Goal: Task Accomplishment & Management: Manage account settings

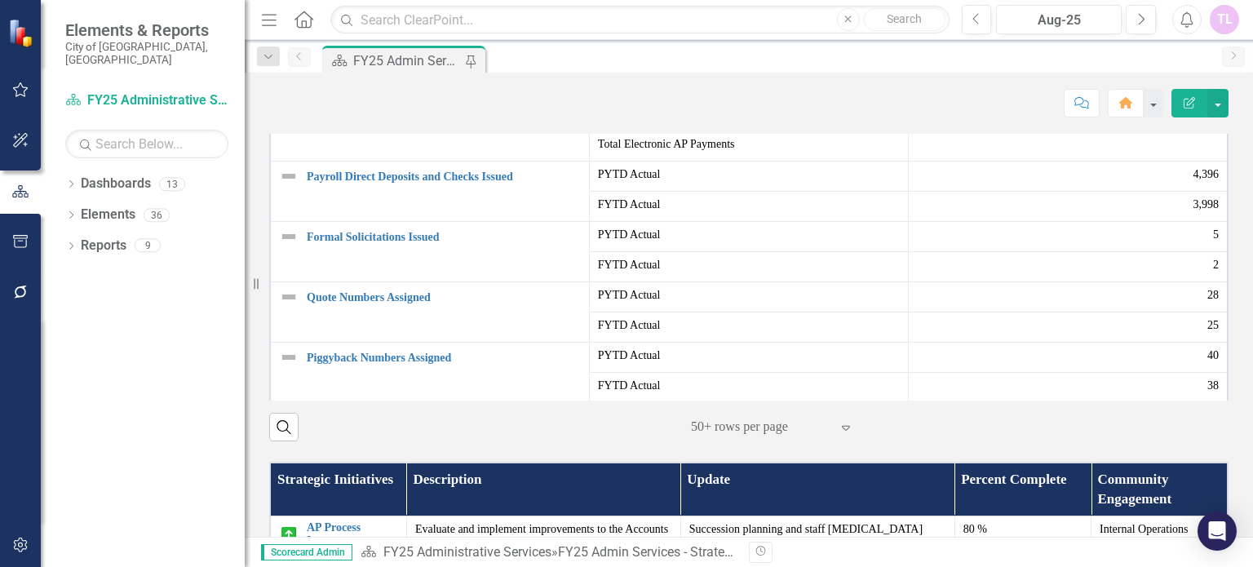
scroll to position [408, 0]
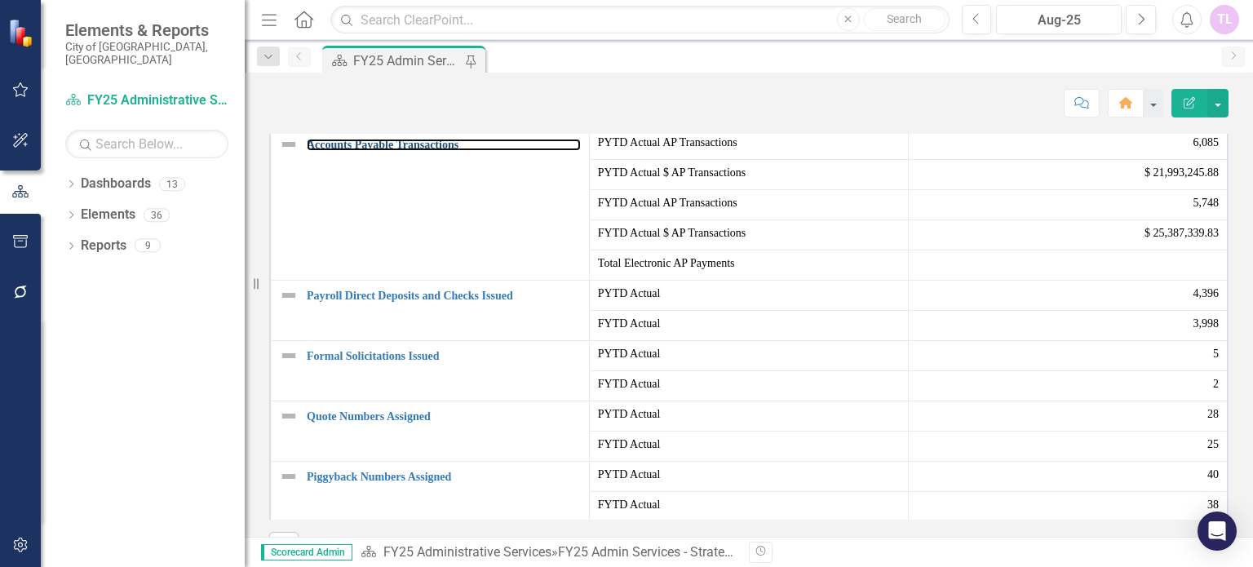
drag, startPoint x: 385, startPoint y: 245, endPoint x: 603, endPoint y: 24, distance: 310.2
click at [385, 151] on link "Accounts Payable Transactions" at bounding box center [444, 145] width 274 height 12
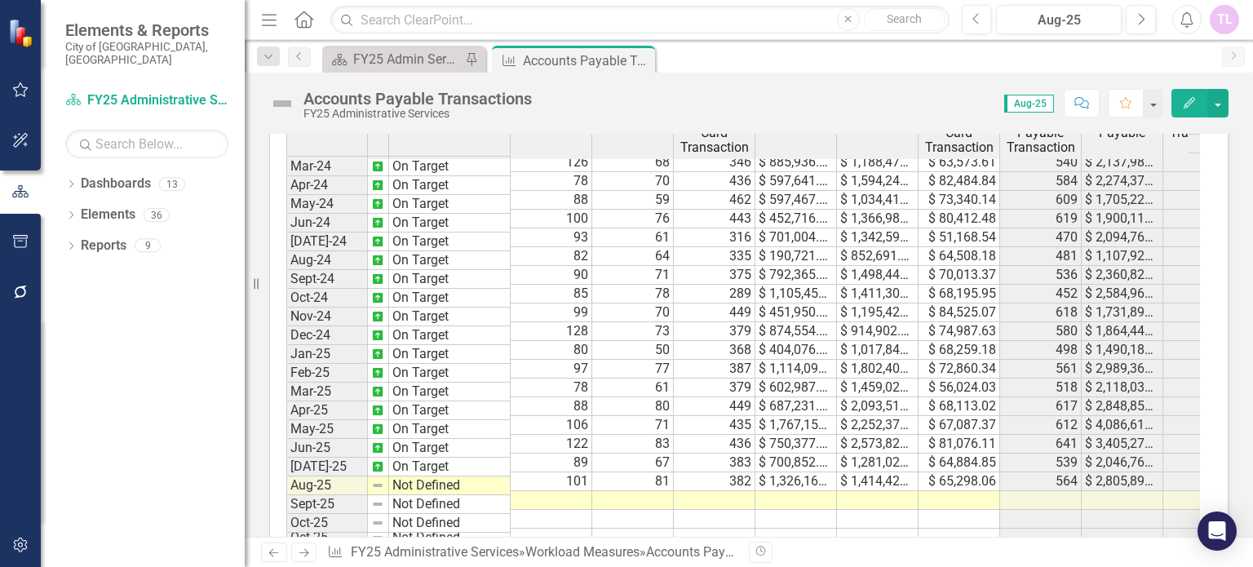
scroll to position [1631, 0]
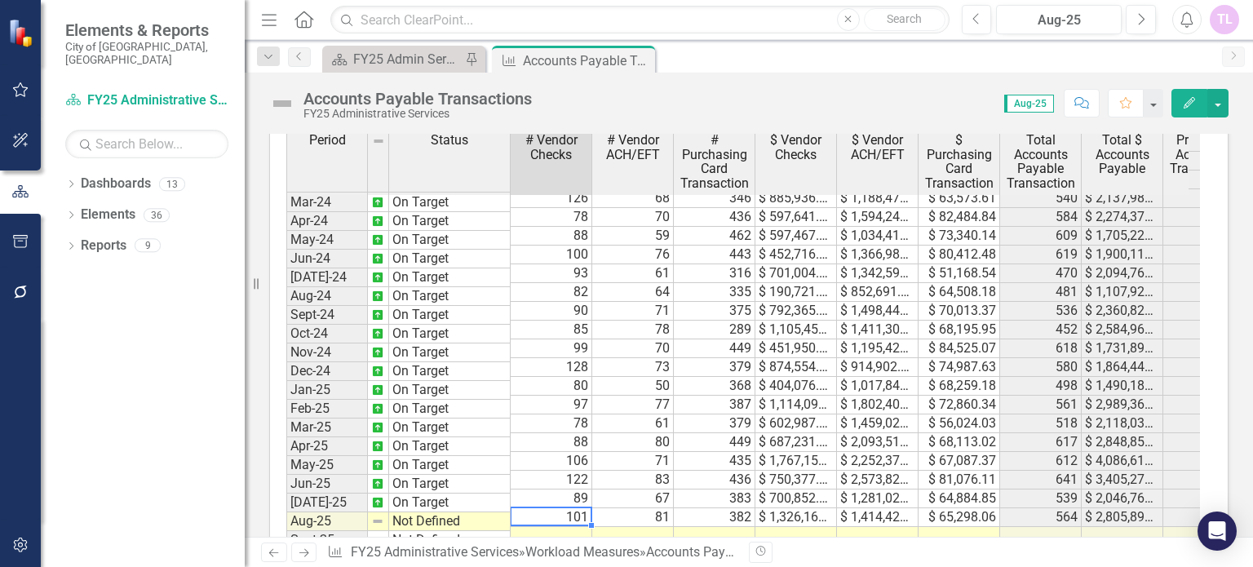
click at [577, 527] on td at bounding box center [551, 536] width 82 height 19
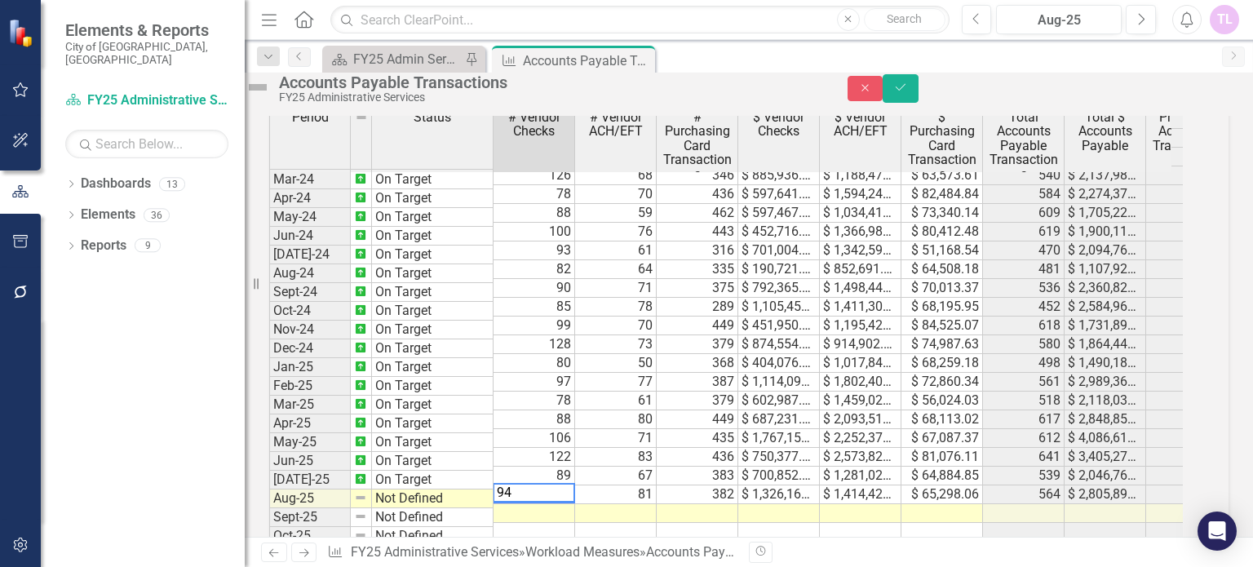
scroll to position [1637, 0]
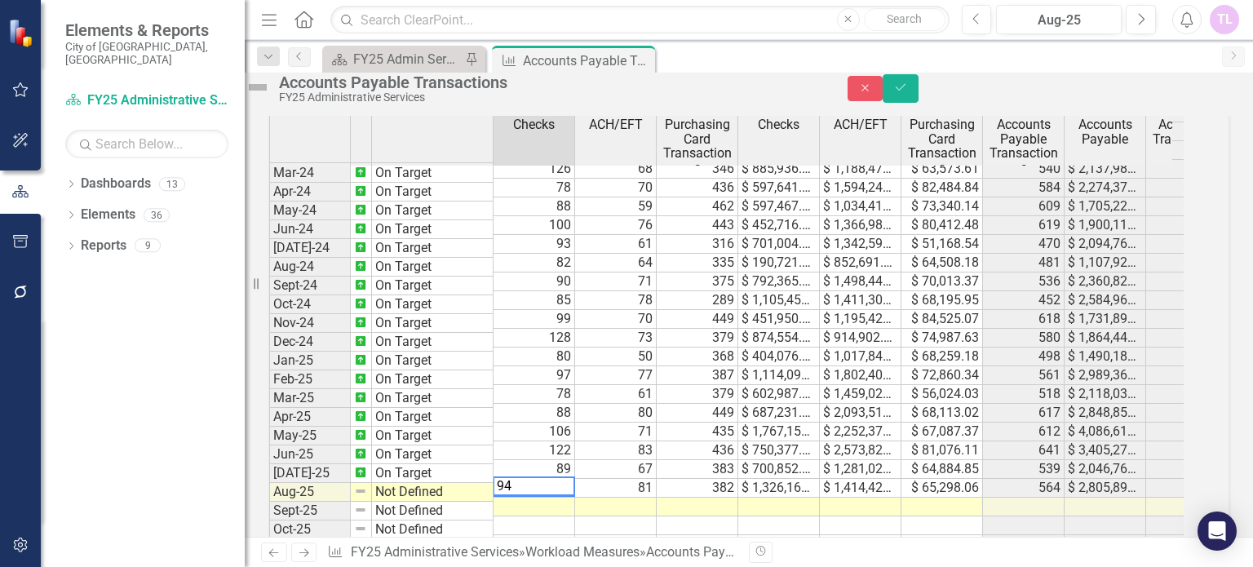
type textarea "94"
click at [269, 506] on div "Period Status # Vendor Checks # Vendor ACH/EFT # Purchasing Card Transactions $…" at bounding box center [269, 205] width 0 height 696
click at [574, 479] on div at bounding box center [534, 478] width 82 height 2
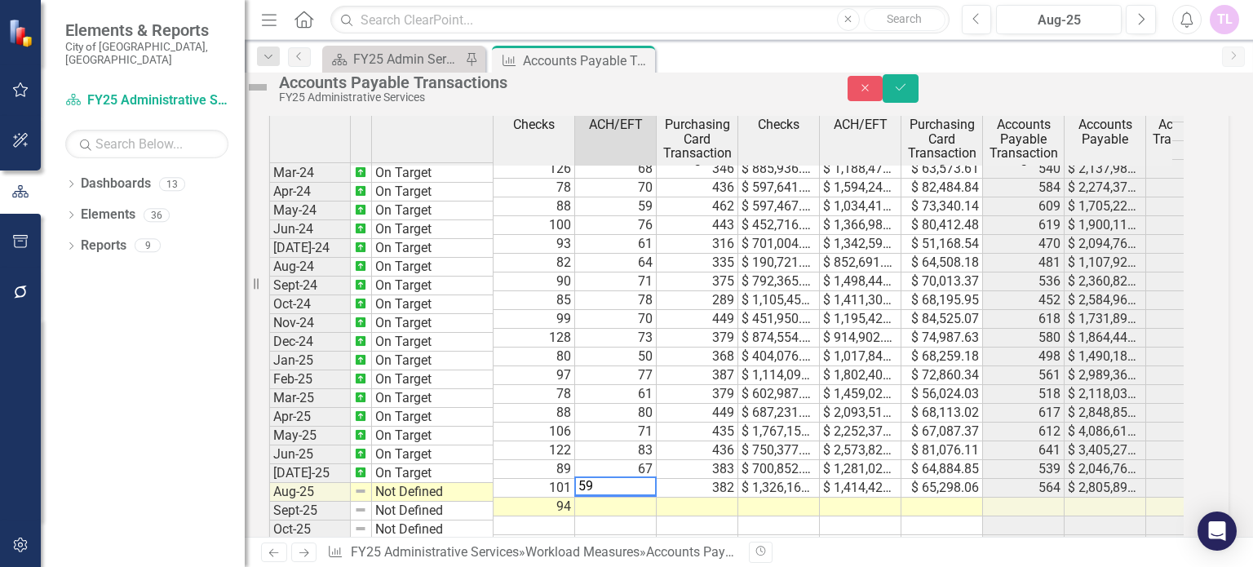
type textarea "59"
click at [711, 515] on td at bounding box center [697, 506] width 82 height 19
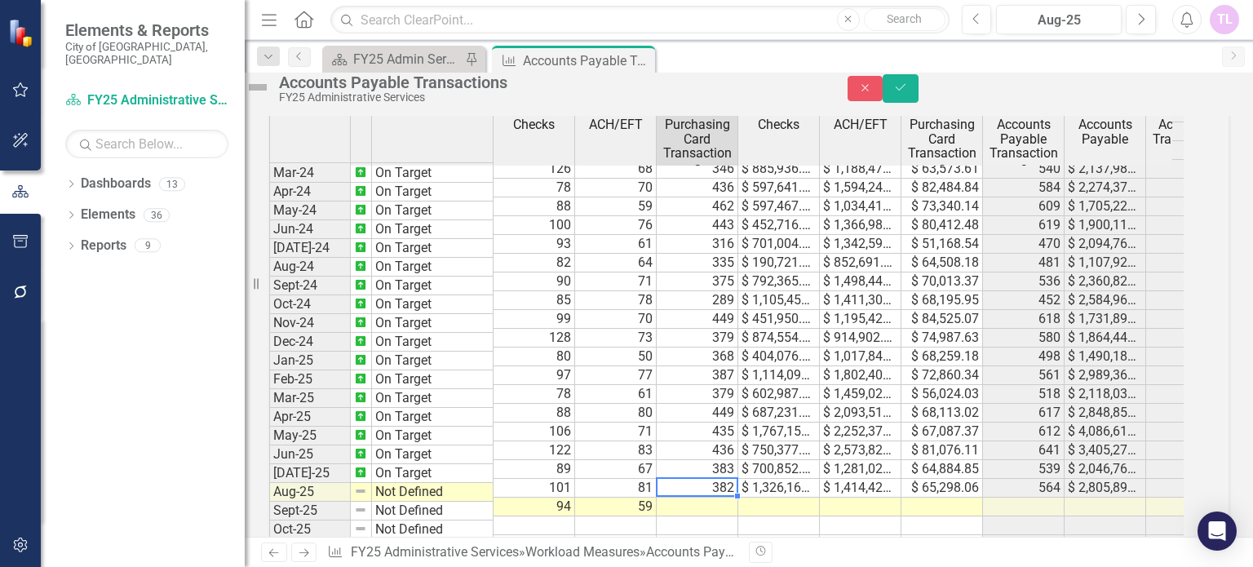
click at [711, 515] on td at bounding box center [697, 506] width 82 height 19
type textarea "463"
click at [820, 514] on td at bounding box center [779, 506] width 82 height 19
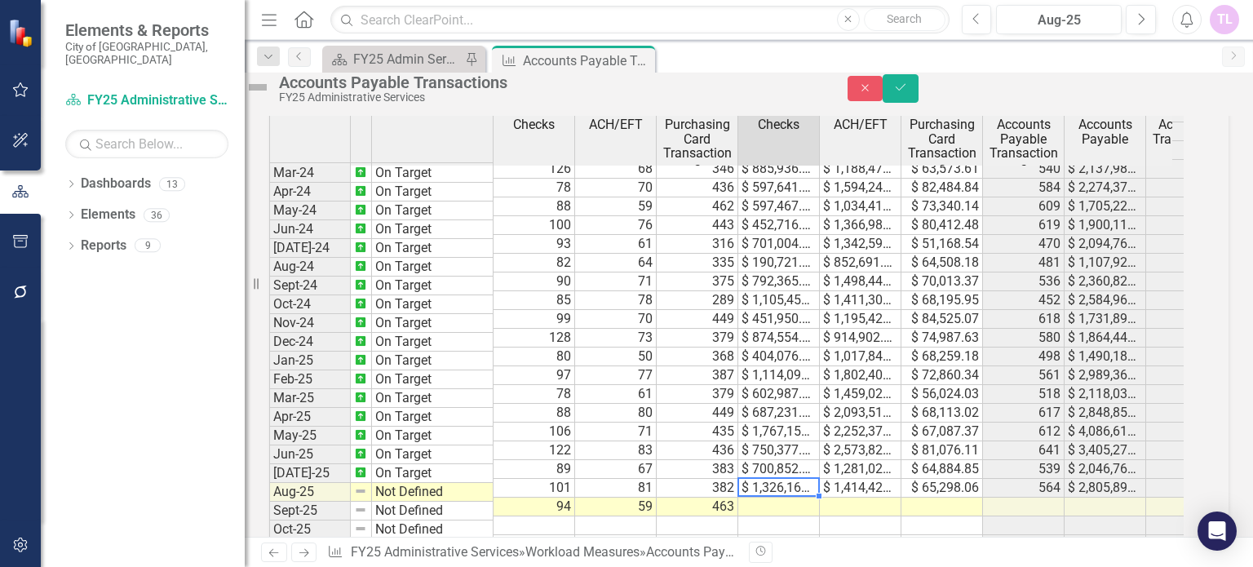
click at [777, 513] on td at bounding box center [779, 506] width 82 height 19
click at [873, 516] on td at bounding box center [861, 506] width 82 height 19
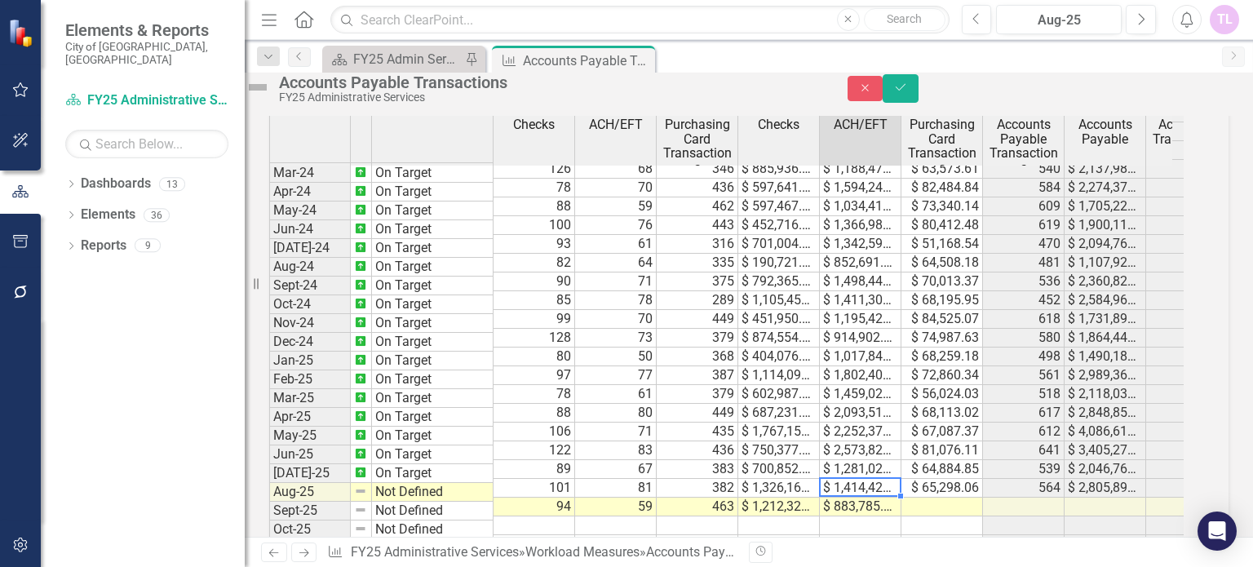
click at [965, 509] on td at bounding box center [942, 506] width 82 height 19
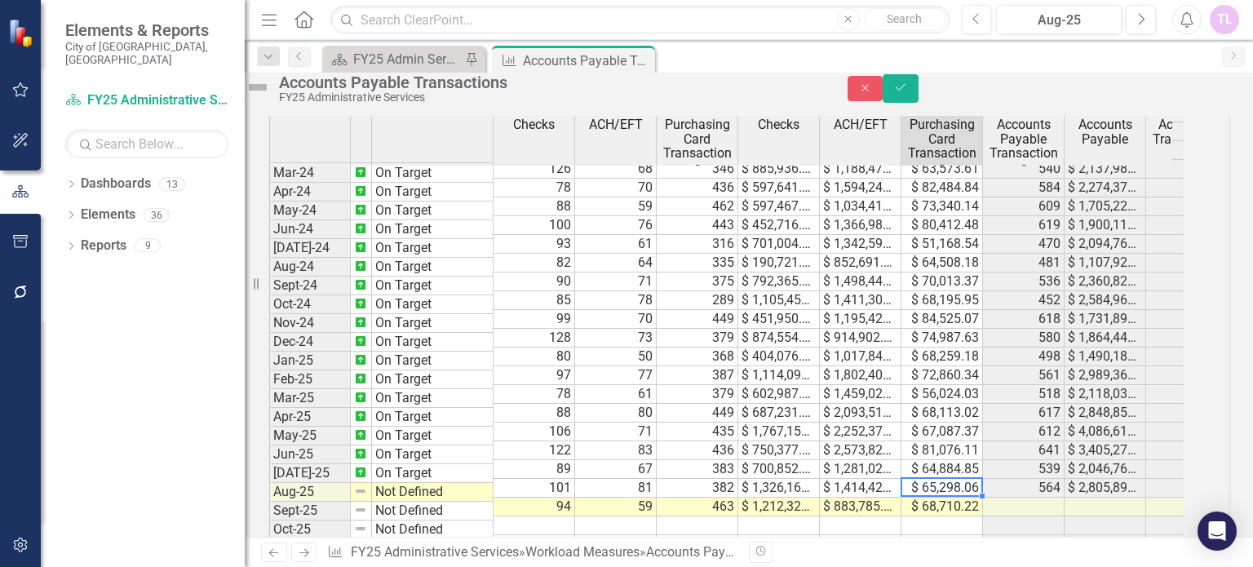
click at [471, 502] on td "Not Defined" at bounding box center [433, 492] width 122 height 19
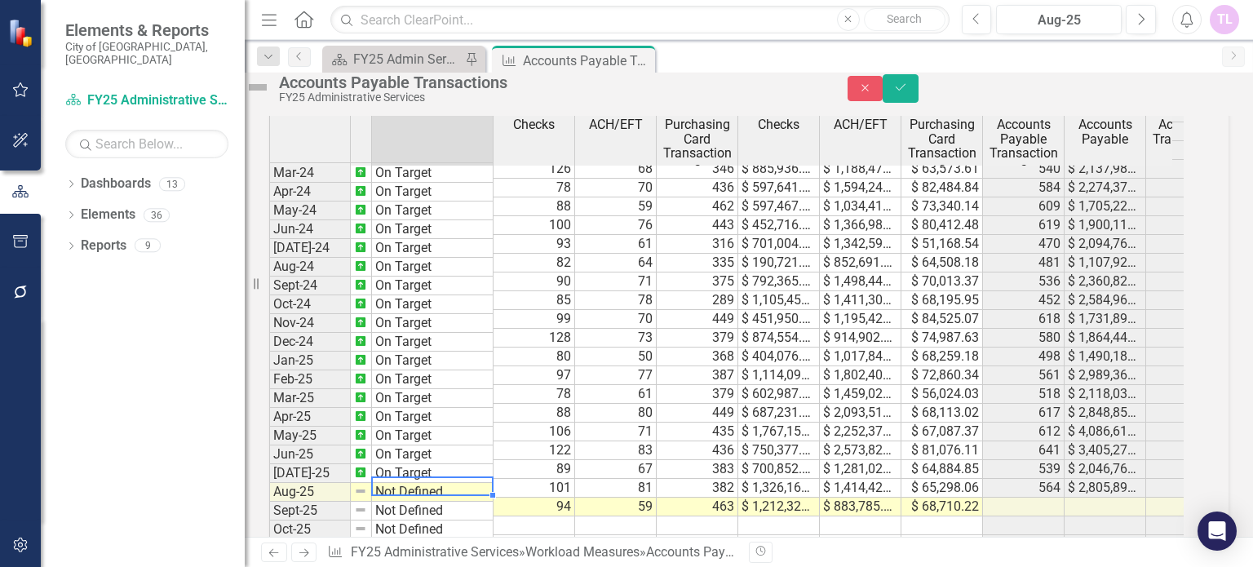
click at [471, 502] on td "Not Defined" at bounding box center [433, 492] width 122 height 19
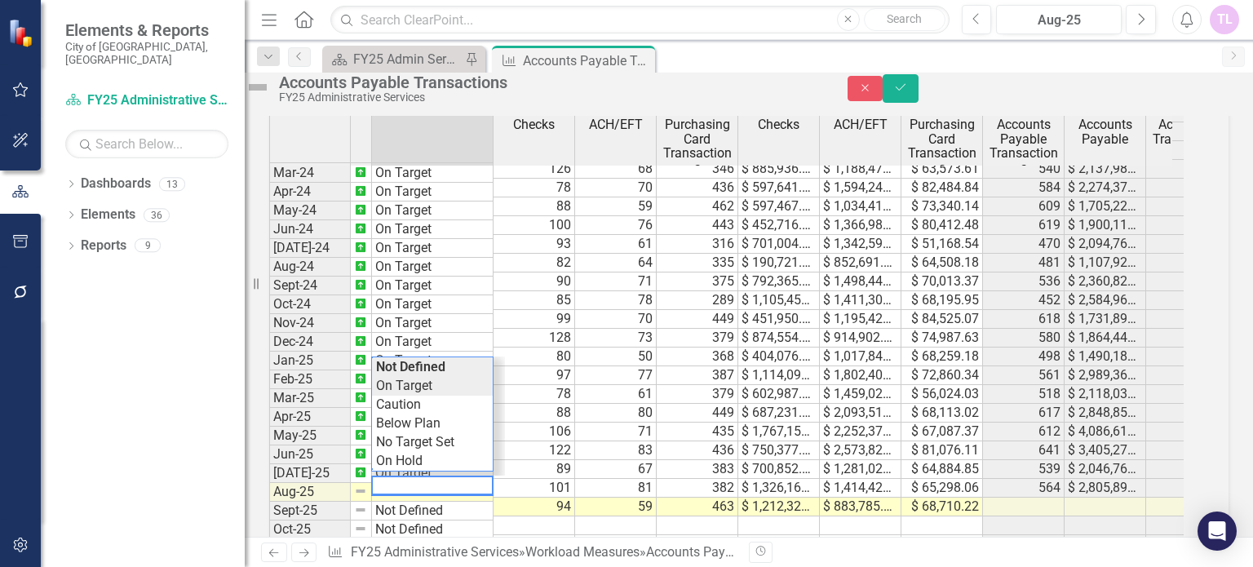
click at [417, 416] on div "Period Status # Vendor Checks # Vendor ACH/EFT # Purchasing Card Transactions $…" at bounding box center [726, 325] width 914 height 449
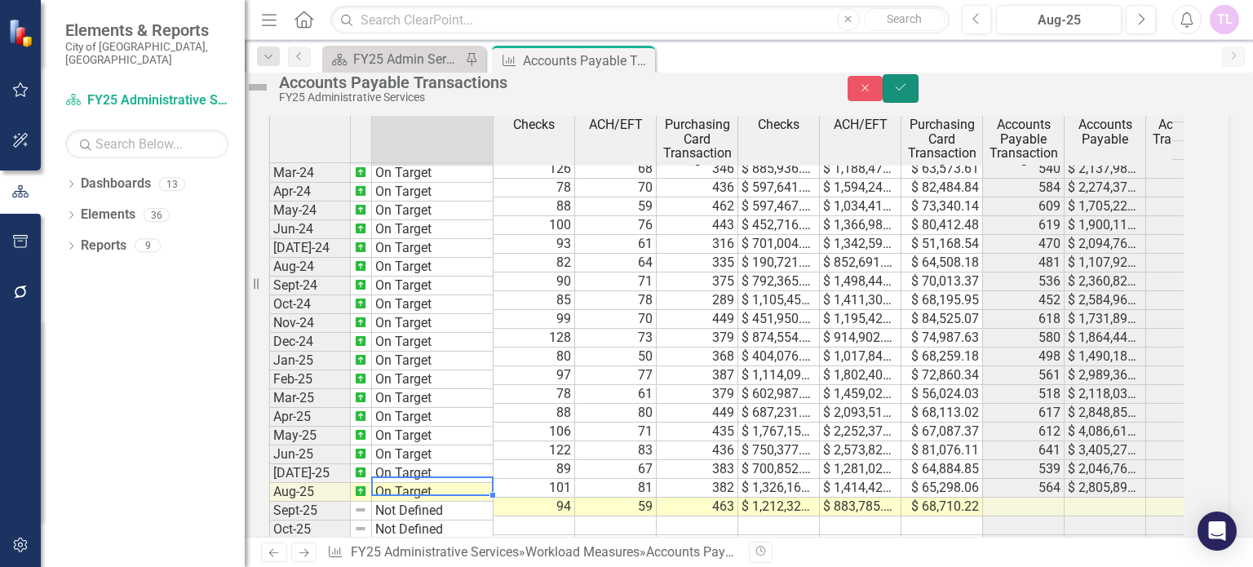
click at [908, 93] on icon "Save" at bounding box center [900, 87] width 15 height 11
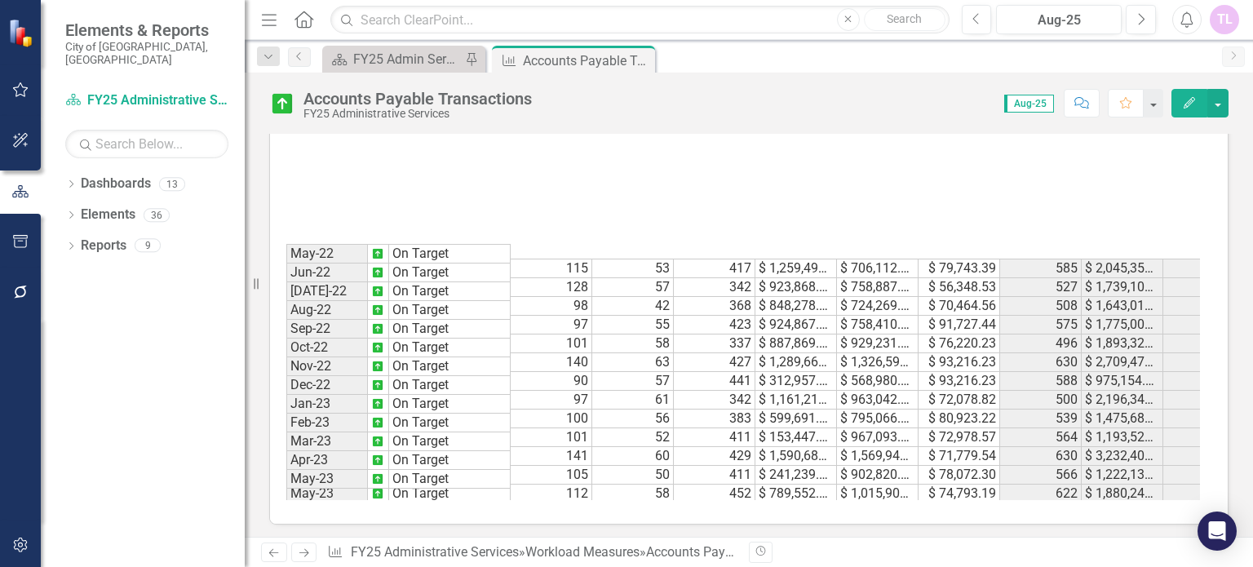
scroll to position [544, 0]
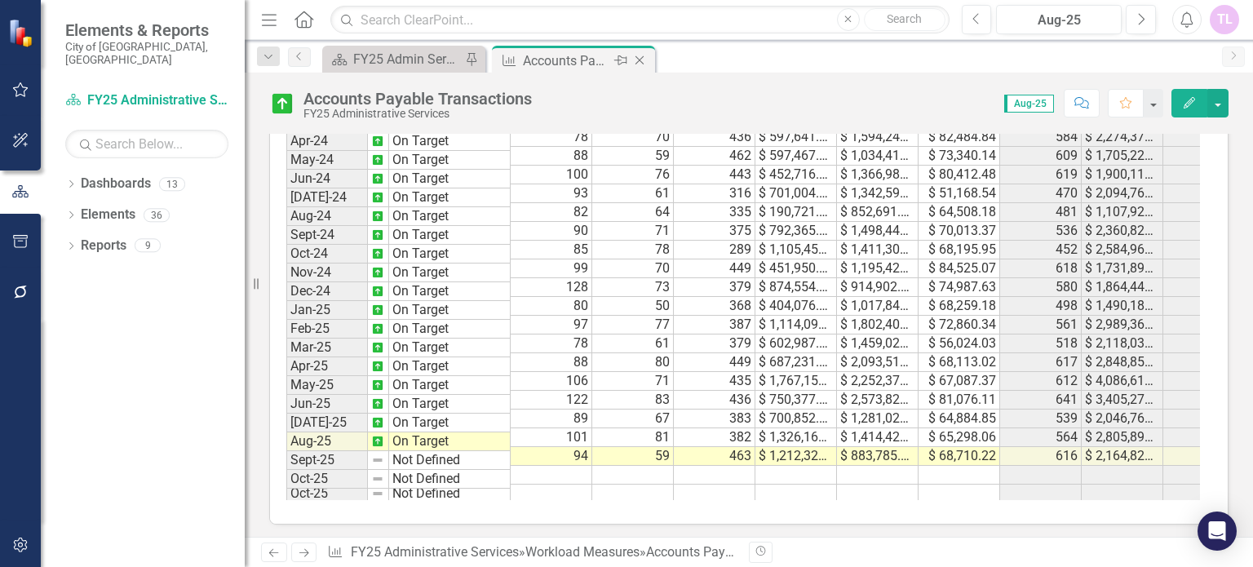
click at [638, 59] on icon at bounding box center [639, 60] width 9 height 9
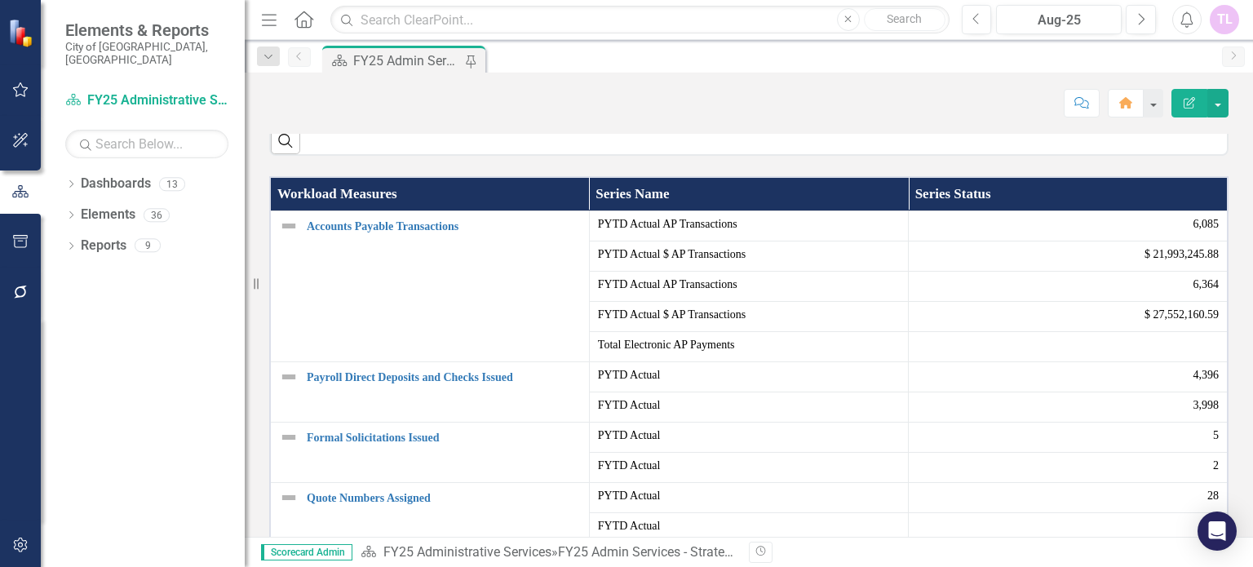
scroll to position [489, 0]
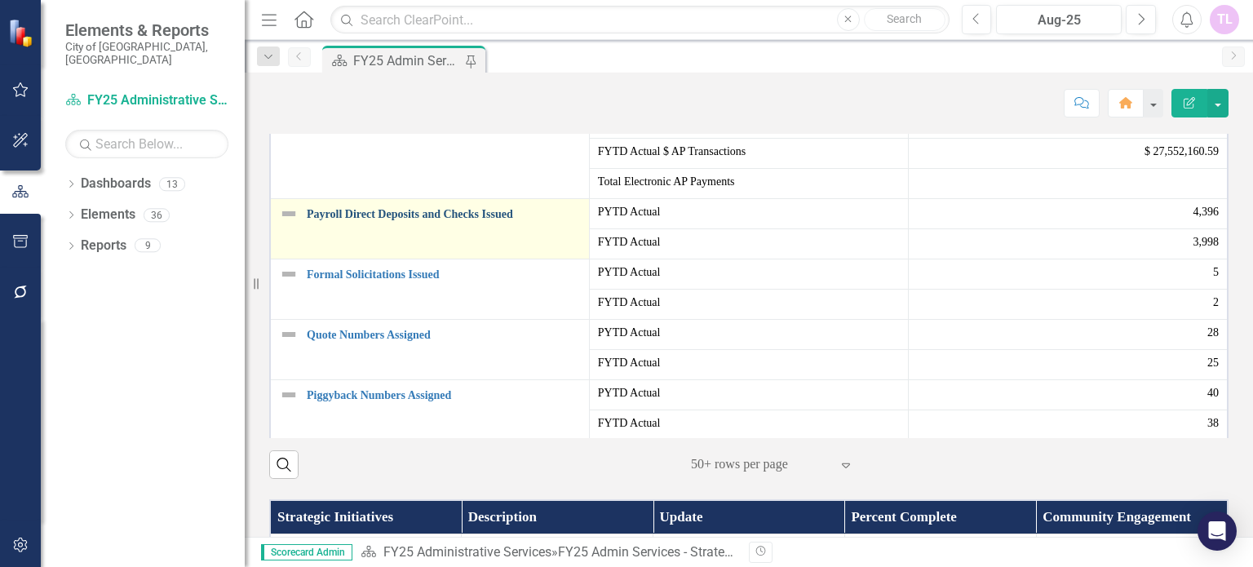
click at [358, 220] on link "Payroll Direct Deposits and Checks Issued" at bounding box center [444, 214] width 274 height 12
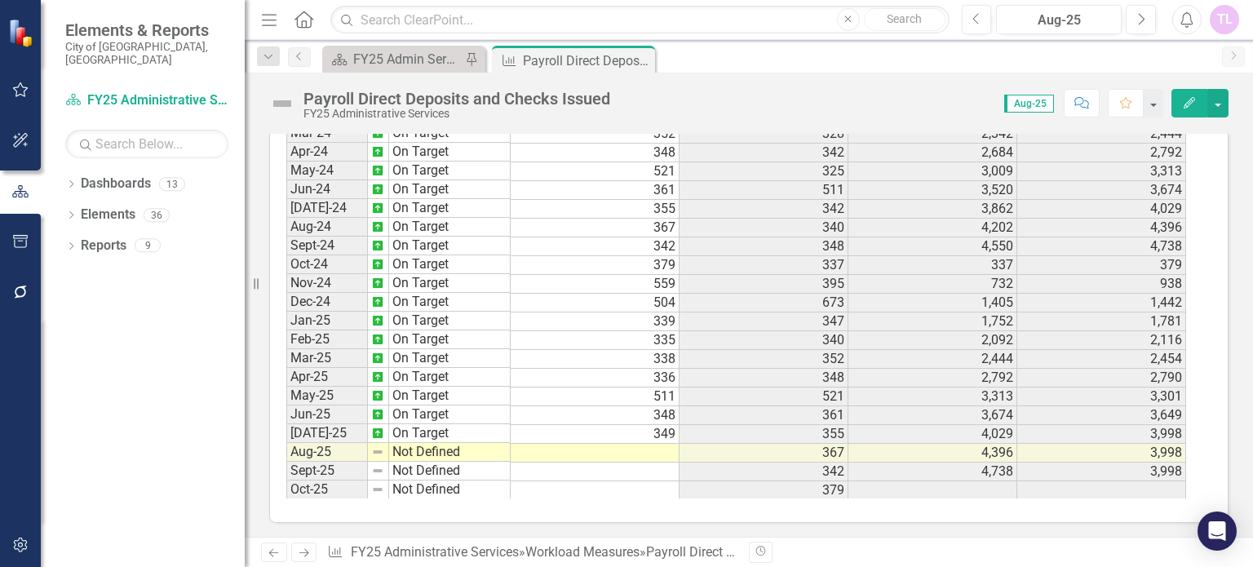
scroll to position [564, 0]
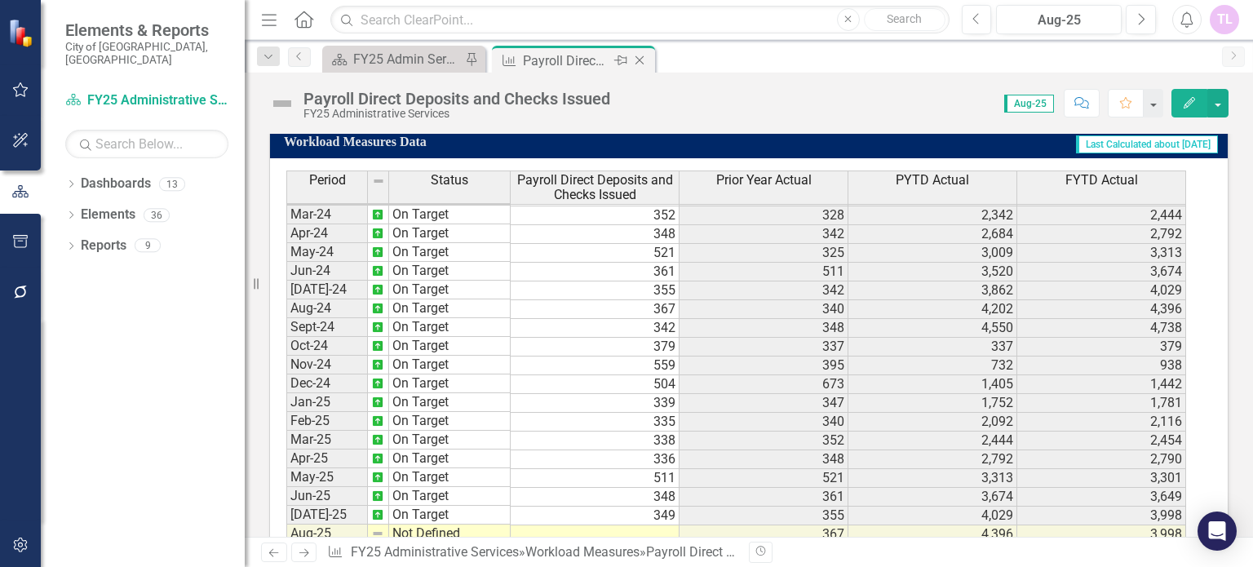
click at [639, 58] on icon "Close" at bounding box center [639, 60] width 16 height 13
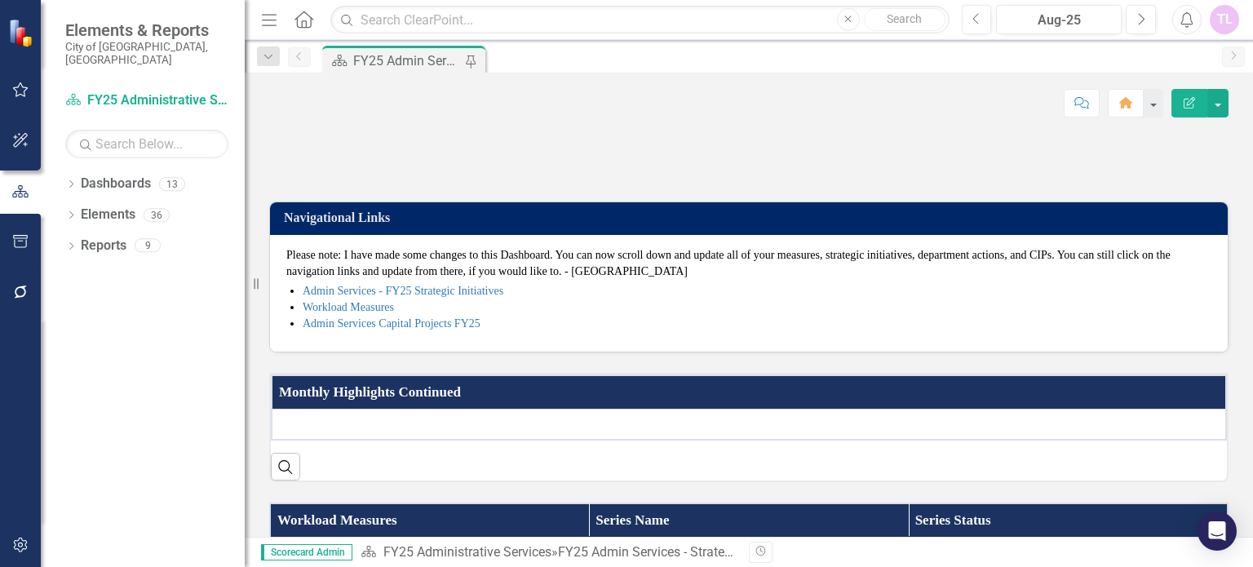
click at [373, 59] on div "FY25 Admin Services - Strategic Plan" at bounding box center [407, 61] width 108 height 20
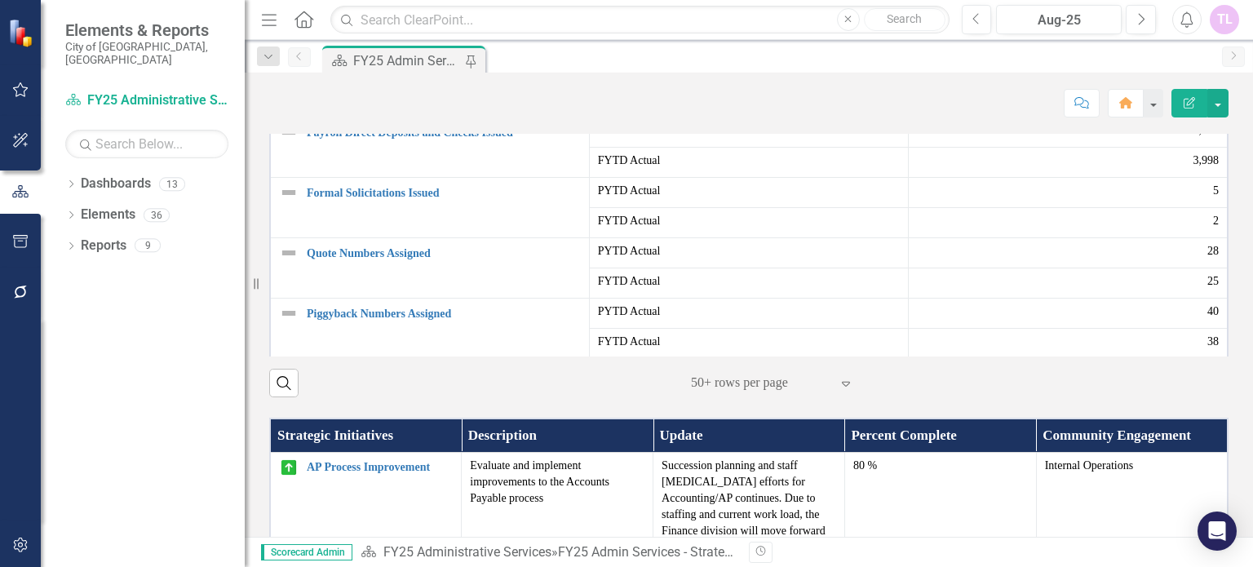
scroll to position [489, 0]
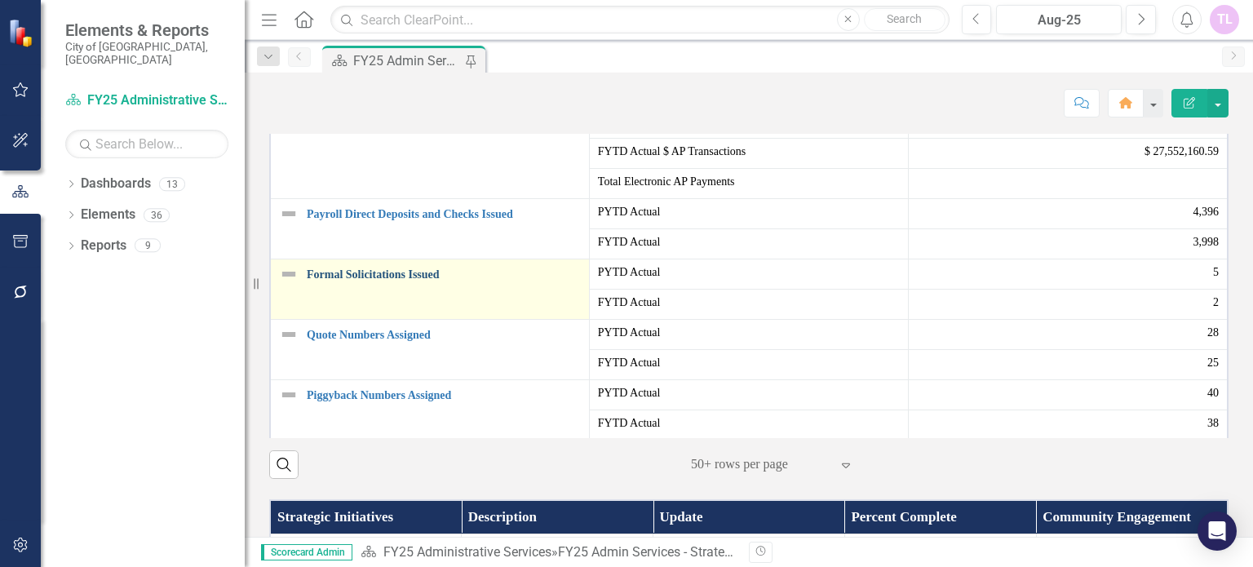
click at [349, 281] on link "Formal Solicitations Issued" at bounding box center [444, 274] width 274 height 12
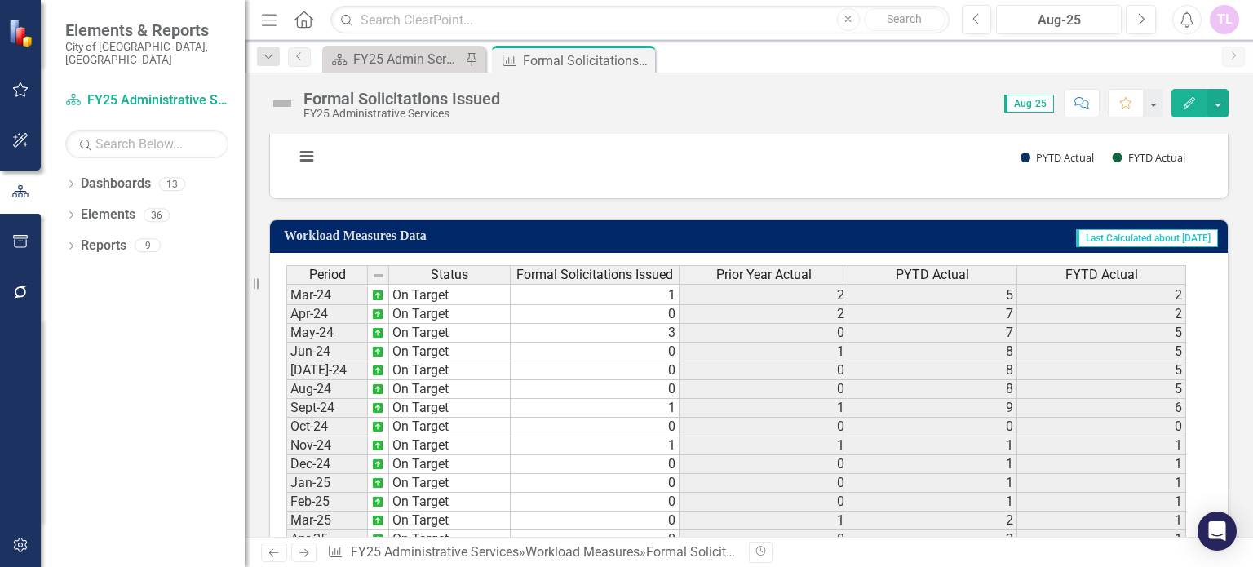
scroll to position [923, 0]
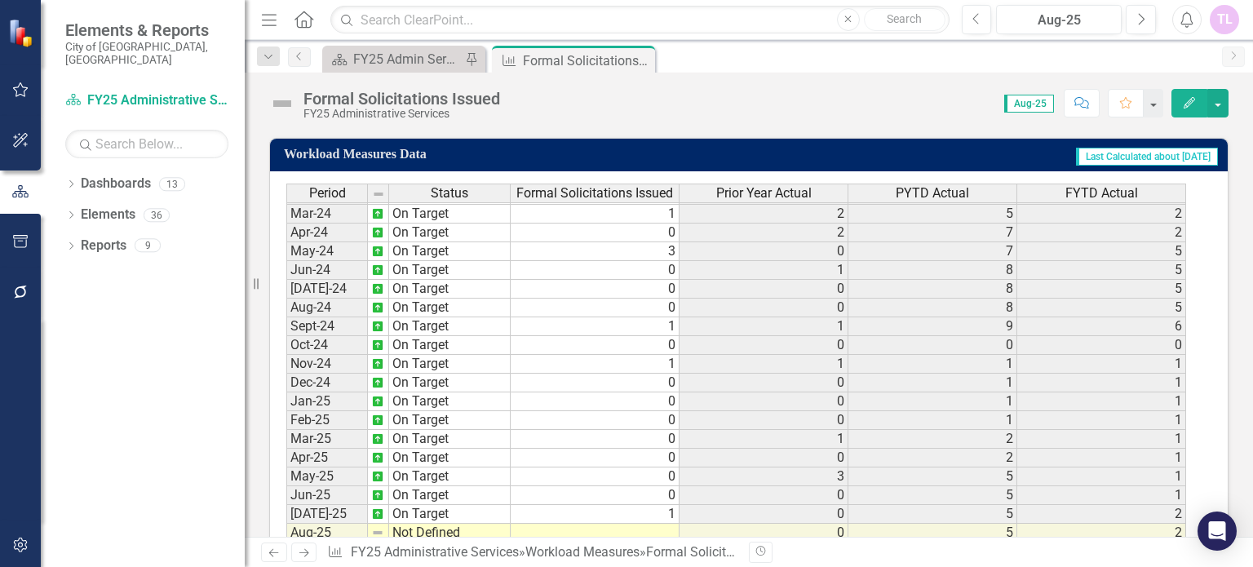
click at [671, 524] on tbody "Dec-22 On Target 0 1 2 [DATE]-23 On Target 1 1 3 [DATE]-23 On Target 0 1 4 [DAT…" at bounding box center [735, 251] width 899 height 657
click at [671, 524] on td at bounding box center [594, 533] width 169 height 19
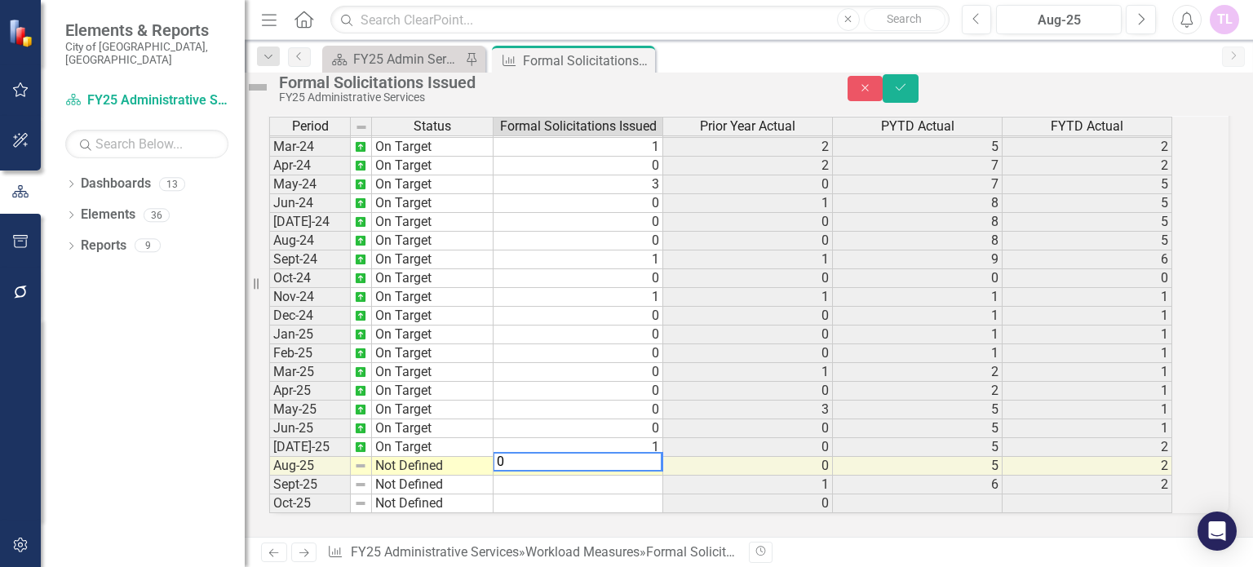
scroll to position [1010, 0]
type textarea "0"
click at [269, 439] on div "Period Status Feb-23 On Target Mar-23 On Target Apr-23 On Target May-23 On Targ…" at bounding box center [269, 193] width 0 height 639
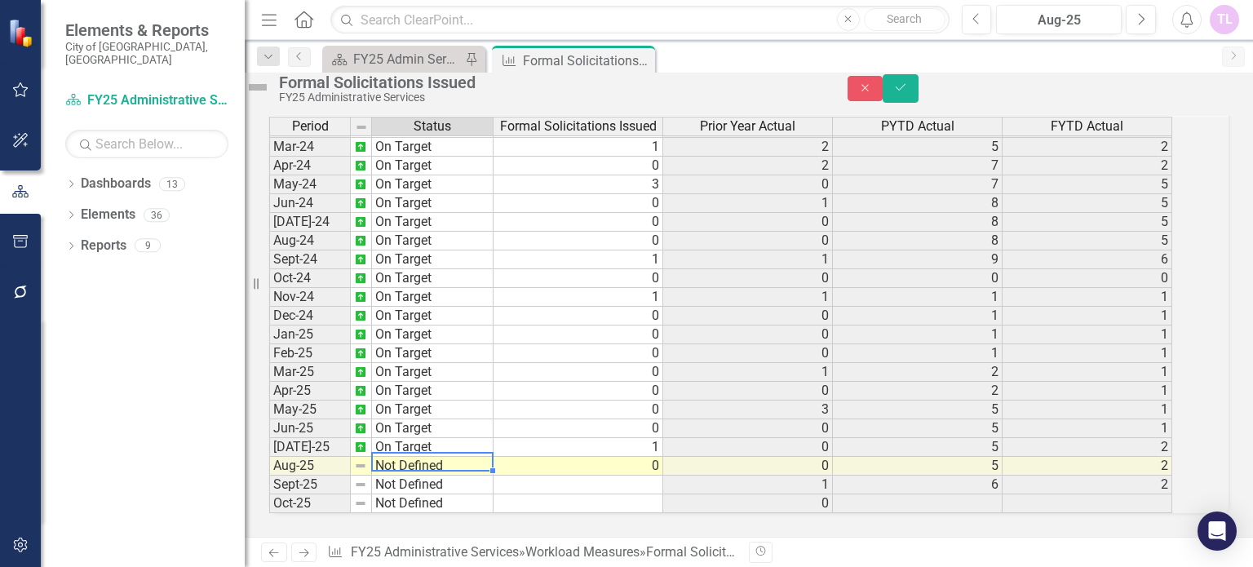
click at [443, 457] on td "Not Defined" at bounding box center [433, 466] width 122 height 19
click at [443, 452] on textarea "Not Defined" at bounding box center [432, 462] width 122 height 20
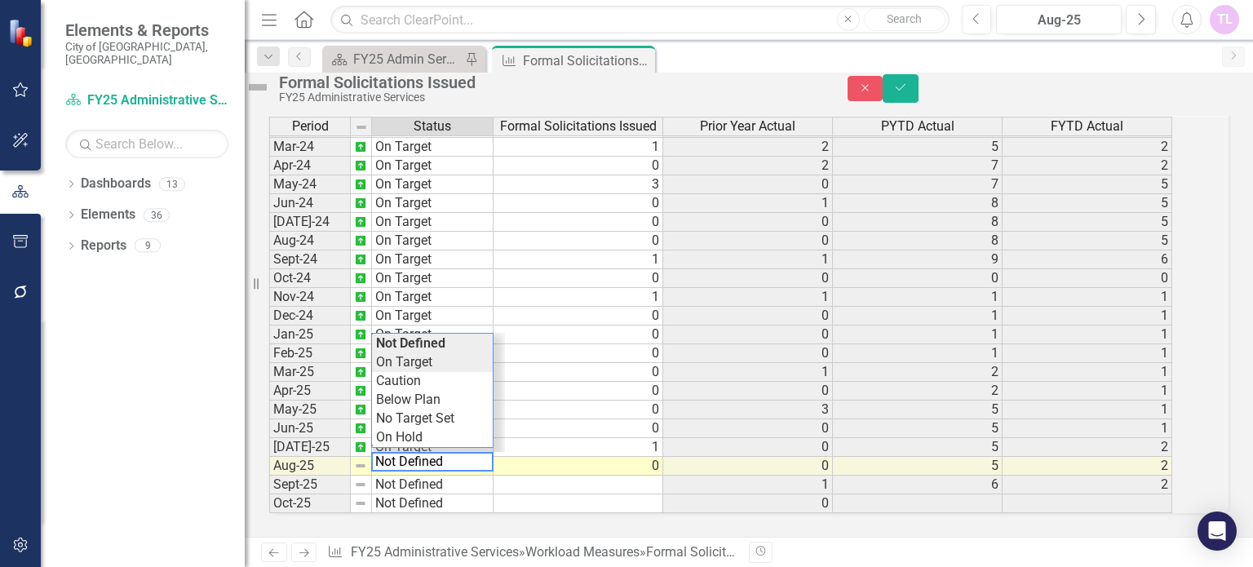
click at [442, 345] on div "Period Status Formal Solicitations Issued Prior Year Actual PYTD Actual FYTD Ac…" at bounding box center [726, 315] width 914 height 396
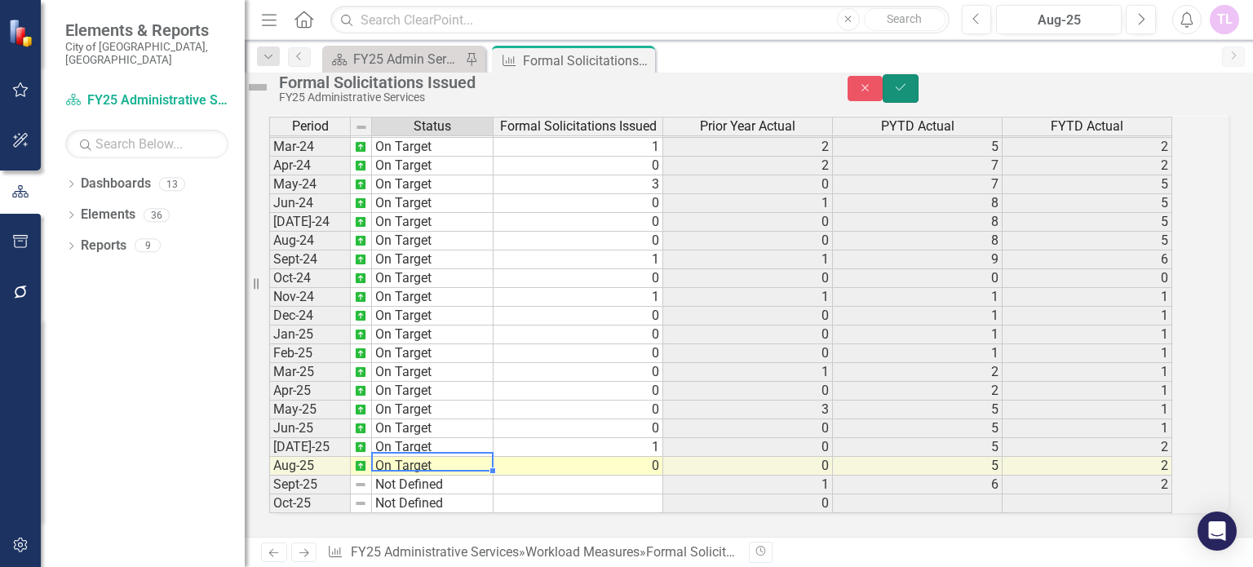
click at [908, 90] on icon "Save" at bounding box center [900, 87] width 15 height 11
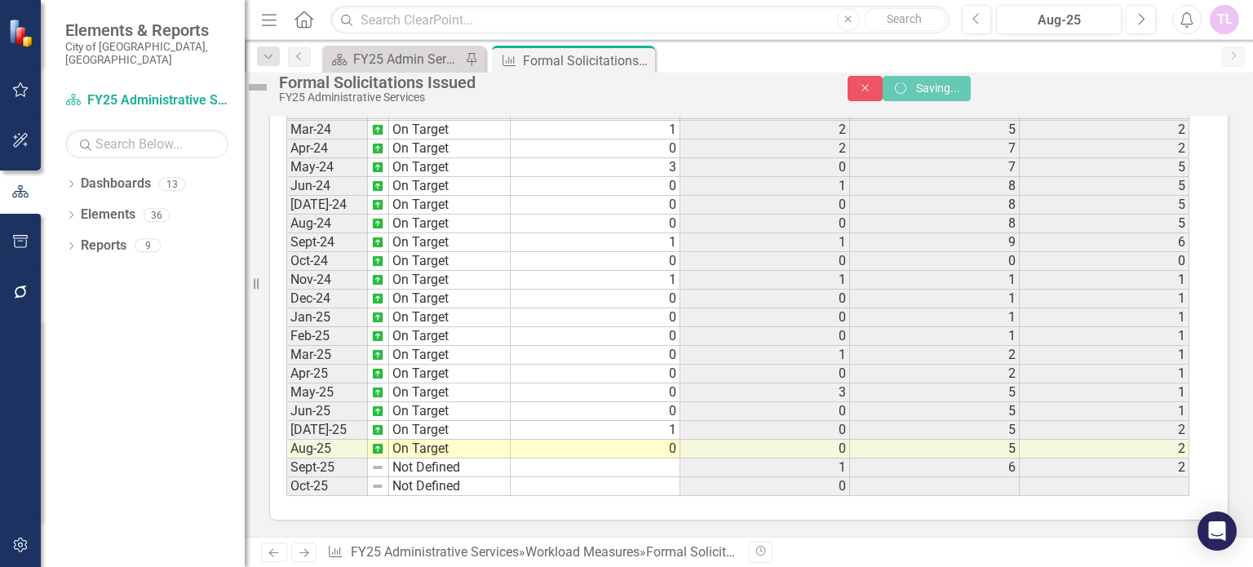
scroll to position [1003, 0]
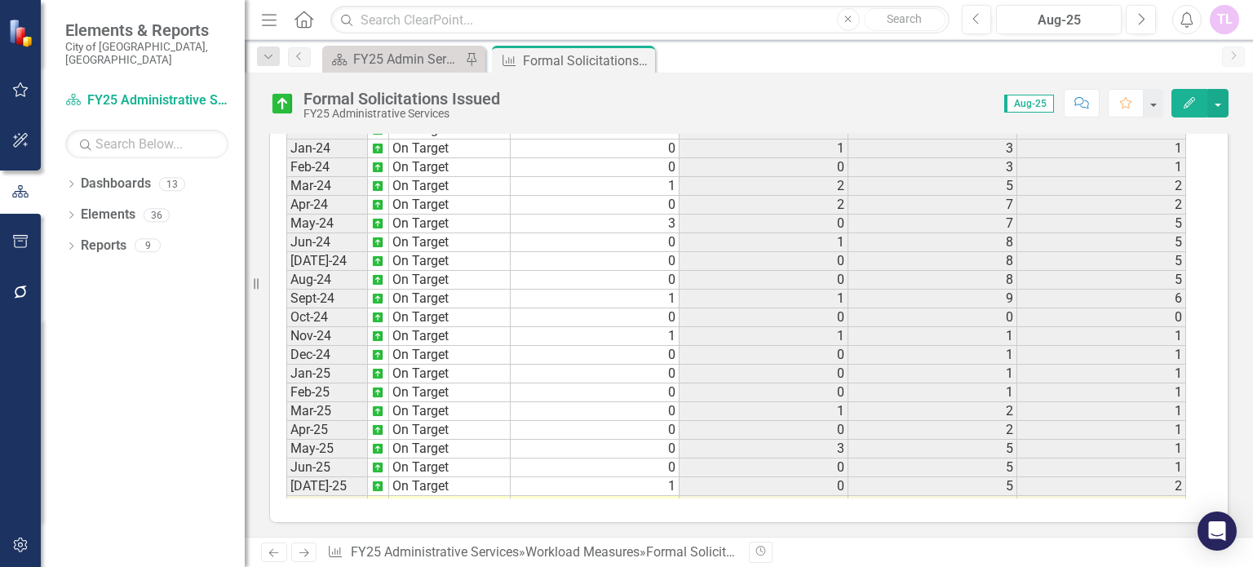
scroll to position [543, 0]
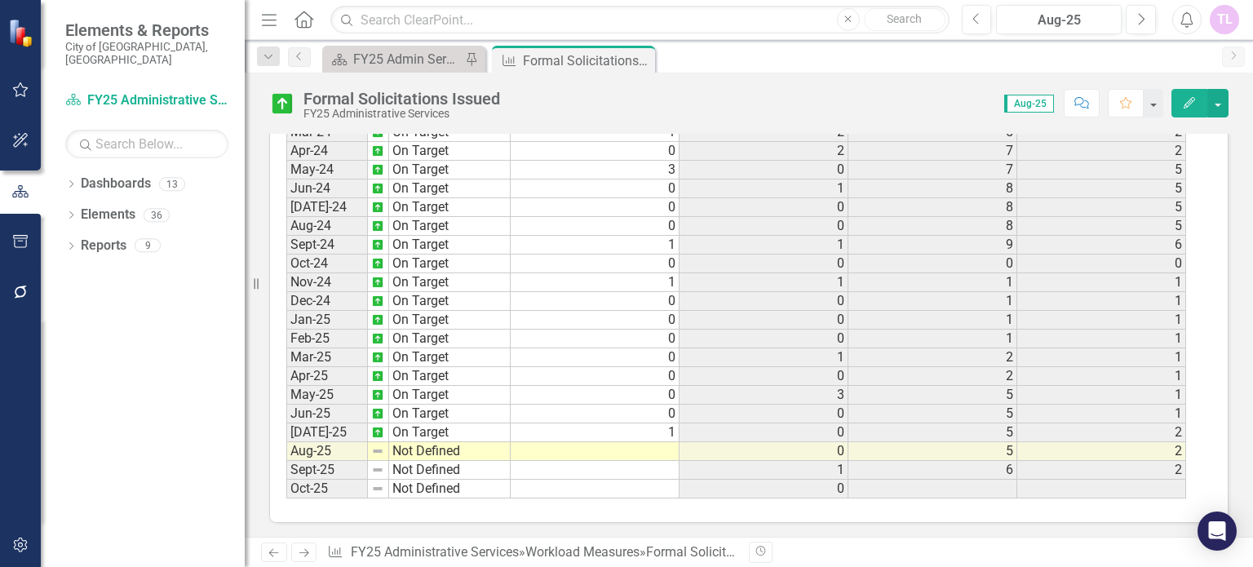
click at [661, 448] on tbody "Dec-22 On Target 0 1 2 [DATE]-23 On Target 1 1 3 [DATE]-23 On Target 0 1 4 [DAT…" at bounding box center [735, 169] width 899 height 657
click at [661, 423] on td "0" at bounding box center [594, 413] width 169 height 19
click at [662, 444] on td at bounding box center [594, 451] width 169 height 19
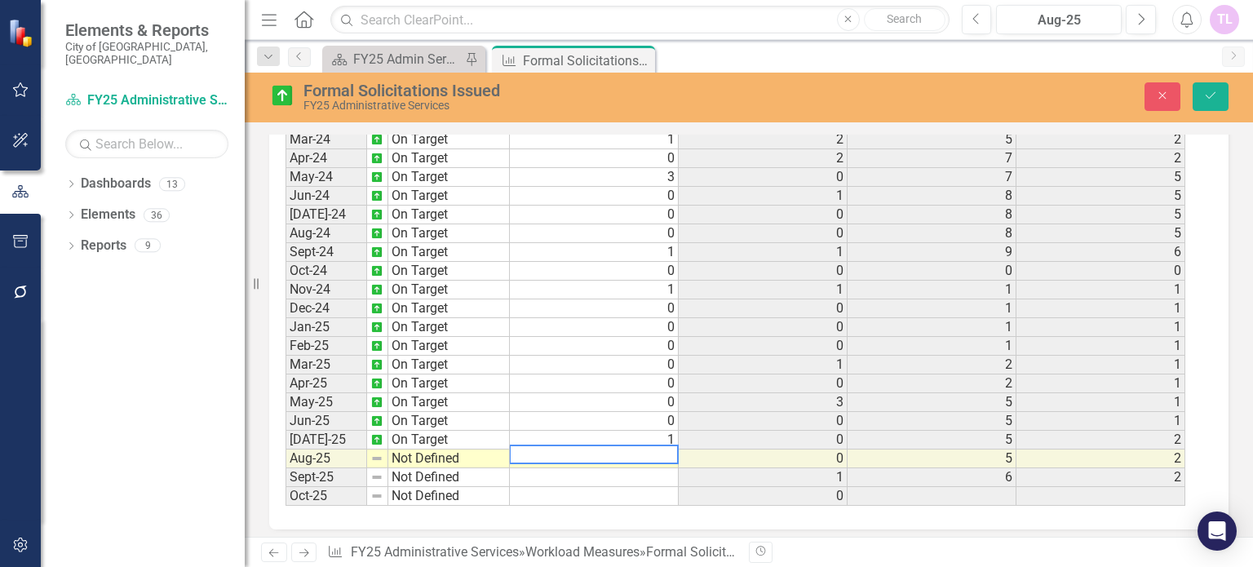
scroll to position [1011, 0]
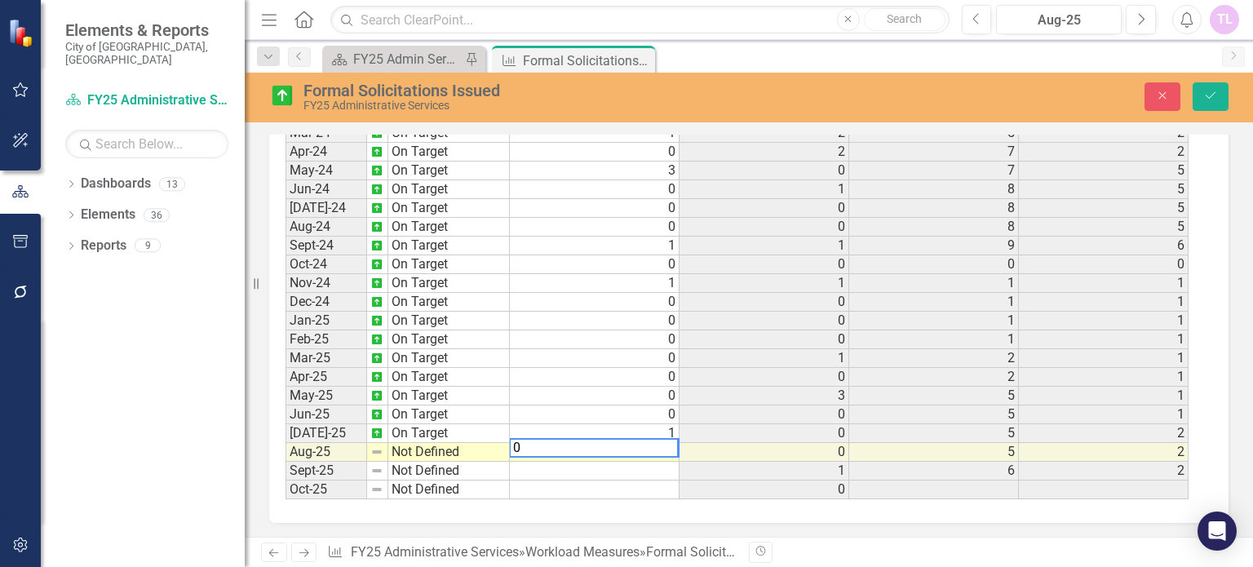
type textarea "0"
click at [456, 444] on td "Not Defined" at bounding box center [449, 452] width 122 height 19
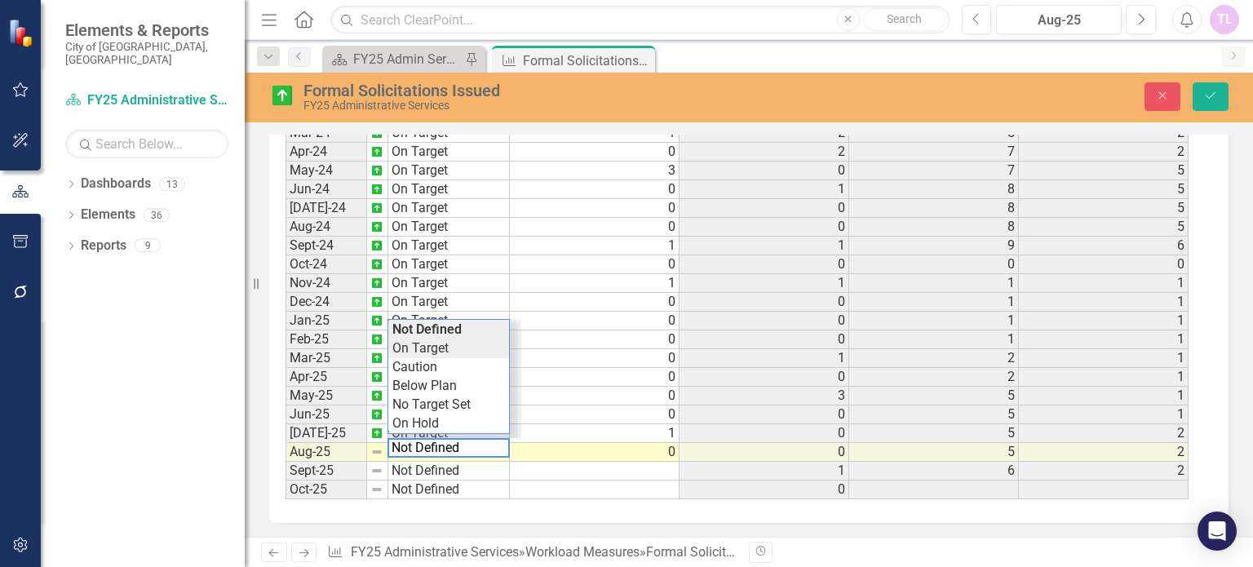
type textarea "On Target"
click at [443, 345] on div "Period Status Formal Solicitations Issued Prior Year Actual PYTD Actual FYTD Ac…" at bounding box center [742, 301] width 914 height 396
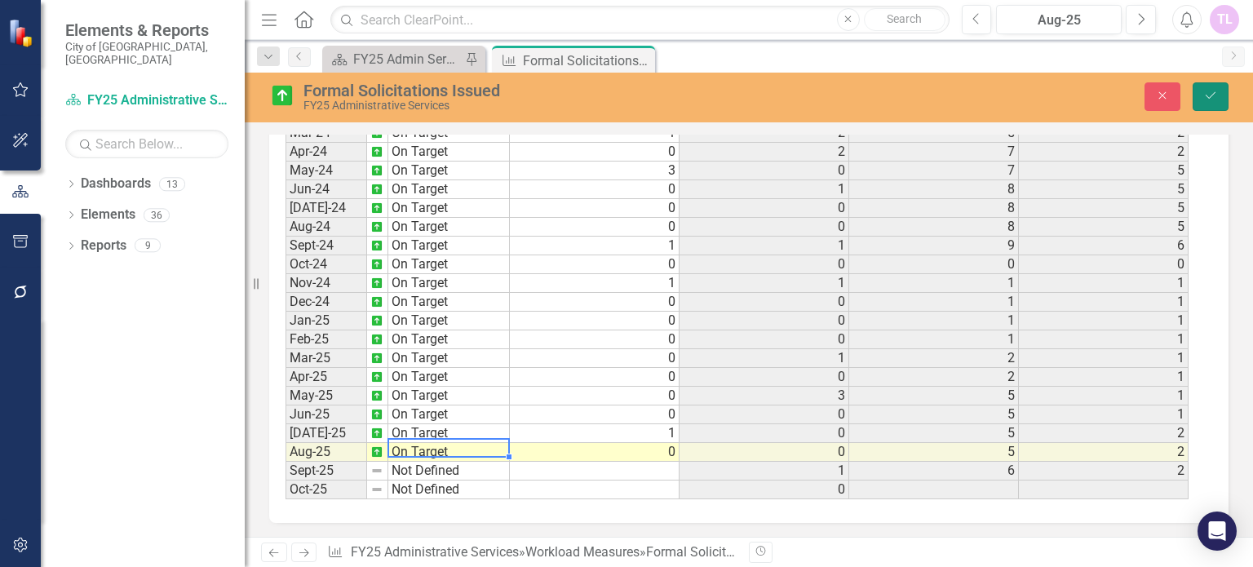
click at [1222, 97] on button "Save" at bounding box center [1210, 96] width 36 height 29
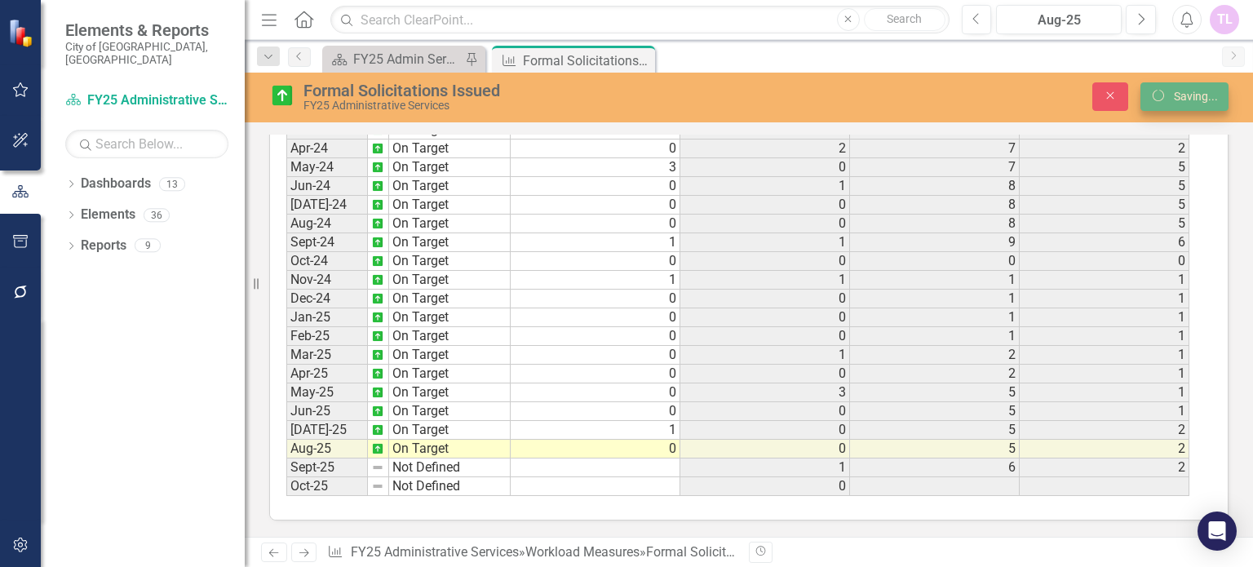
scroll to position [1005, 0]
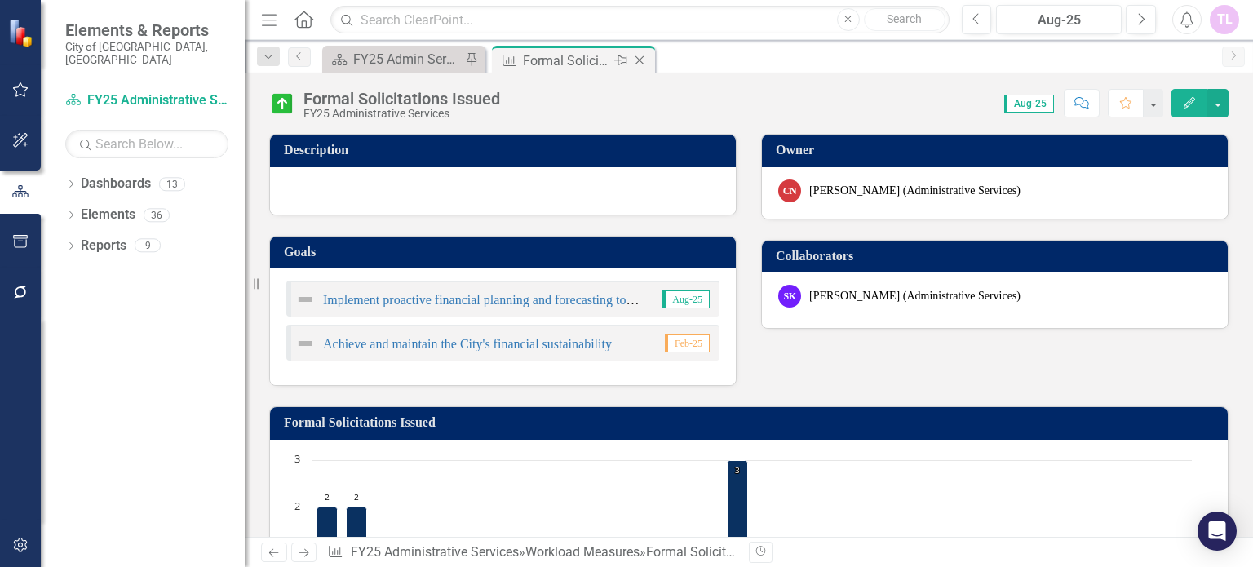
click at [643, 55] on icon "Close" at bounding box center [639, 60] width 16 height 13
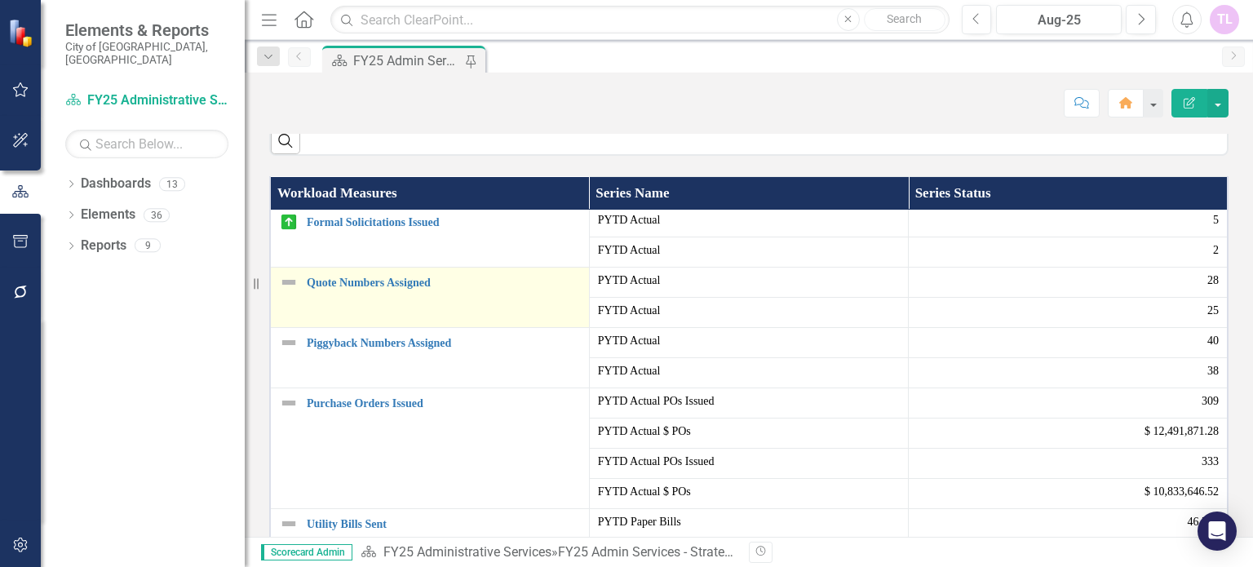
scroll to position [245, 0]
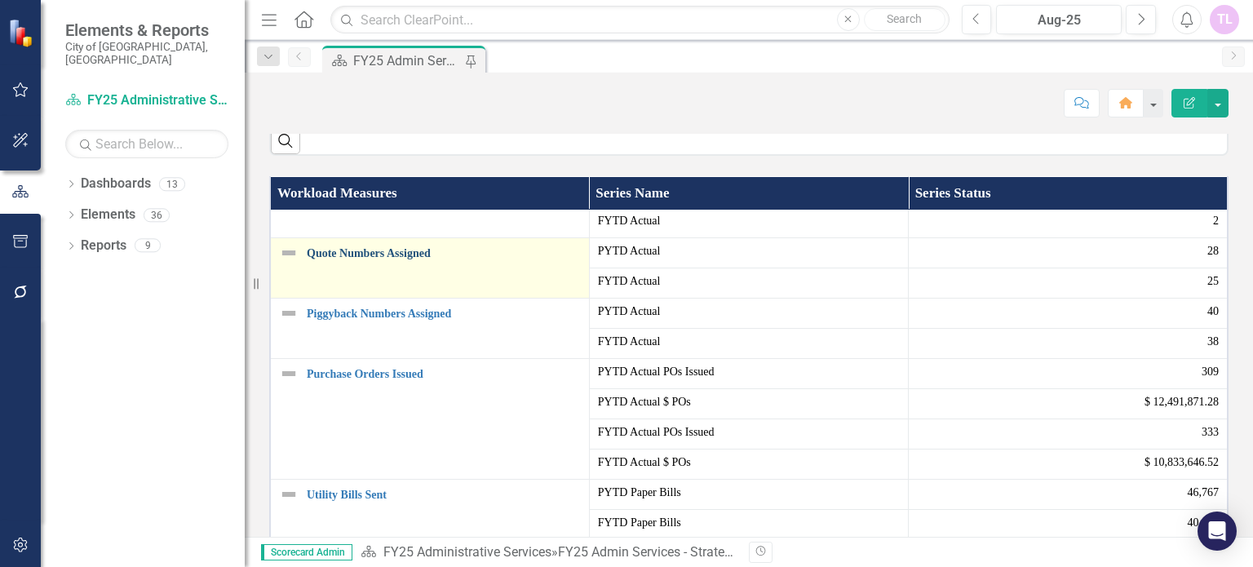
click at [390, 259] on link "Quote Numbers Assigned" at bounding box center [444, 253] width 274 height 12
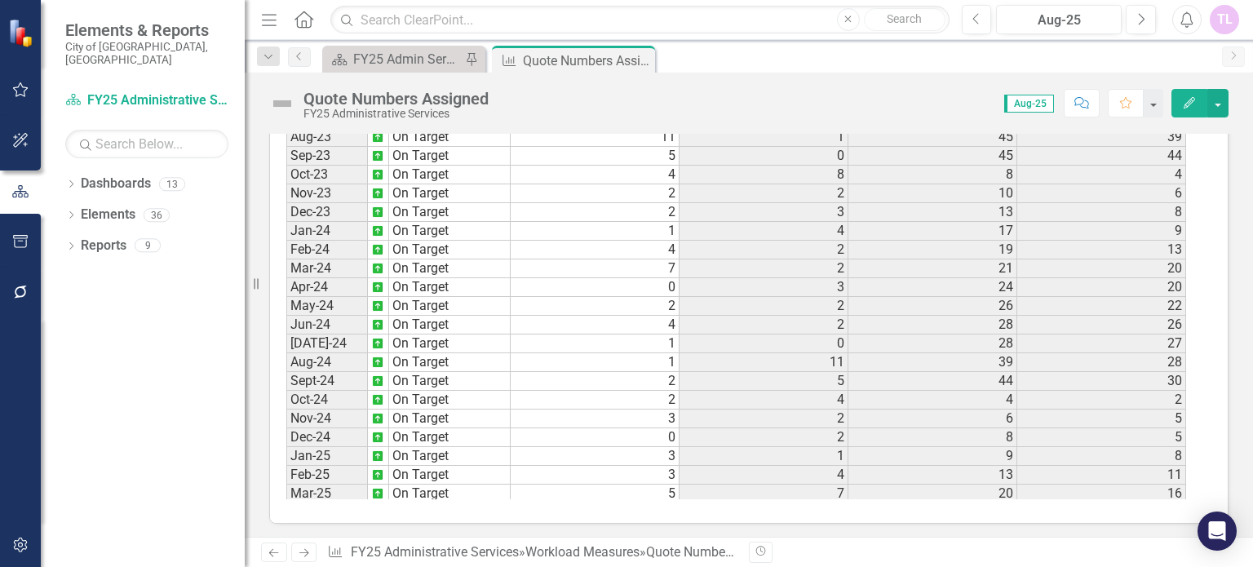
scroll to position [543, 0]
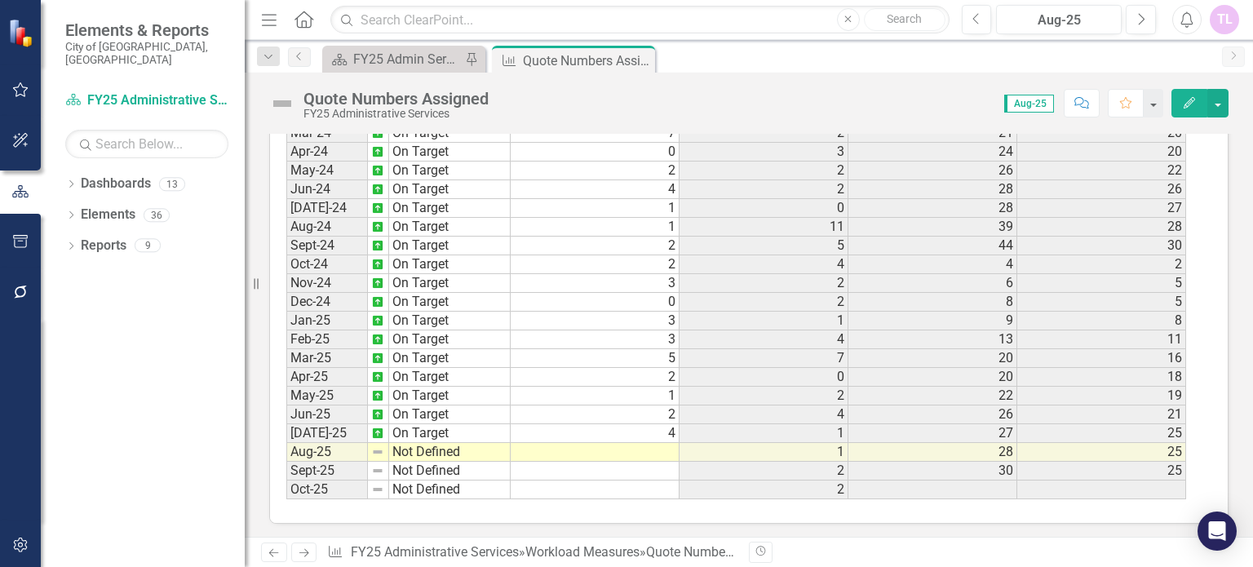
click at [640, 440] on tbody "Dec-22 On Target 3 2 18 13 Jan-23 On Target 4 4 22 17 Feb-23 On Target 2 8 30 1…" at bounding box center [735, 170] width 899 height 657
click at [640, 424] on td "2" at bounding box center [594, 414] width 169 height 19
click at [640, 443] on td at bounding box center [594, 452] width 169 height 19
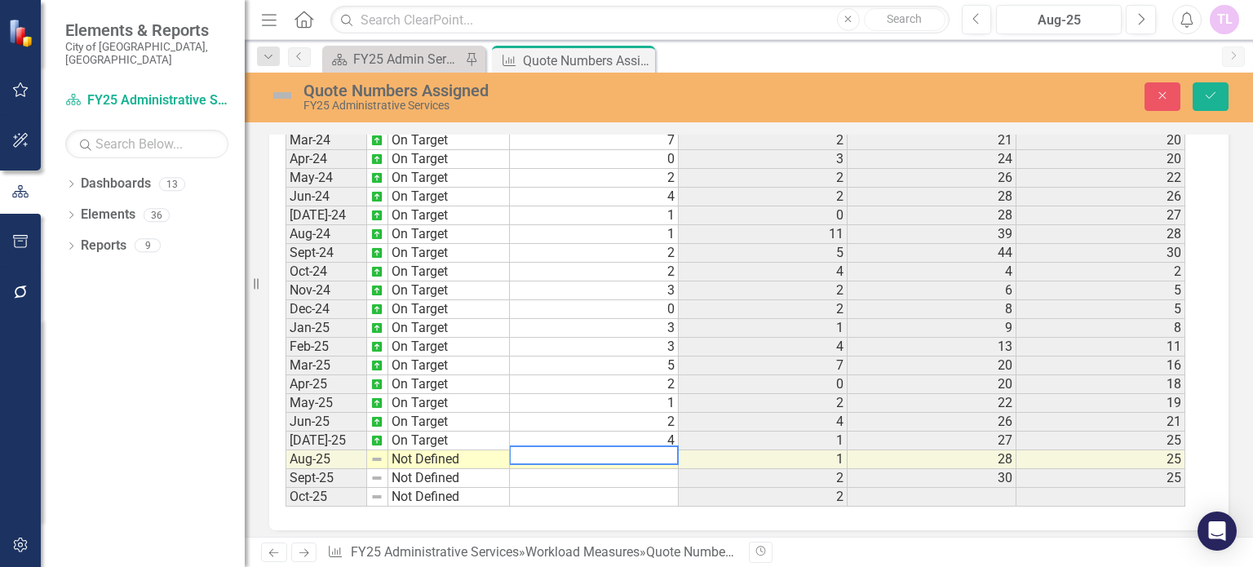
click at [640, 445] on textarea at bounding box center [594, 455] width 170 height 20
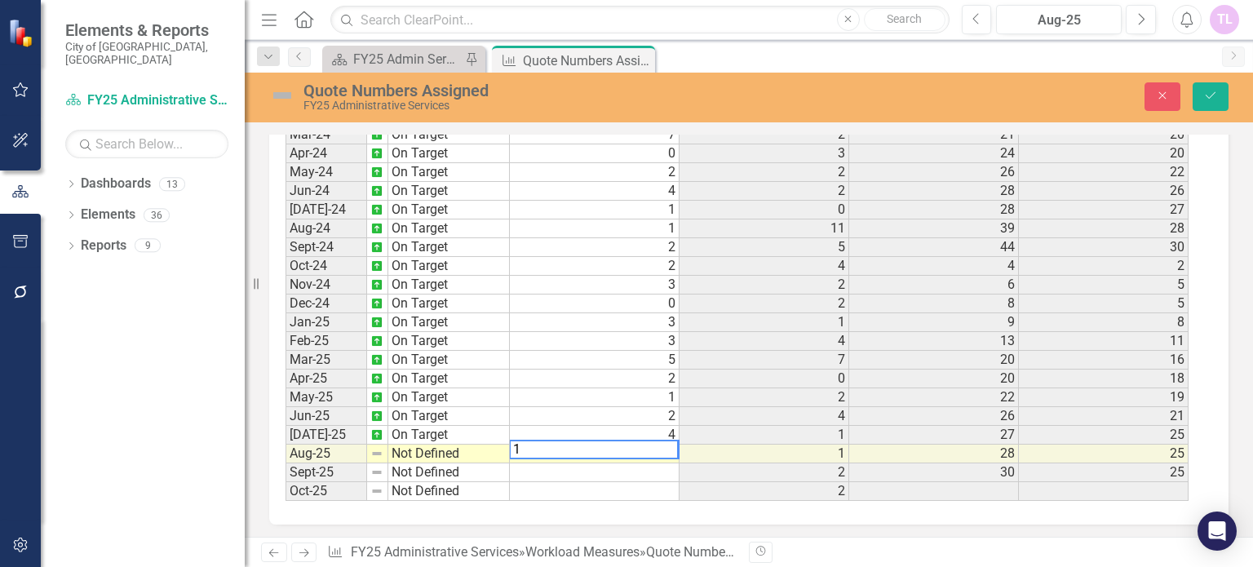
type textarea "1"
click at [466, 452] on td "Not Defined" at bounding box center [449, 453] width 122 height 19
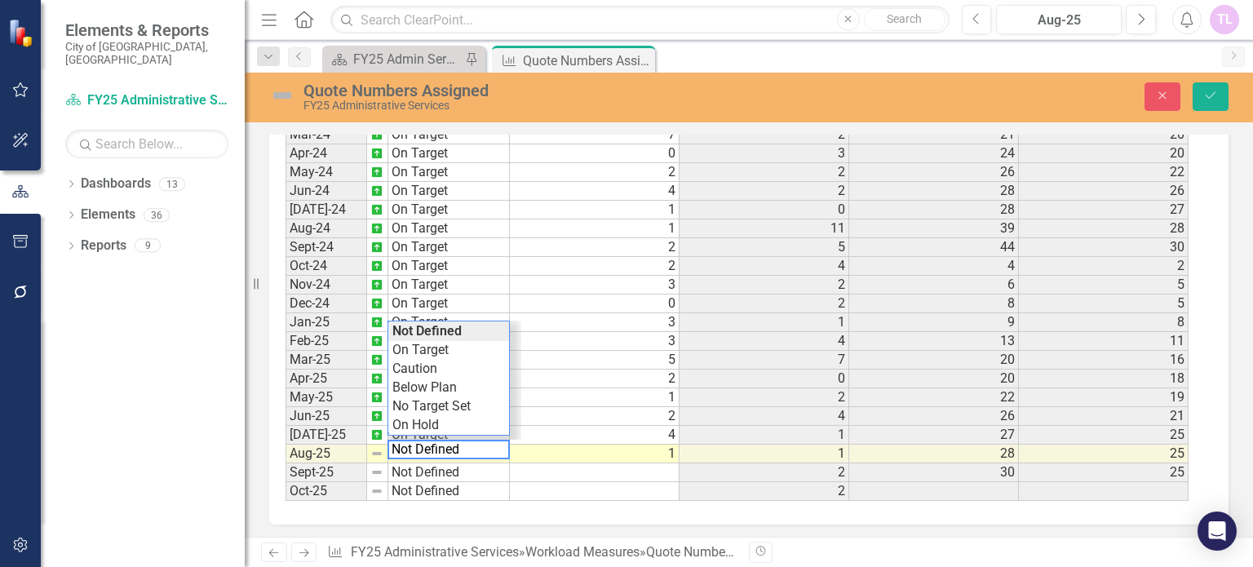
type textarea "On Target"
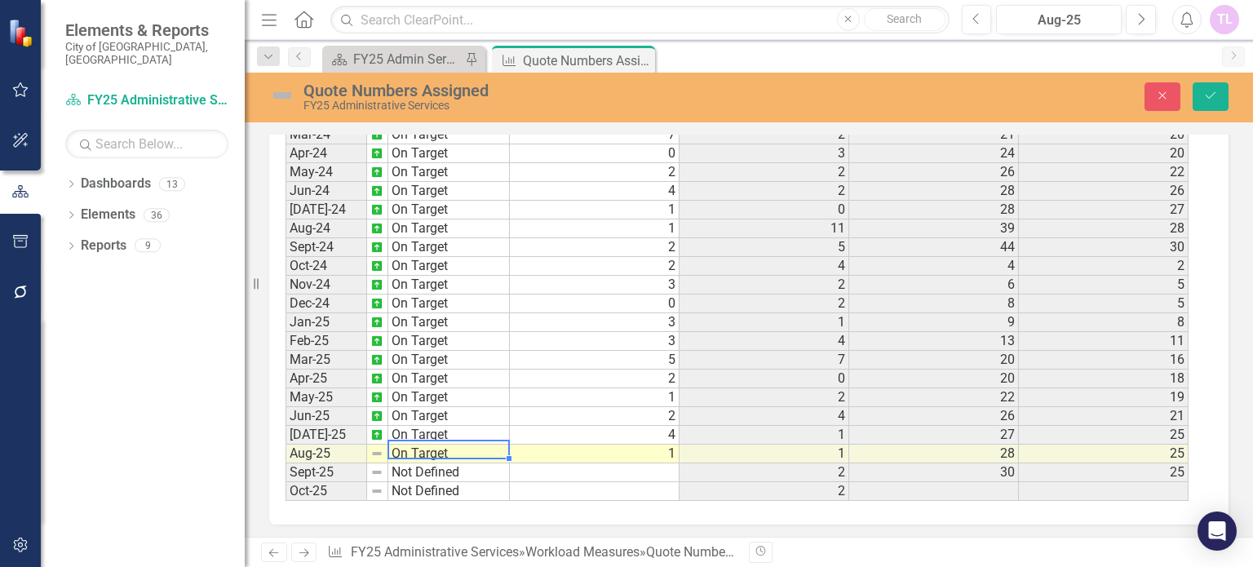
click at [444, 348] on div "Period Status Quote Numbers Assigned Prior Year Actual PYTD Actual FYTD Actual …" at bounding box center [742, 302] width 914 height 396
click at [1213, 84] on button "Save" at bounding box center [1210, 96] width 36 height 29
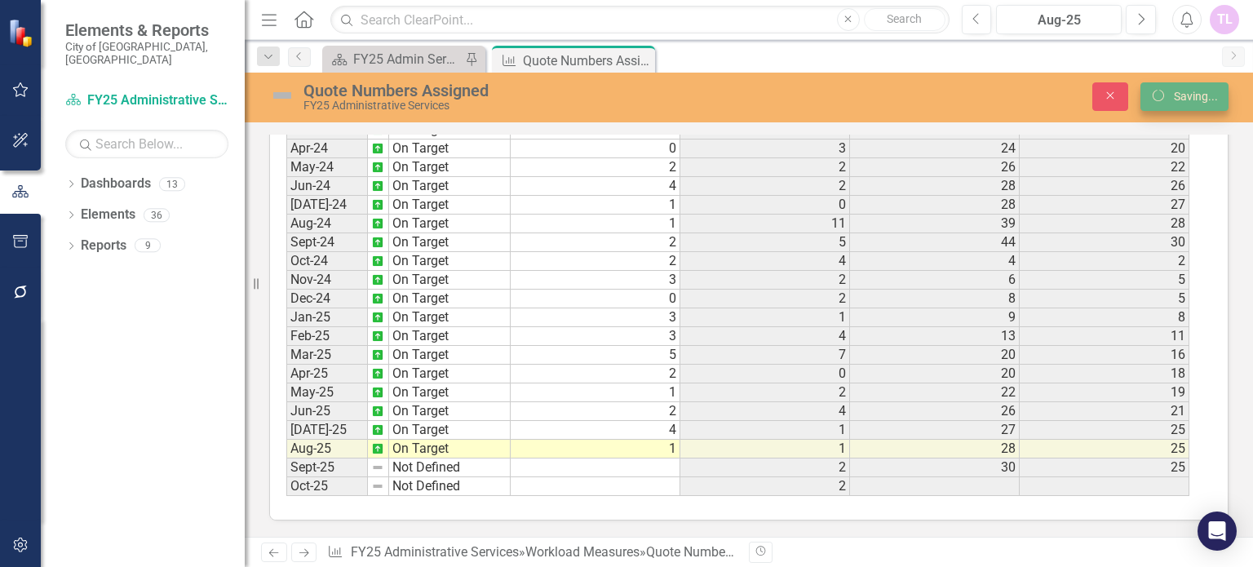
scroll to position [947, 0]
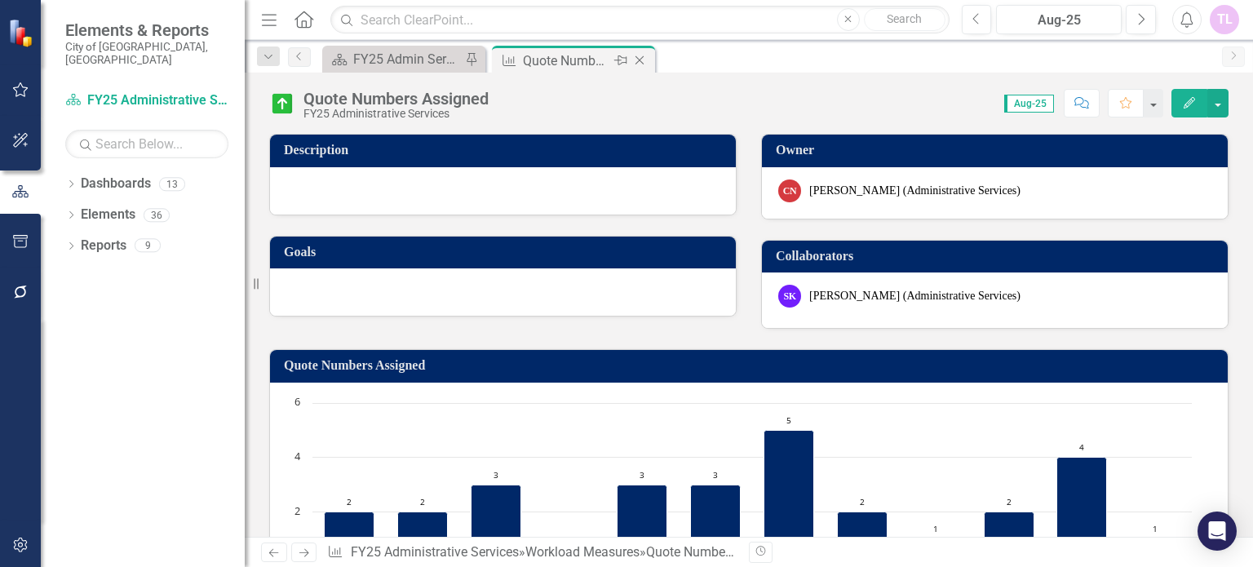
click at [644, 58] on icon "Close" at bounding box center [639, 60] width 16 height 13
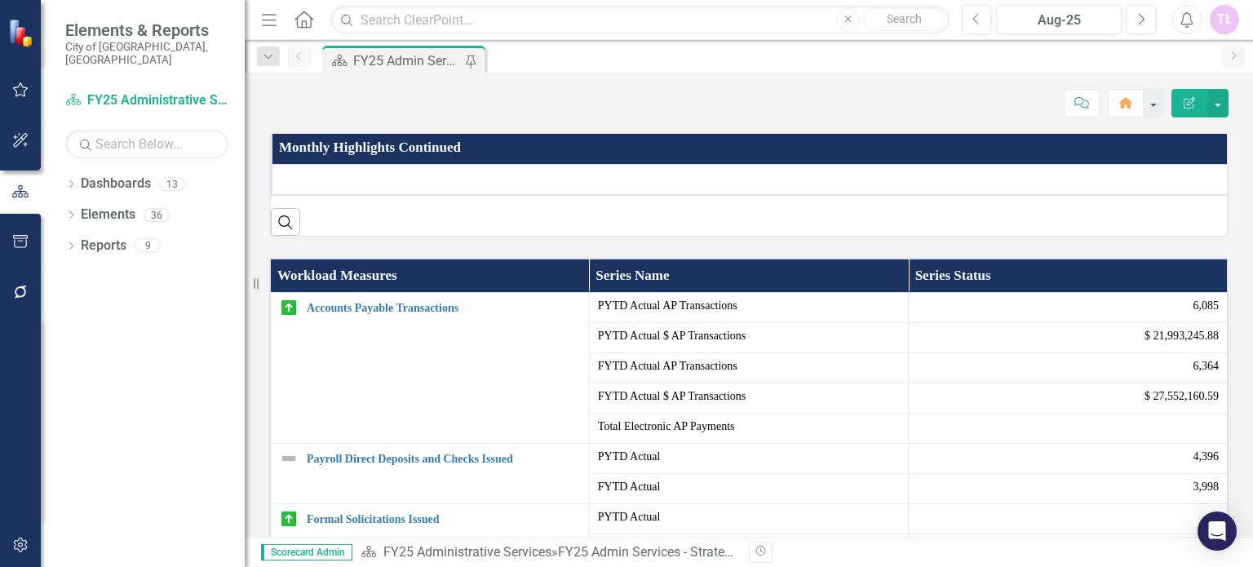
scroll to position [489, 0]
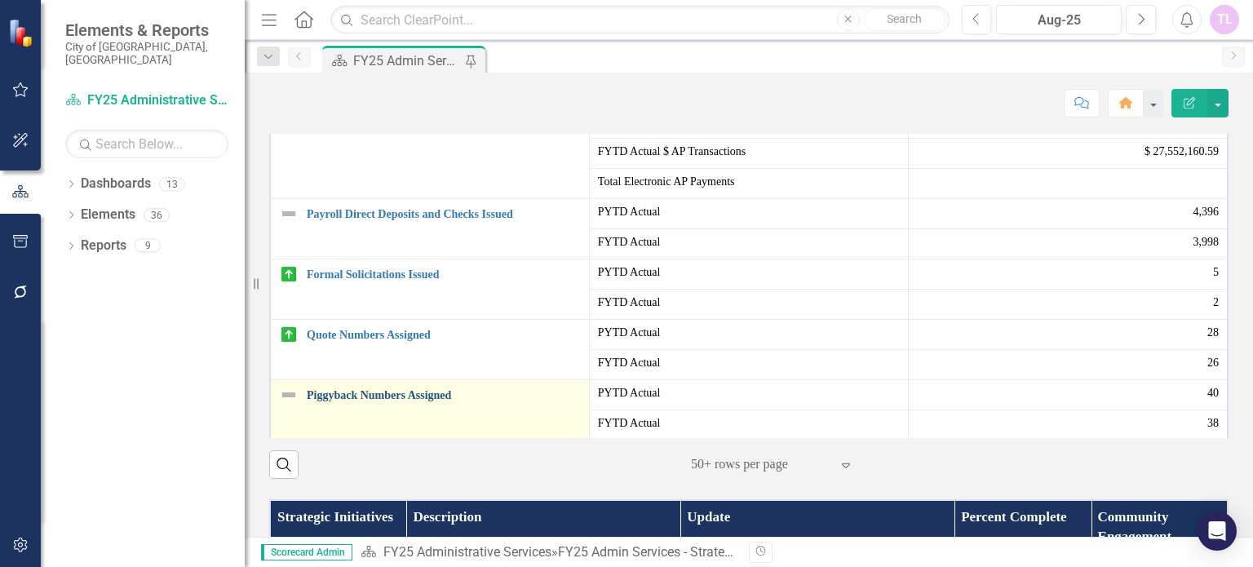
click at [382, 401] on link "Piggyback Numbers Assigned" at bounding box center [444, 395] width 274 height 12
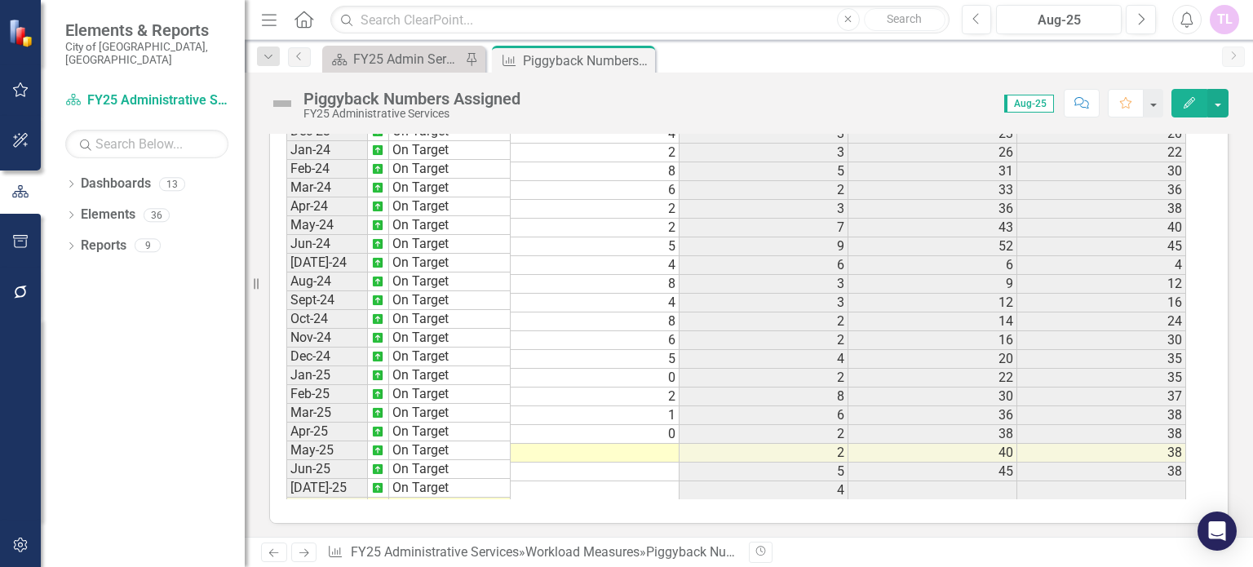
scroll to position [543, 0]
click at [657, 446] on td at bounding box center [594, 453] width 169 height 19
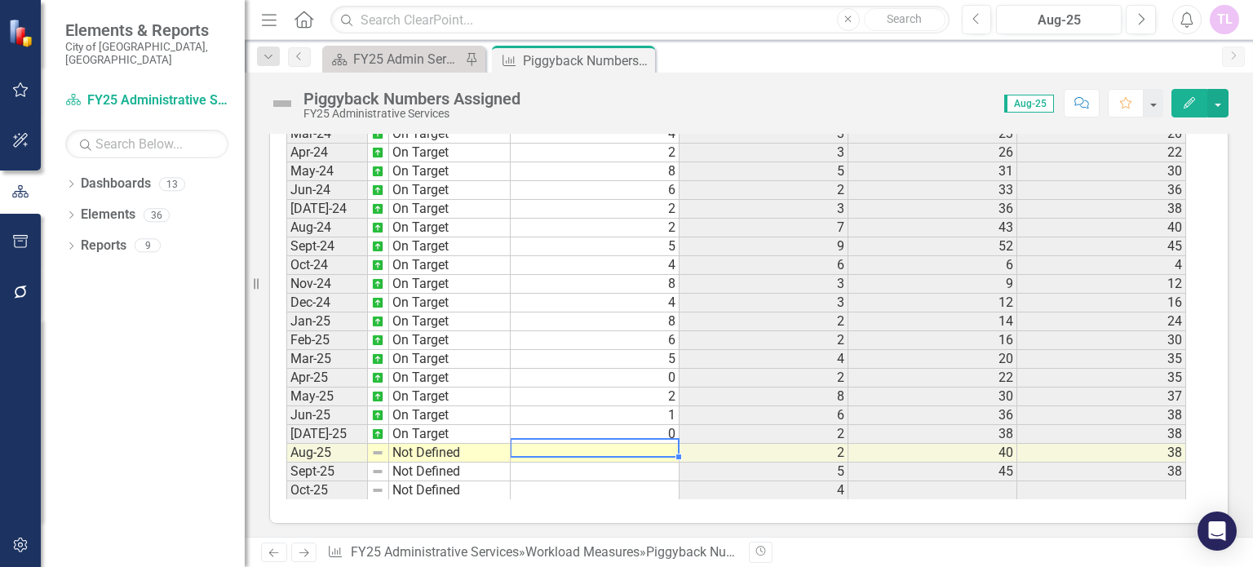
click at [657, 446] on td at bounding box center [594, 453] width 169 height 19
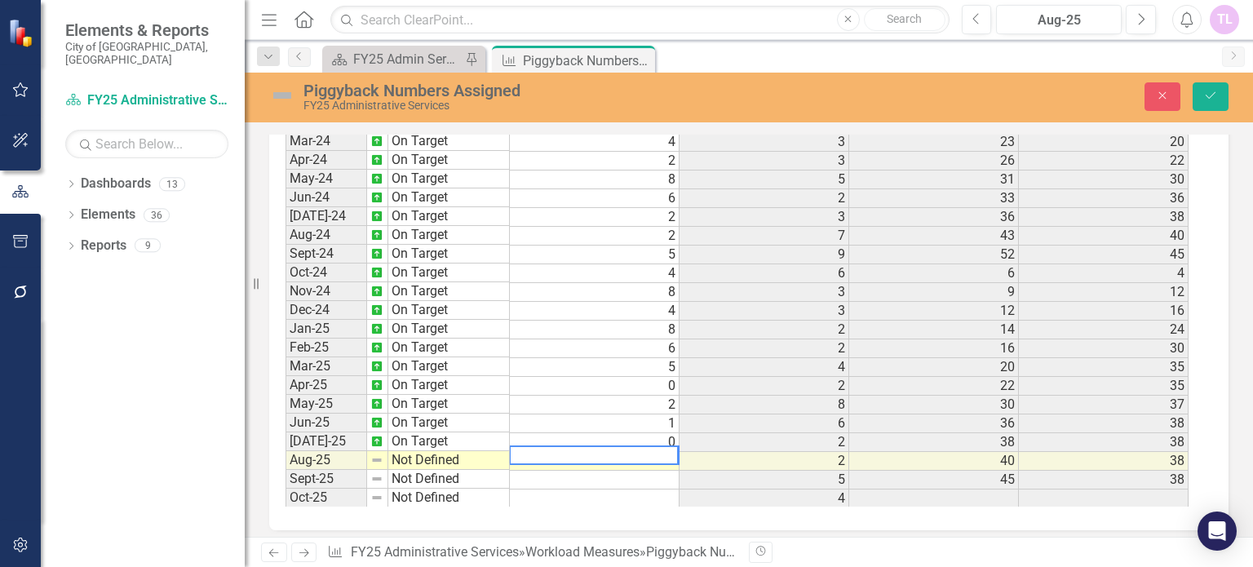
scroll to position [1023, 0]
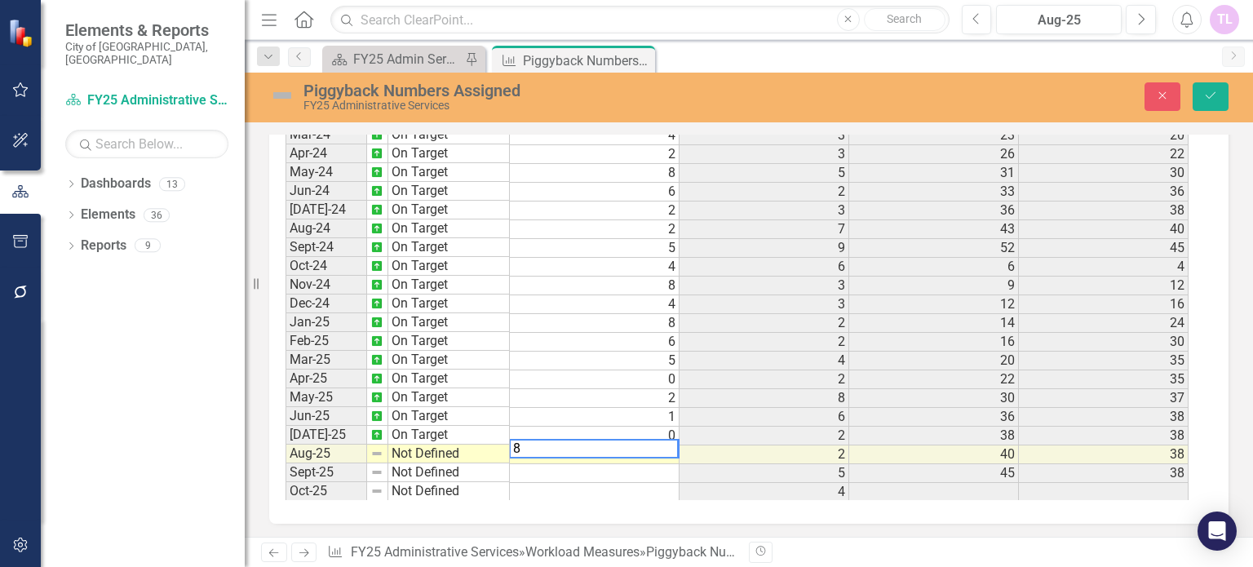
type textarea "8"
click at [457, 444] on td "Not Defined" at bounding box center [449, 453] width 122 height 19
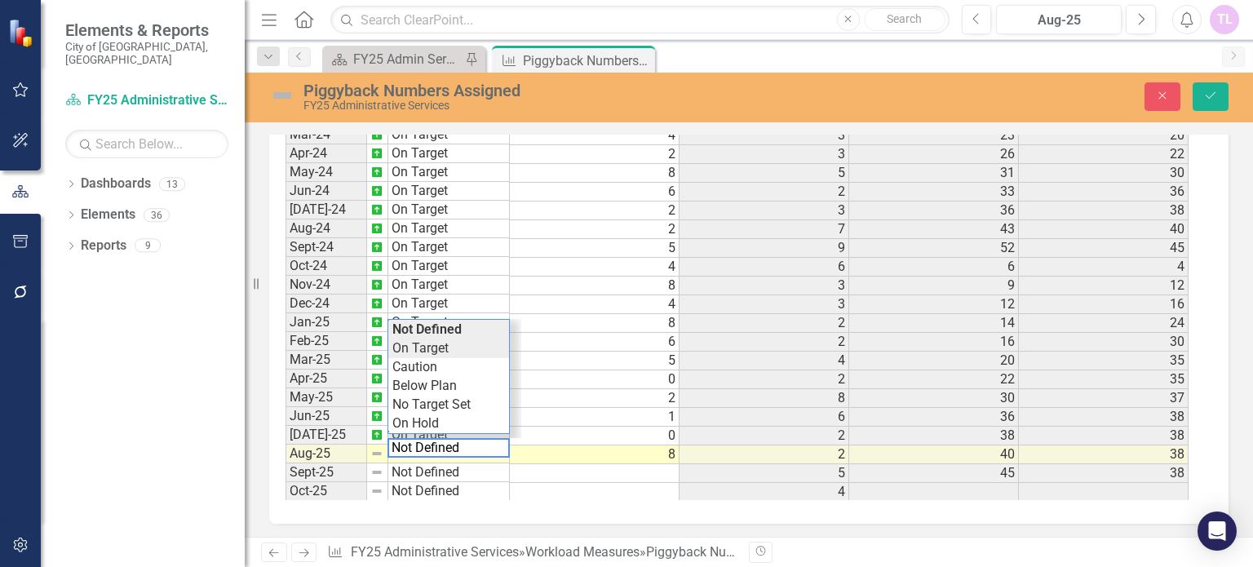
type textarea "On Target"
click at [453, 351] on div "Period Status Piggyback Numbers Assigned Prior Year Actual PYTD Actual FYTD Act…" at bounding box center [742, 295] width 914 height 409
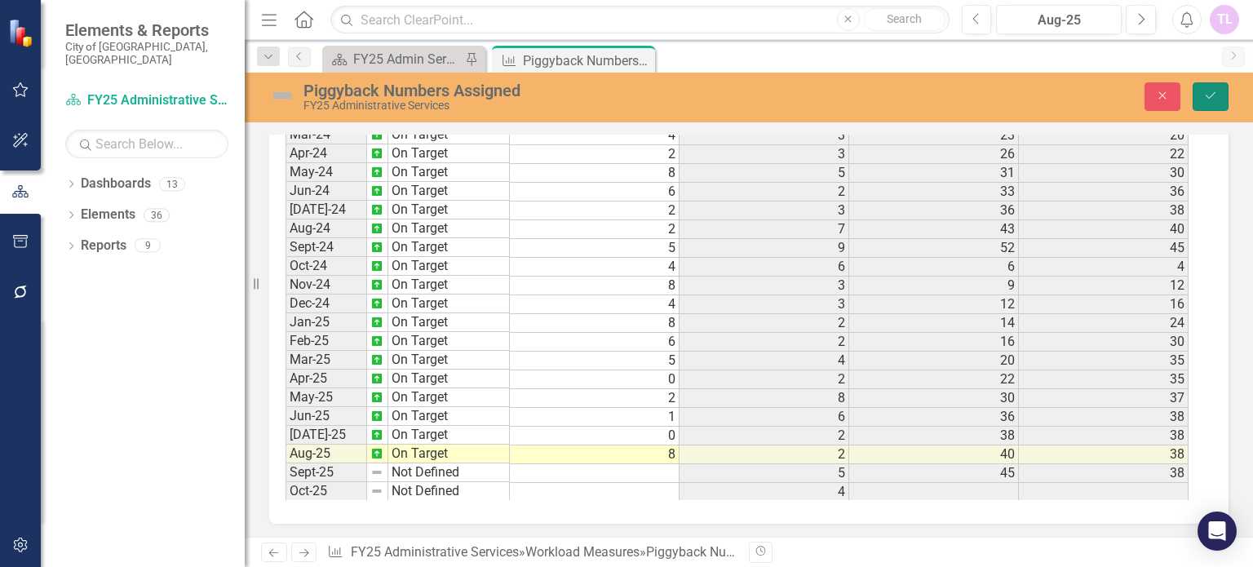
click at [1213, 95] on icon "Save" at bounding box center [1210, 95] width 15 height 11
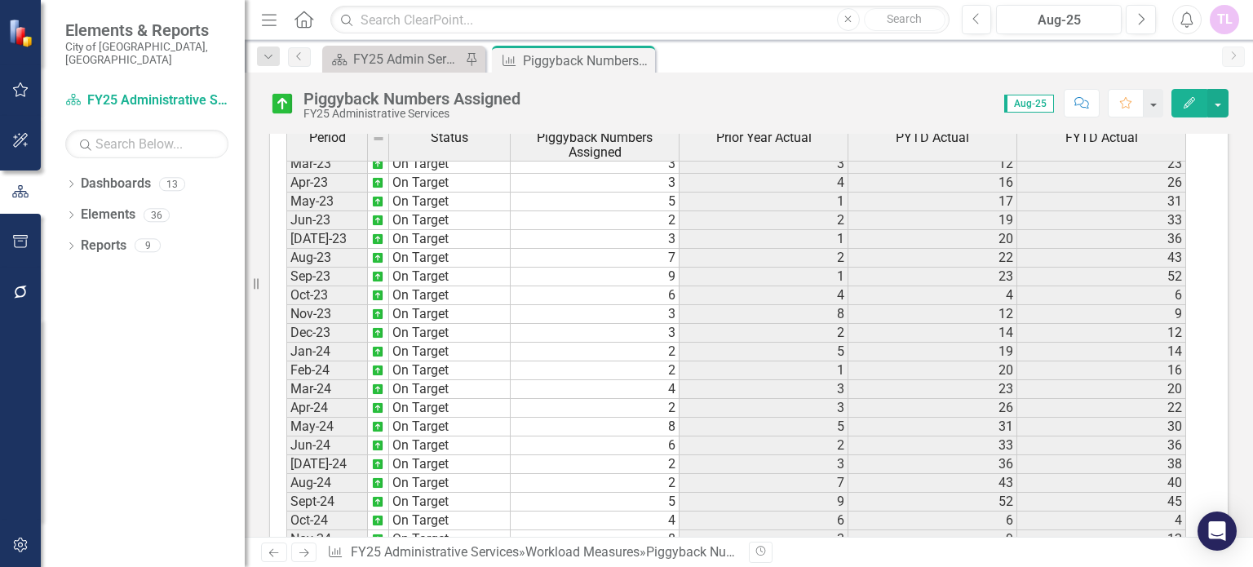
scroll to position [543, 0]
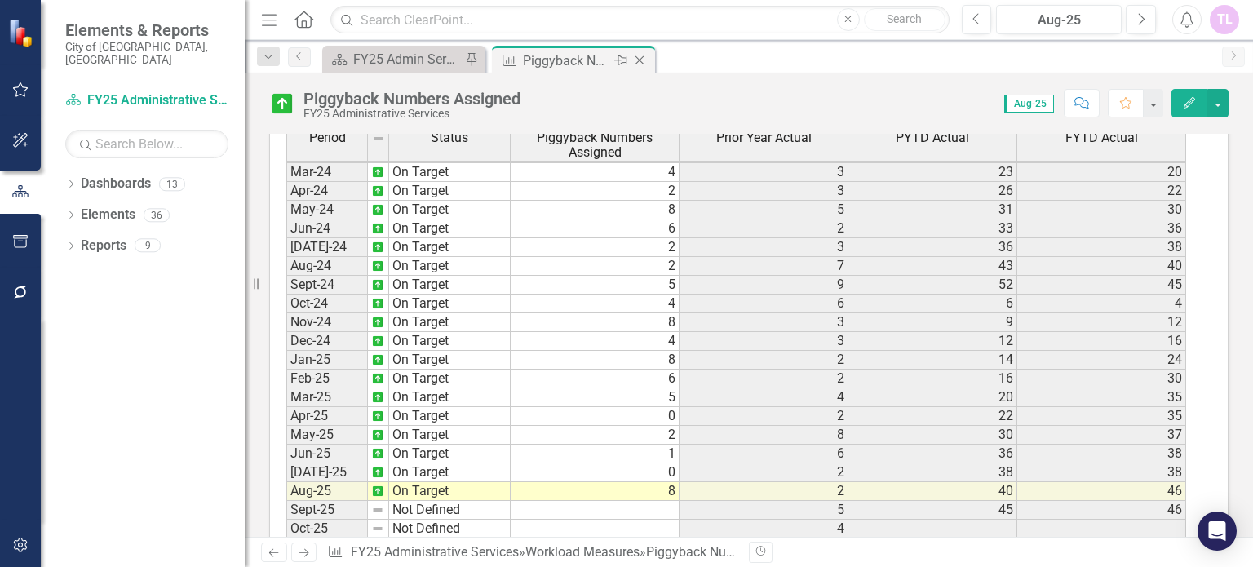
click at [641, 61] on icon at bounding box center [639, 60] width 9 height 9
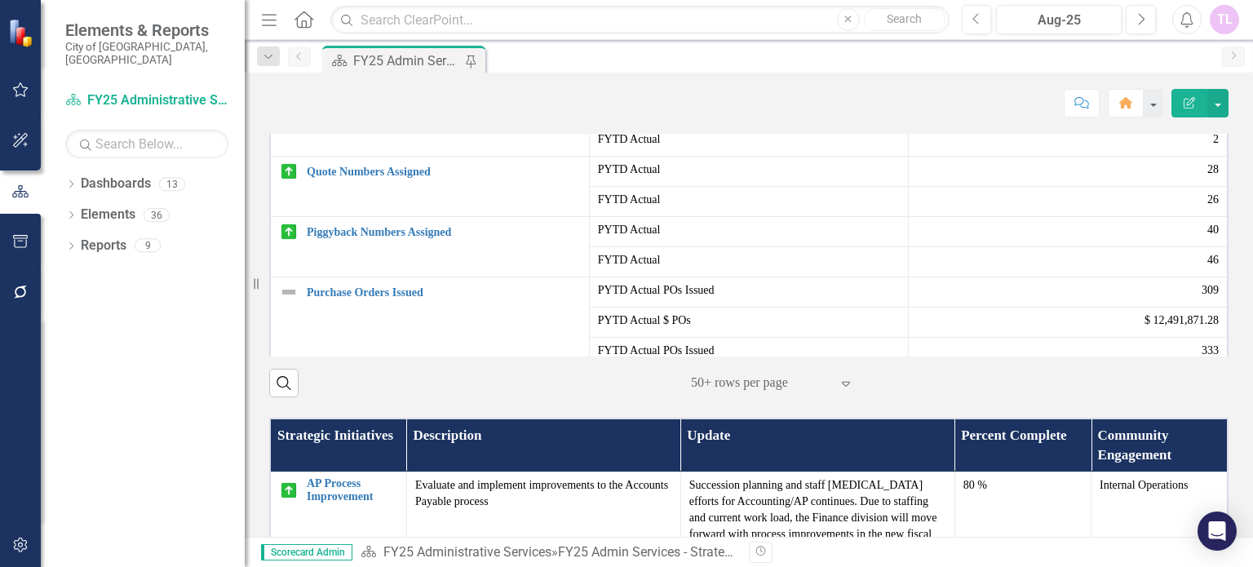
scroll to position [163, 0]
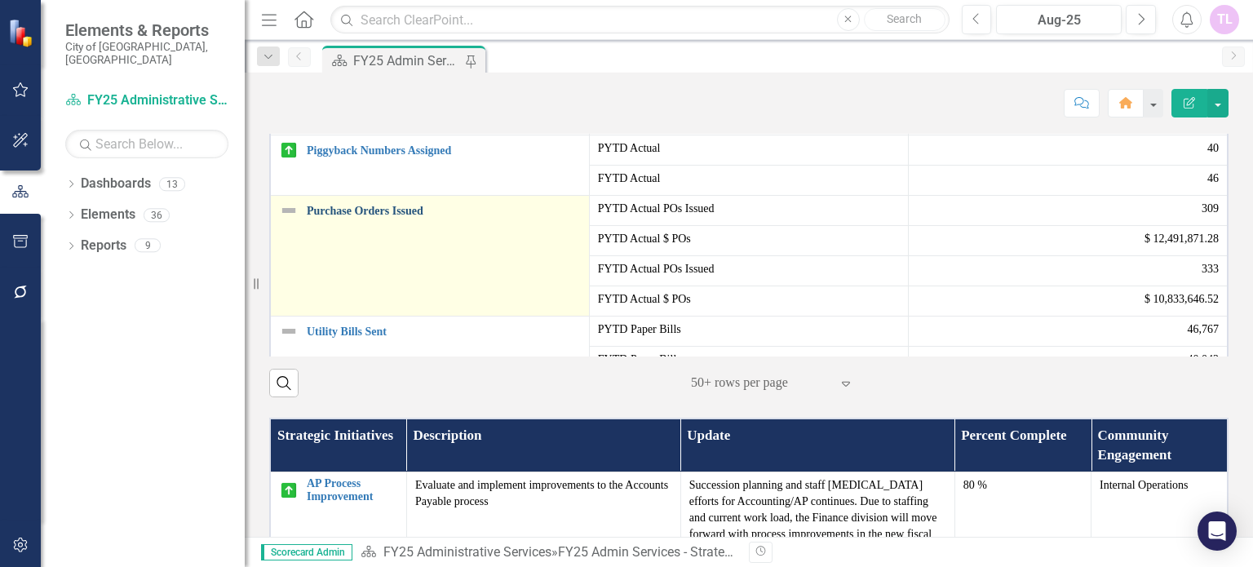
click at [369, 217] on link "Purchase Orders Issued" at bounding box center [444, 211] width 274 height 12
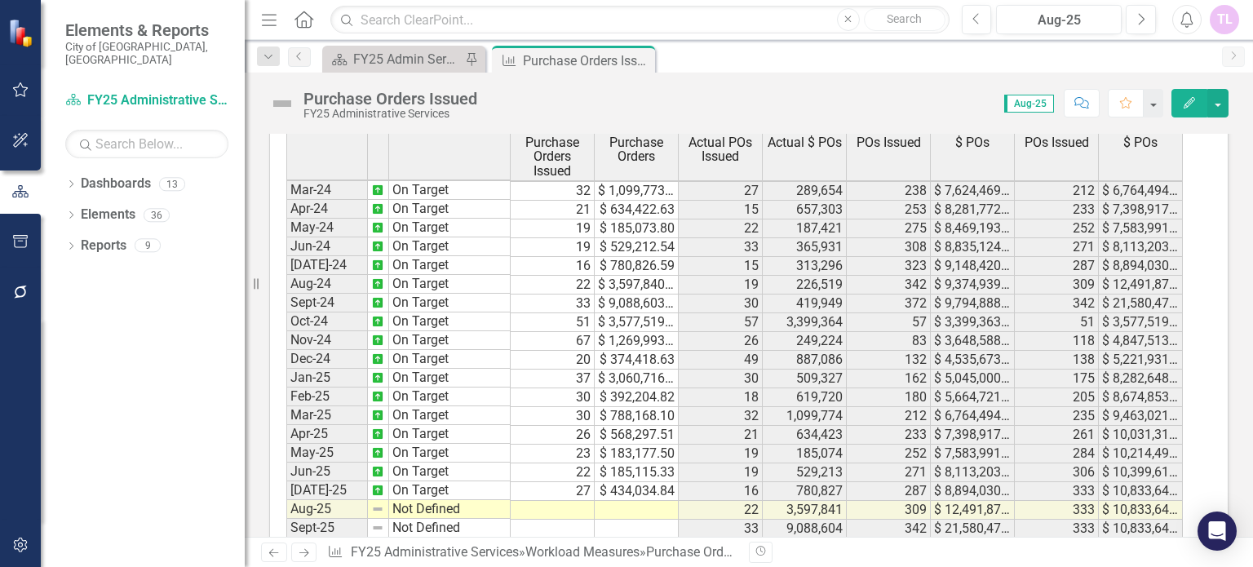
scroll to position [1619, 0]
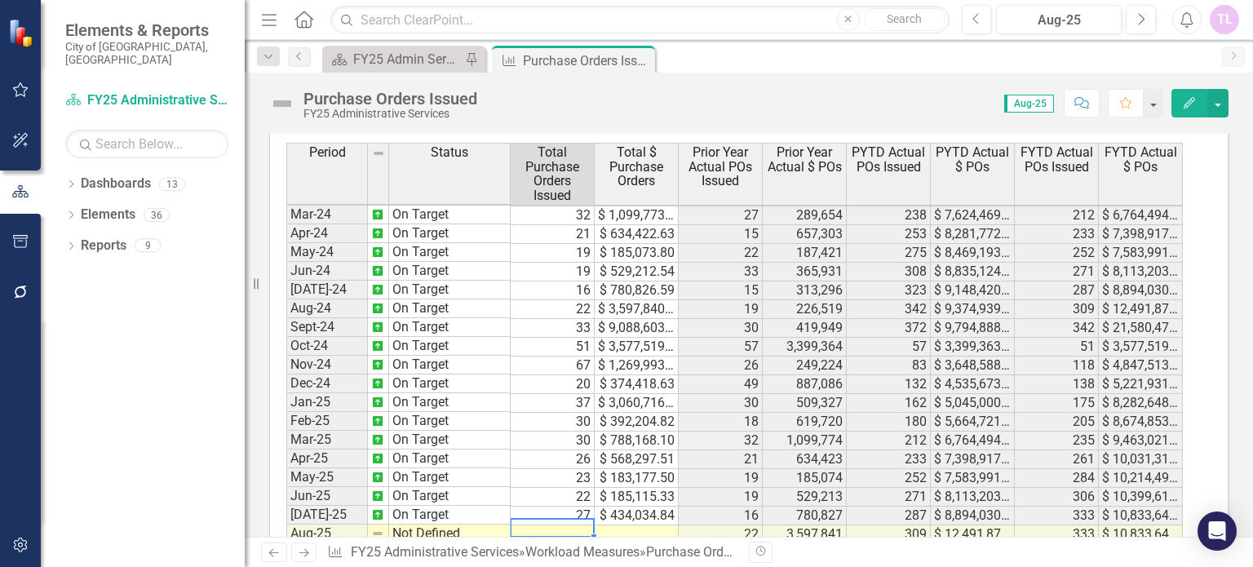
click at [578, 521] on tbody "Dec-22 On Target 29 $ 1,885,520.31 15 418,433 151 $ 4,418,428.97 147 $ 6,277,39…" at bounding box center [734, 252] width 896 height 657
click at [578, 506] on td "22" at bounding box center [552, 497] width 84 height 19
click at [578, 525] on td at bounding box center [552, 534] width 84 height 19
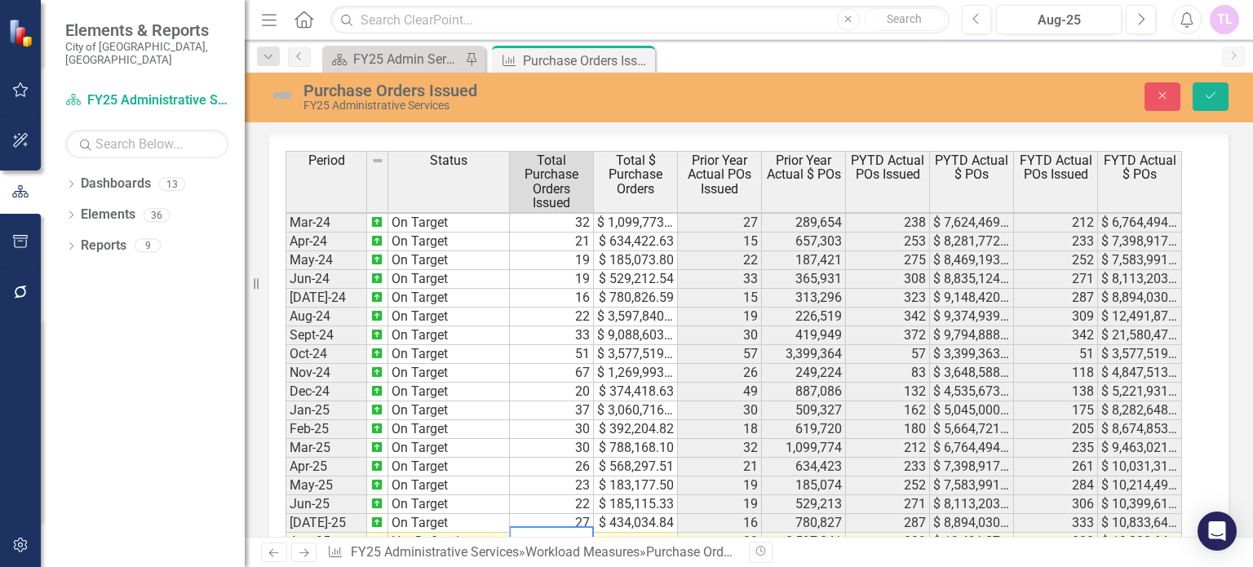
scroll to position [1625, 0]
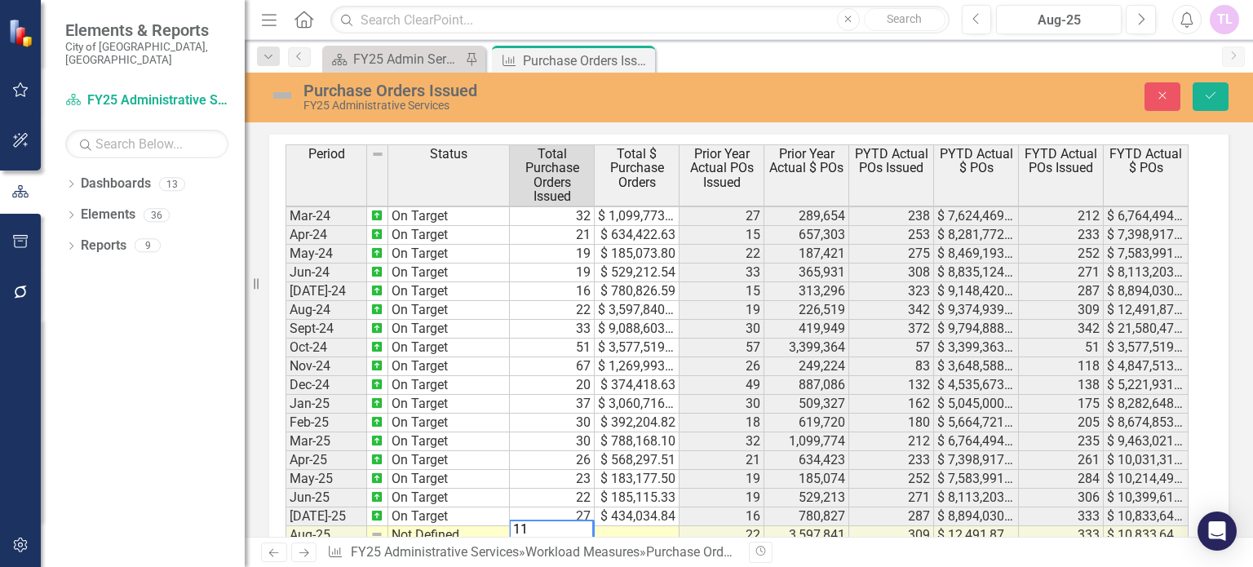
type textarea "11"
click at [613, 528] on td at bounding box center [636, 535] width 85 height 19
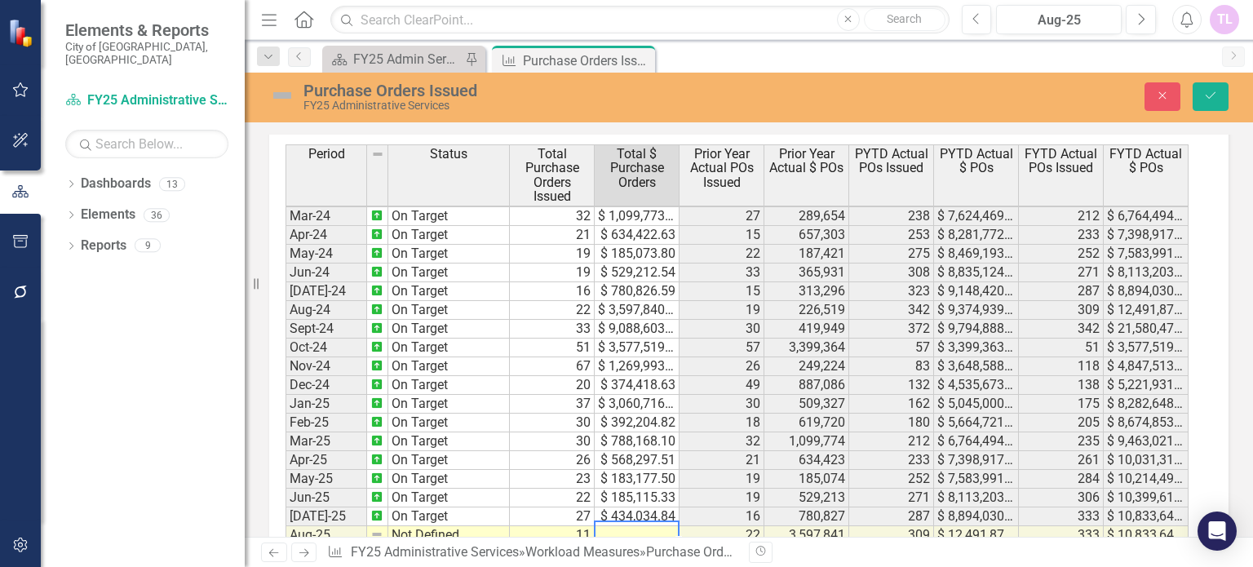
click at [652, 526] on td at bounding box center [636, 535] width 85 height 19
click at [656, 528] on td "$ 10,211,187.00" at bounding box center [636, 535] width 85 height 19
click at [641, 526] on td "$ 10,211,187.00" at bounding box center [636, 535] width 85 height 19
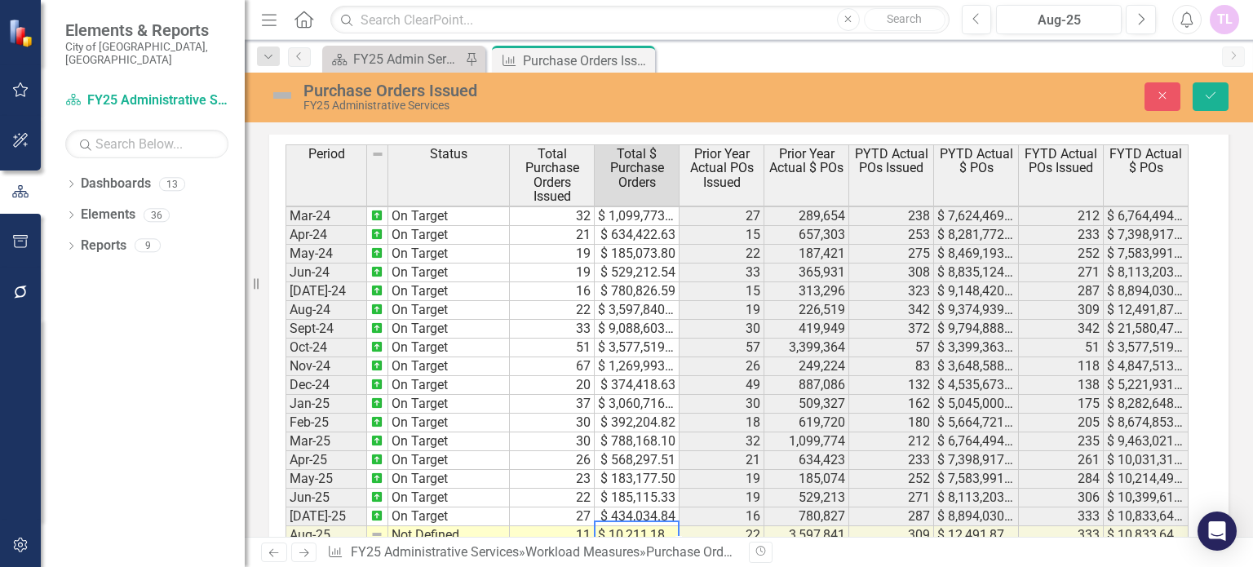
click at [641, 526] on td "$ 10,211,187.00" at bounding box center [636, 535] width 85 height 19
click at [537, 451] on td "26" at bounding box center [552, 460] width 85 height 19
type textarea "26"
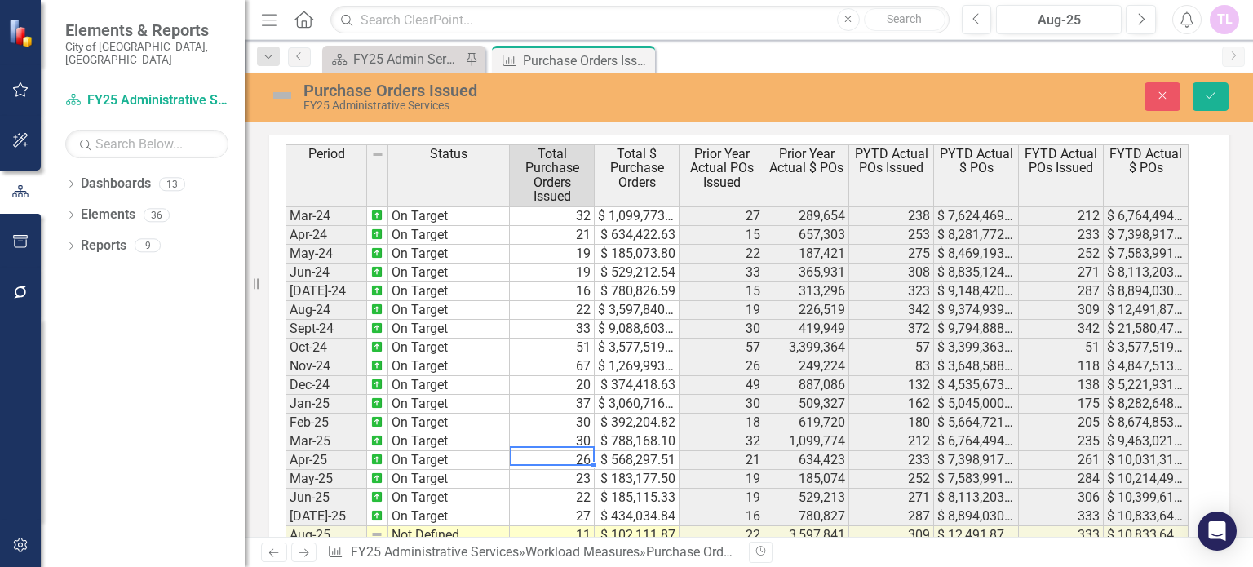
click at [444, 526] on td "Not Defined" at bounding box center [449, 535] width 122 height 19
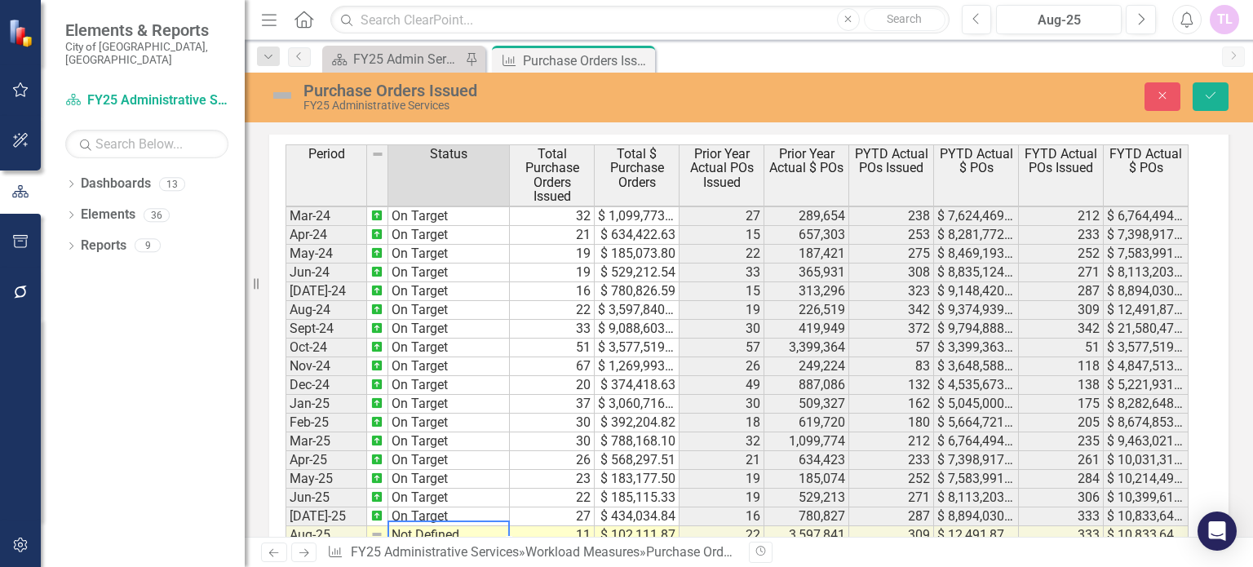
click at [444, 526] on td "Not Defined" at bounding box center [449, 535] width 122 height 19
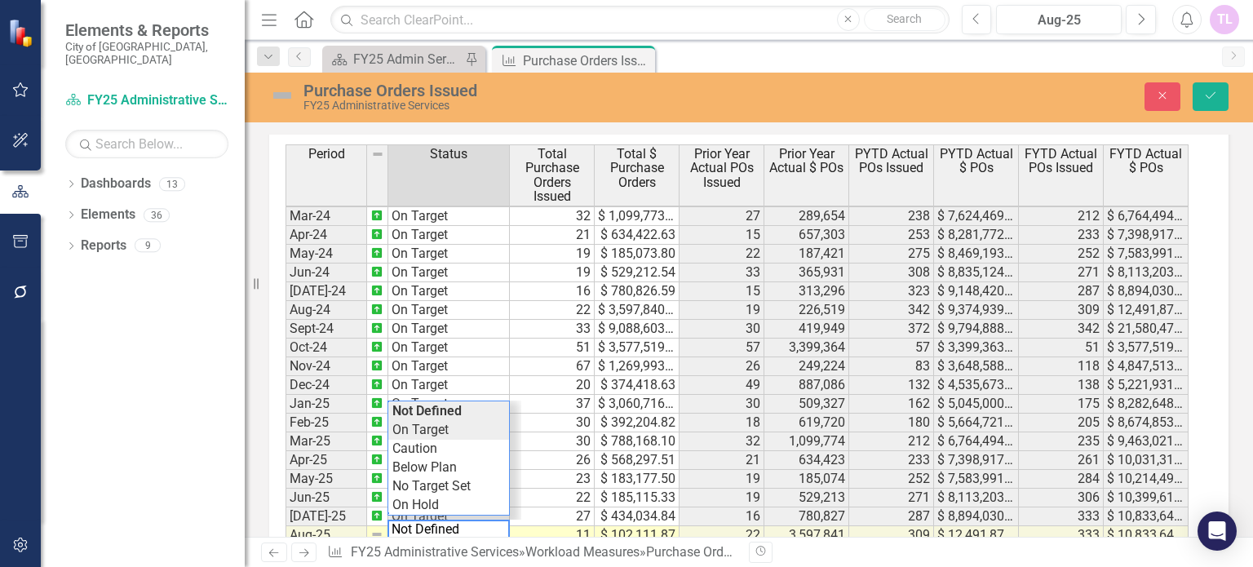
type textarea "On Target"
click at [435, 433] on div "Period Status Total Purchase Orders Issued Total $ Purchase Orders Prior Year A…" at bounding box center [742, 363] width 914 height 438
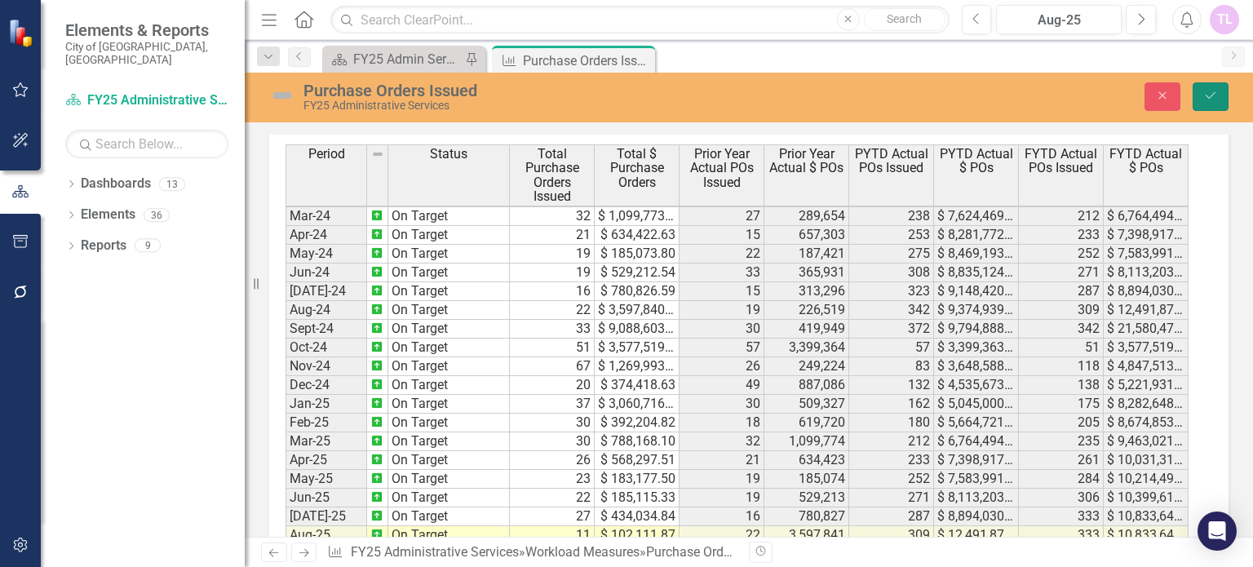
click at [1209, 95] on icon "Save" at bounding box center [1210, 95] width 15 height 11
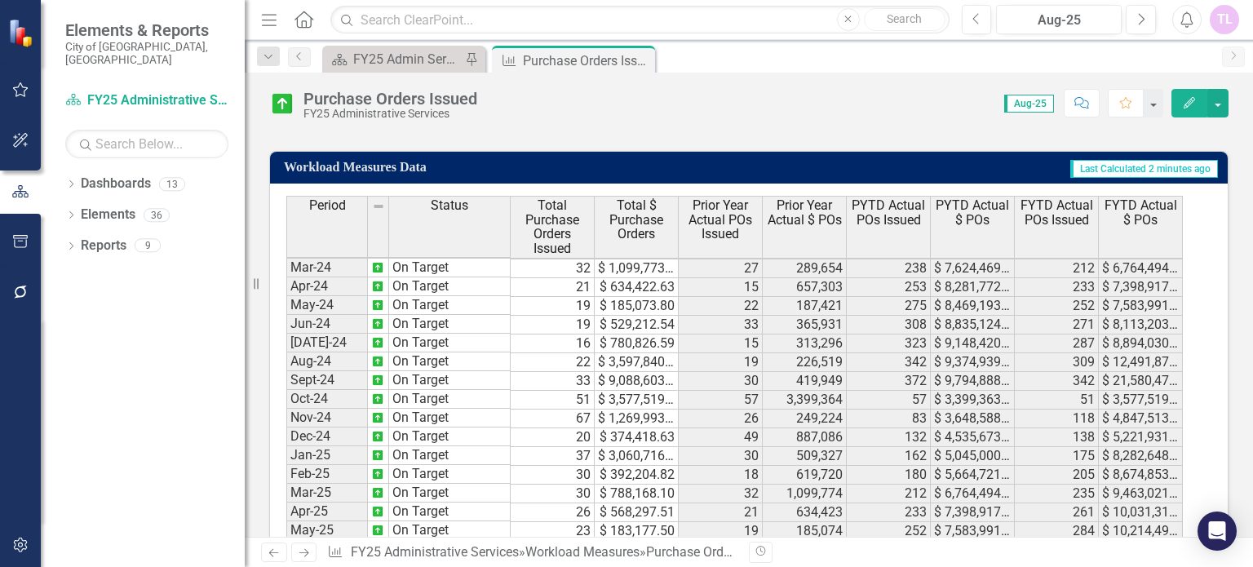
scroll to position [1700, 0]
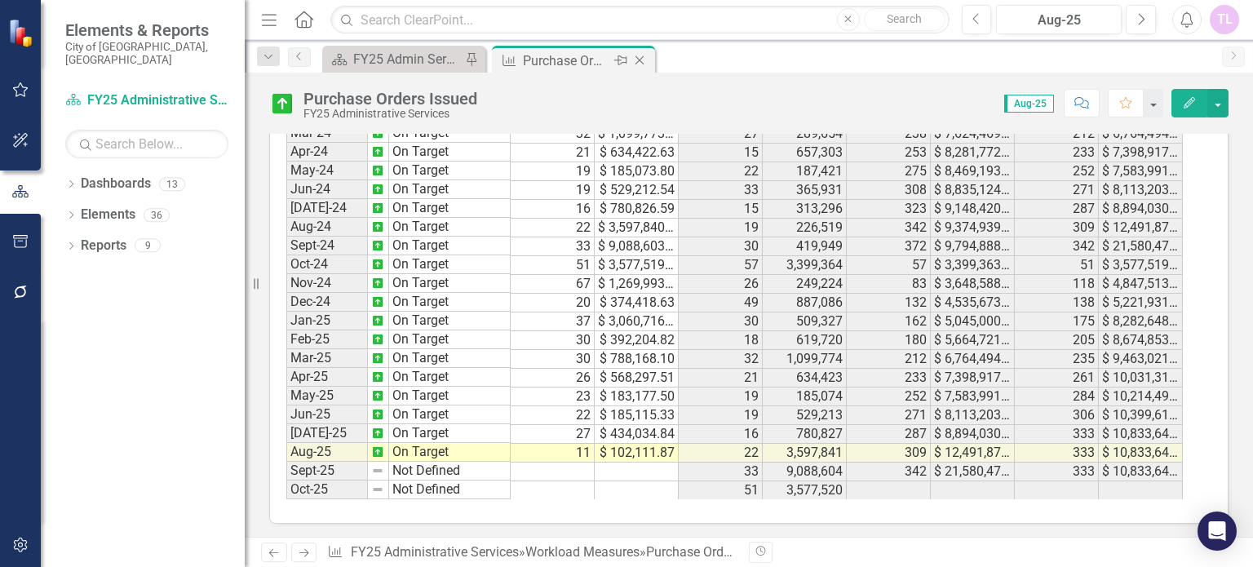
click at [639, 59] on icon at bounding box center [639, 60] width 9 height 9
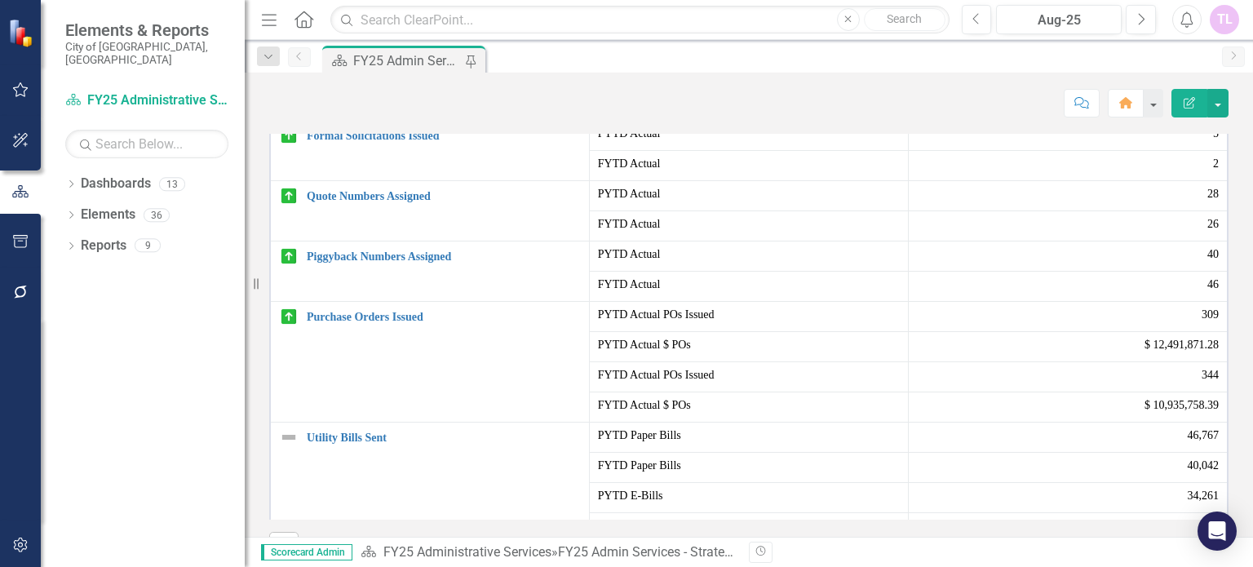
scroll to position [316, 0]
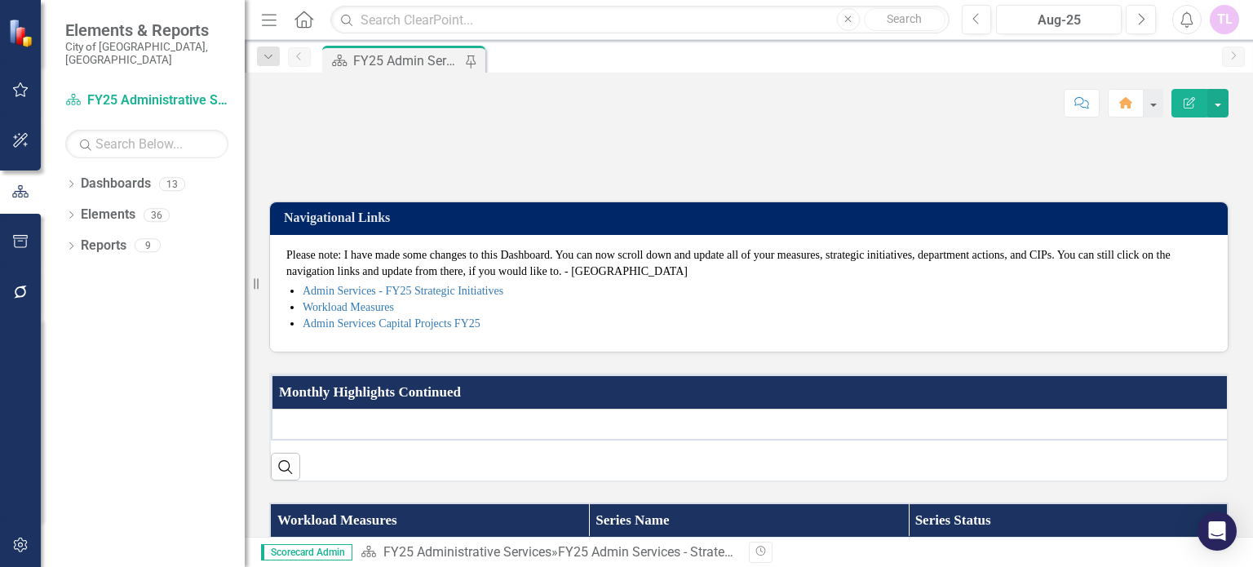
scroll to position [408, 0]
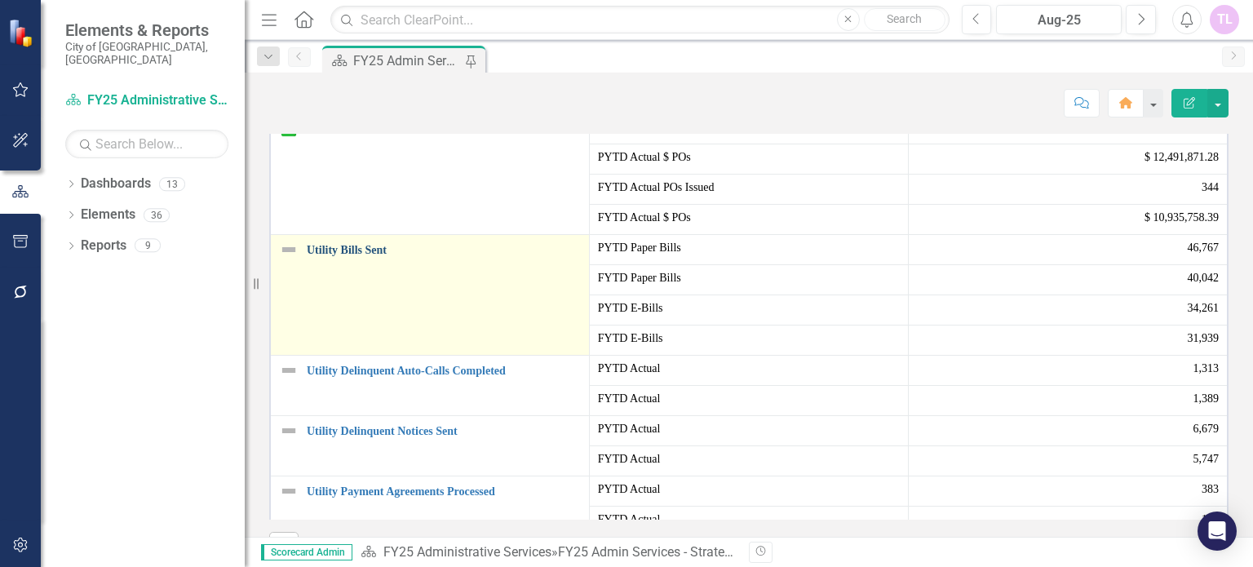
click at [330, 256] on link "Utility Bills Sent" at bounding box center [444, 250] width 274 height 12
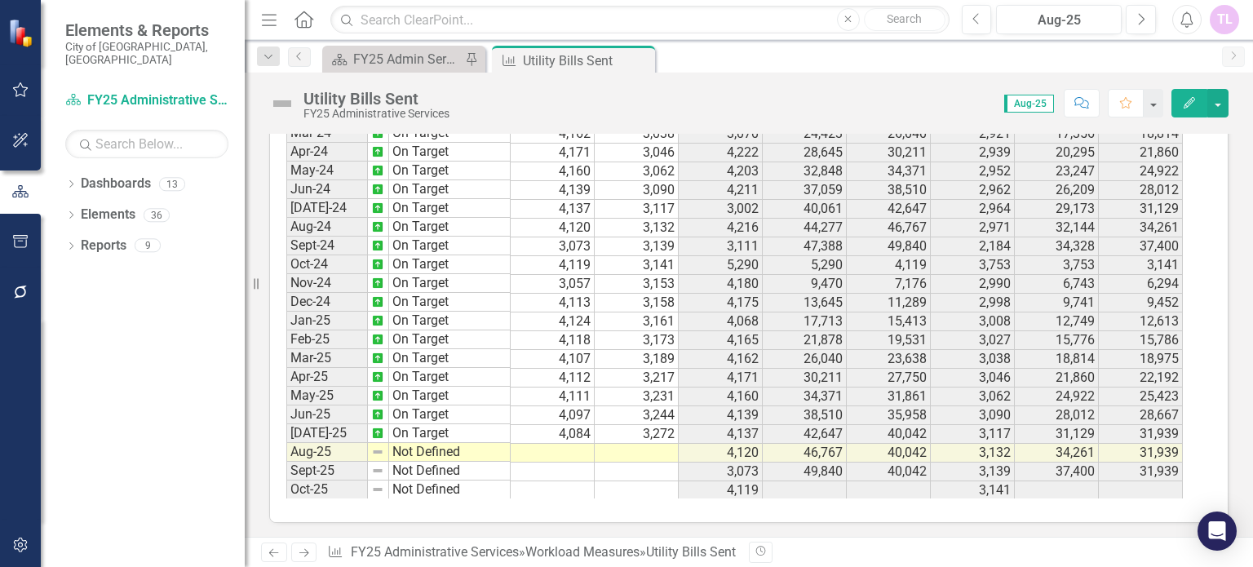
scroll to position [609, 0]
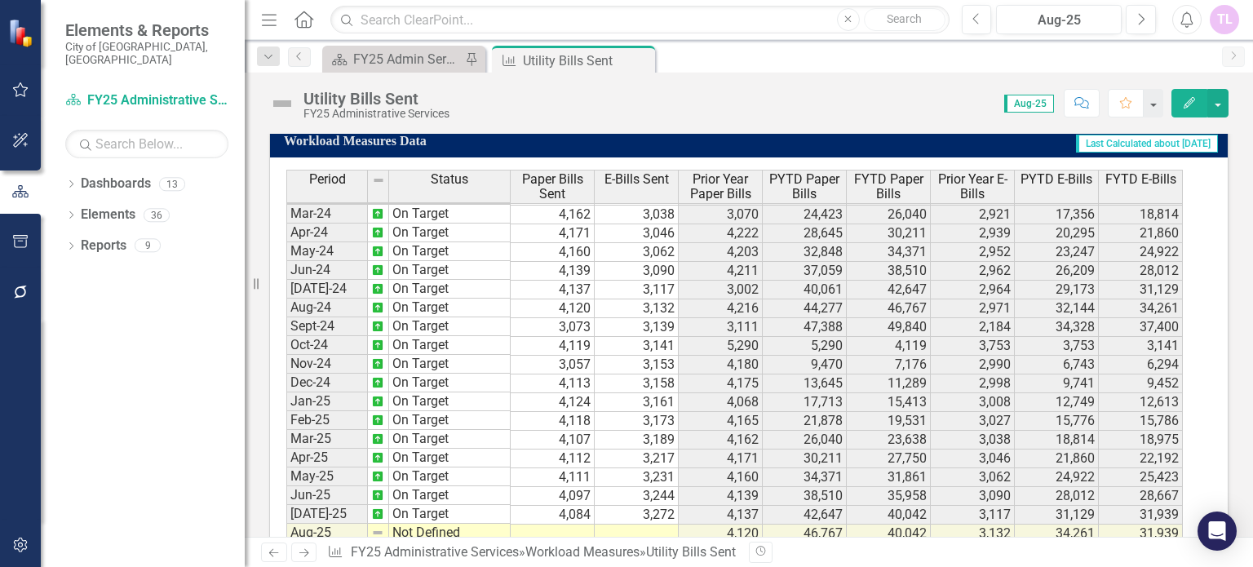
click at [568, 528] on td at bounding box center [552, 533] width 84 height 19
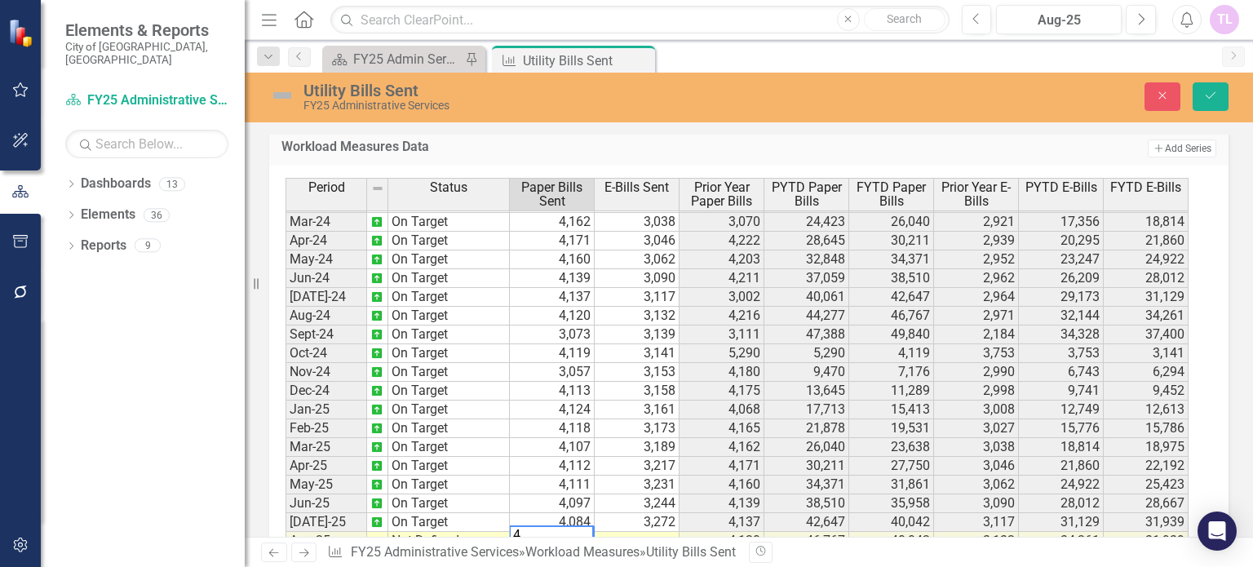
scroll to position [614, 0]
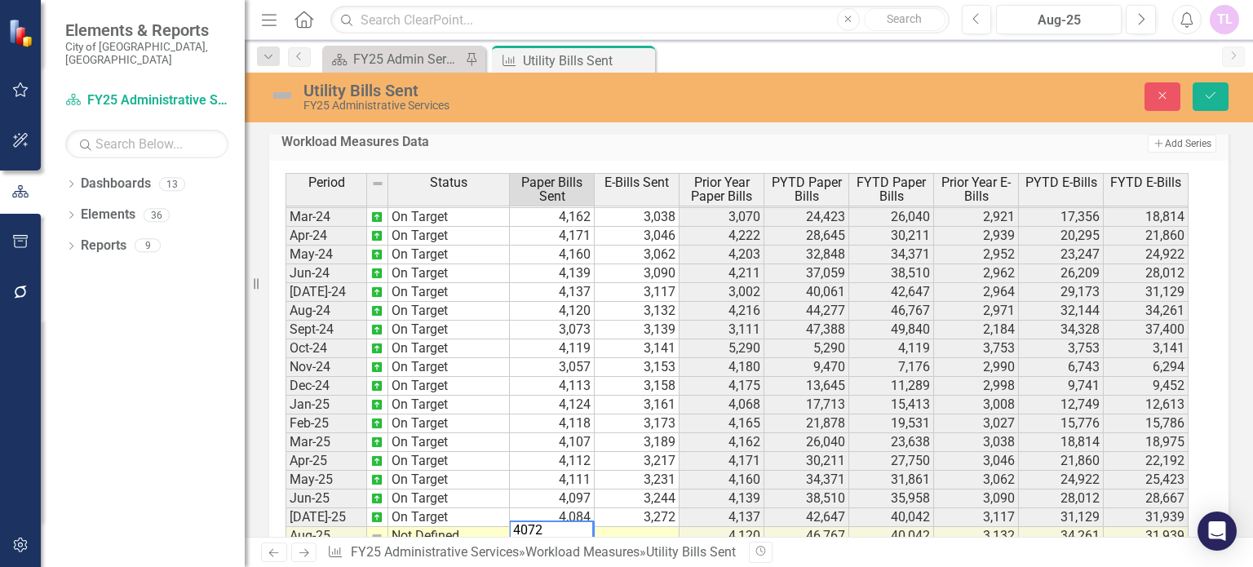
type textarea "4072"
click at [638, 527] on td at bounding box center [636, 536] width 85 height 19
type textarea "3288"
click at [418, 527] on td "Not Defined" at bounding box center [449, 536] width 122 height 19
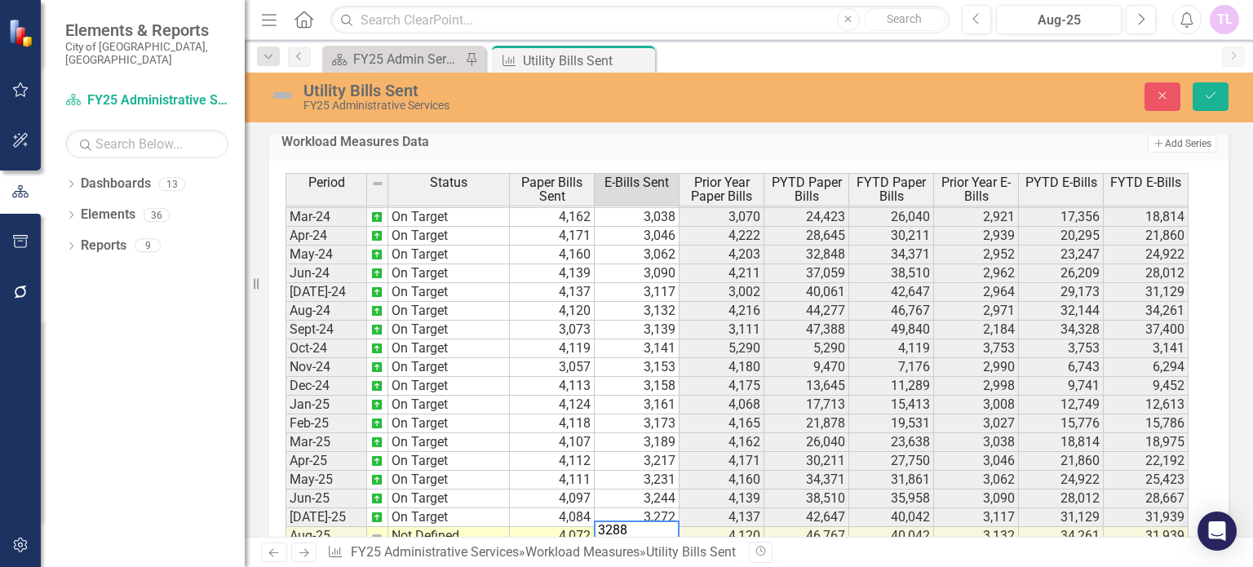
click at [418, 527] on td "Not Defined" at bounding box center [449, 536] width 122 height 19
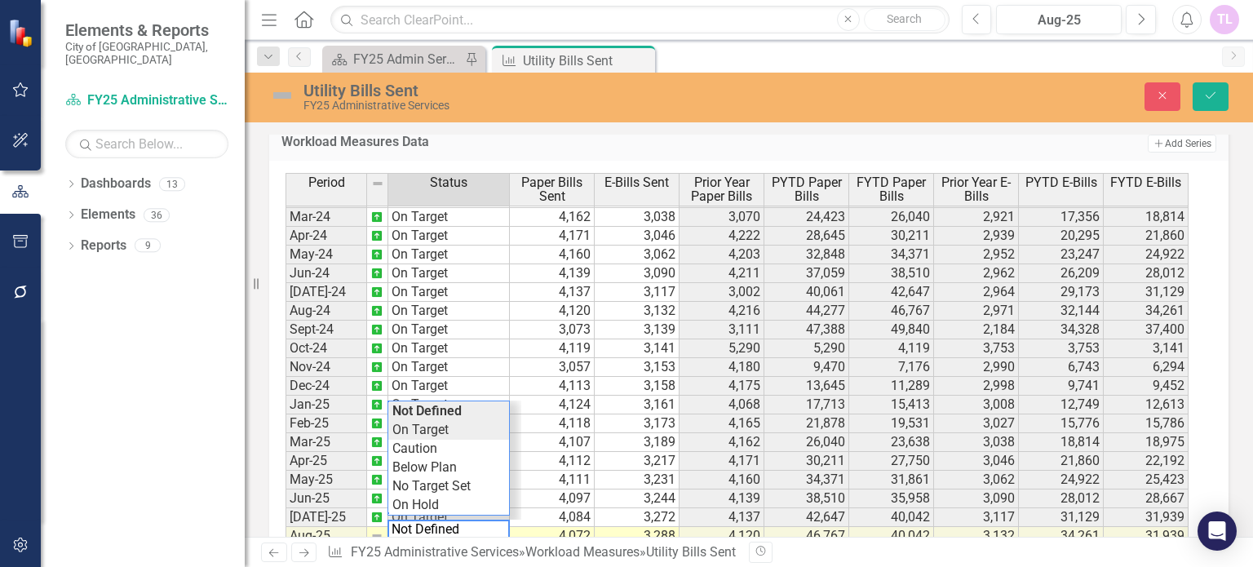
type textarea "On Target"
click at [422, 425] on div "Period Status Paper Bills Sent E-Bills Sent Prior Year Paper Bills PYTD Paper B…" at bounding box center [742, 377] width 914 height 409
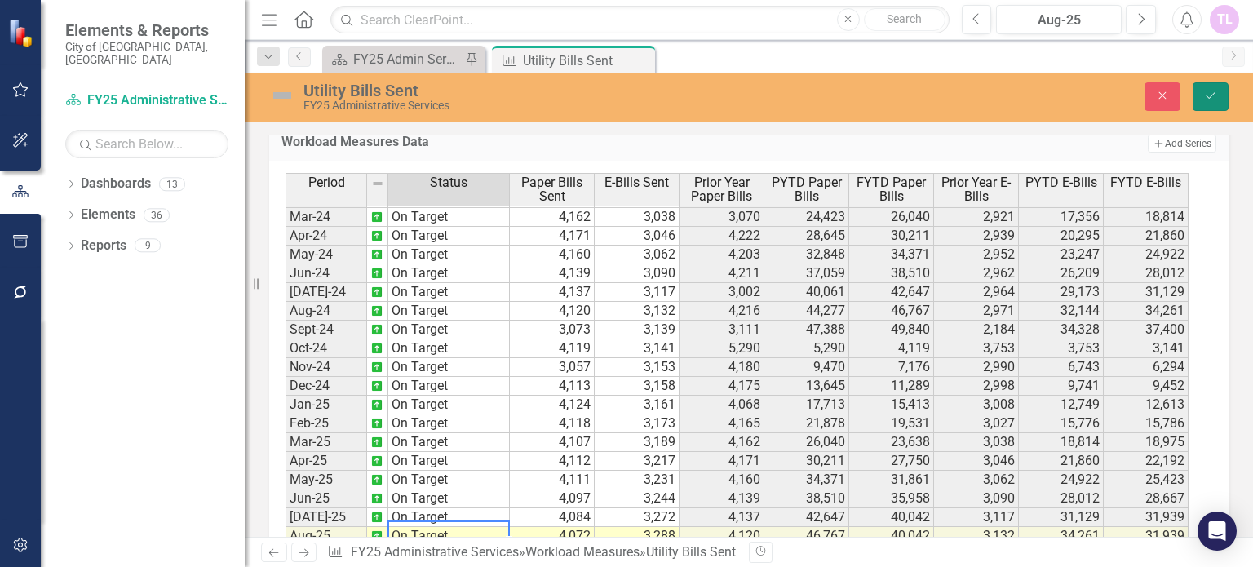
click at [1207, 94] on icon "Save" at bounding box center [1210, 95] width 15 height 11
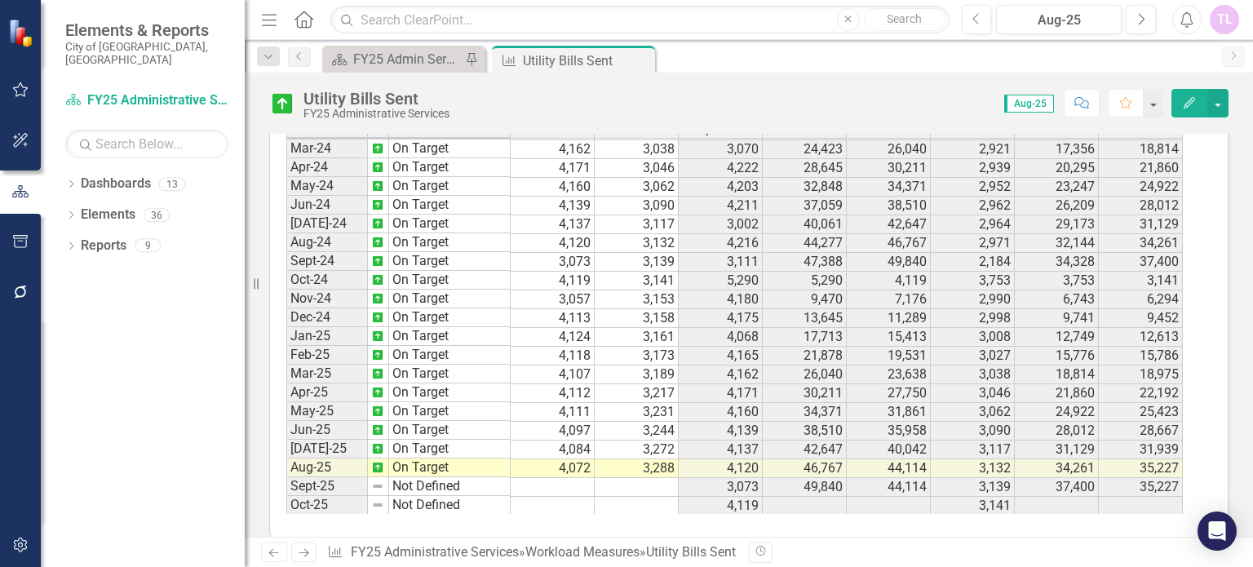
scroll to position [690, 0]
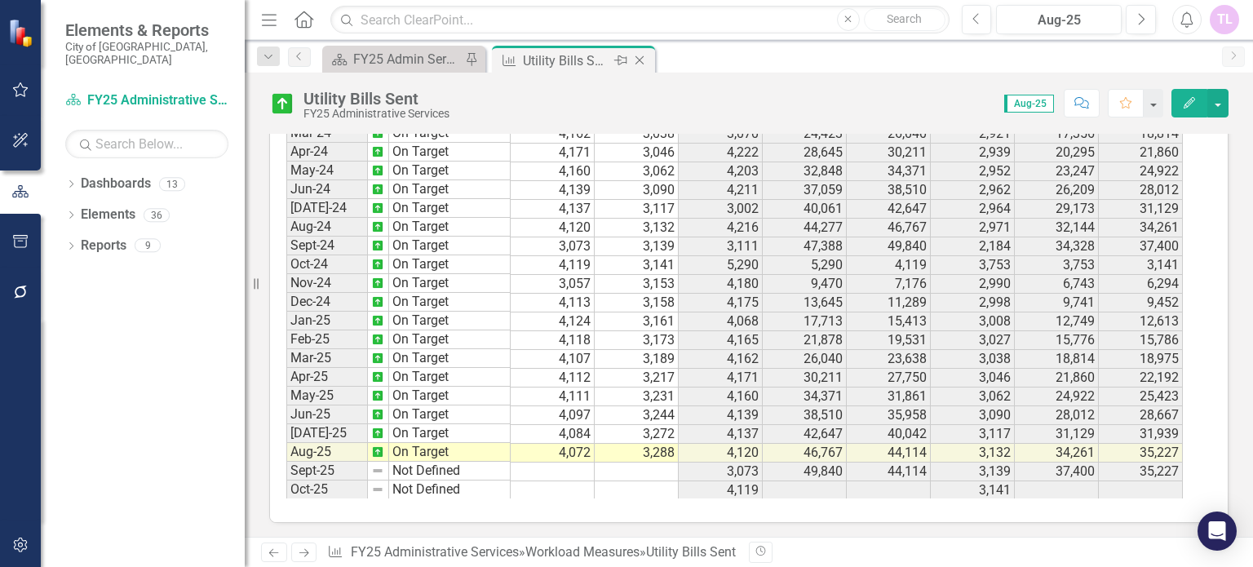
click at [636, 60] on icon "Close" at bounding box center [639, 60] width 16 height 13
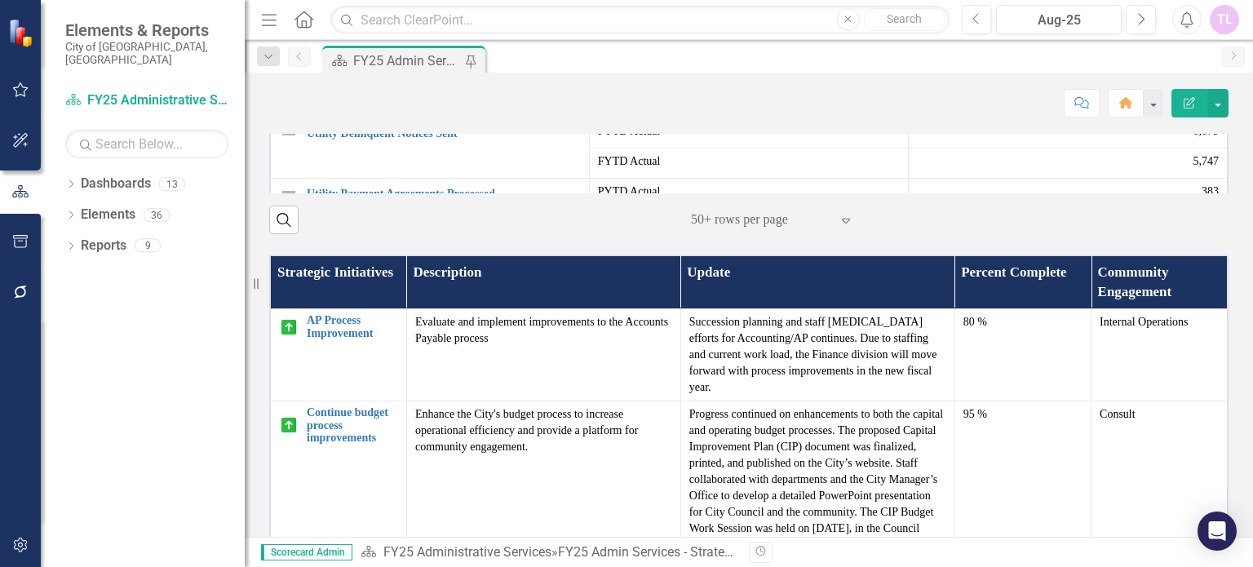
scroll to position [408, 0]
click at [404, 51] on link "Utility Delinquent Auto-Calls Completed" at bounding box center [444, 44] width 274 height 12
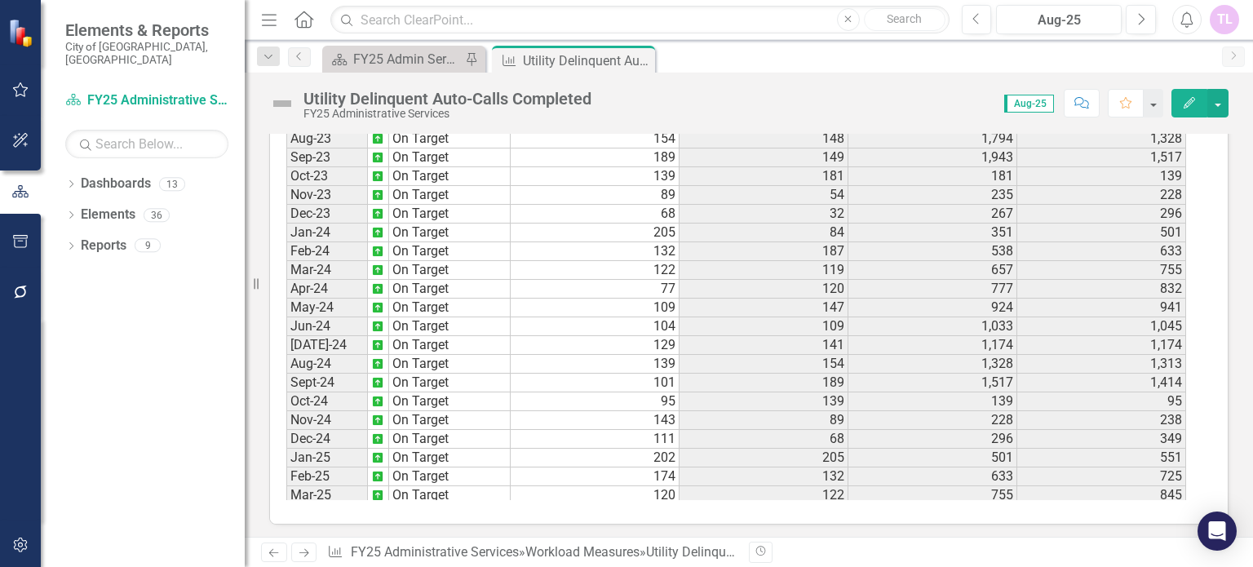
scroll to position [543, 0]
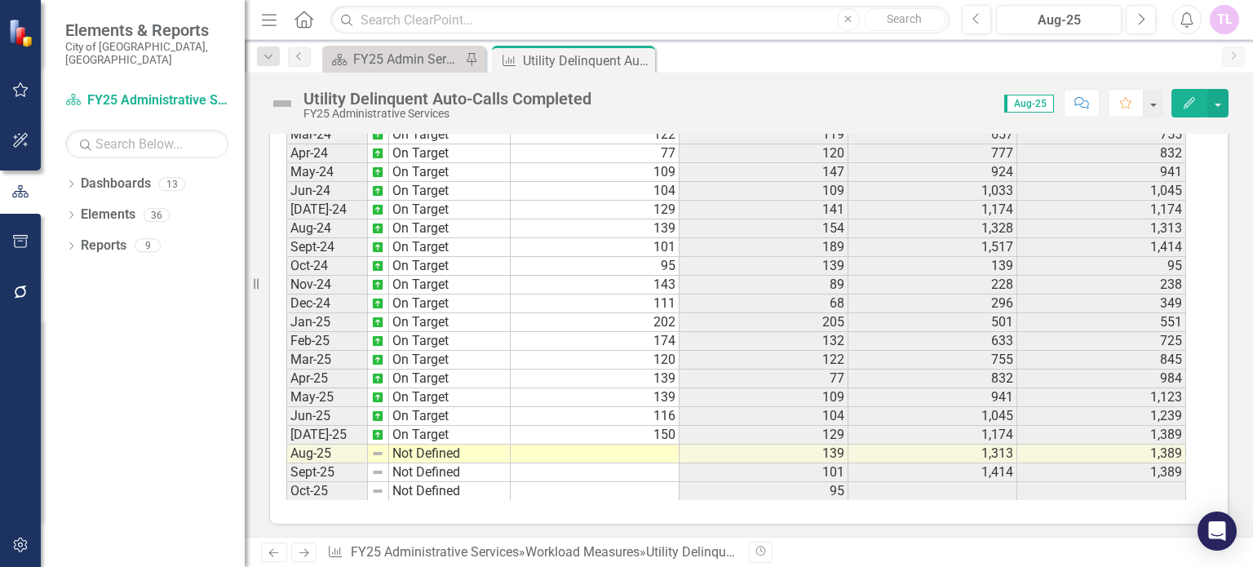
click at [665, 444] on td at bounding box center [594, 453] width 169 height 19
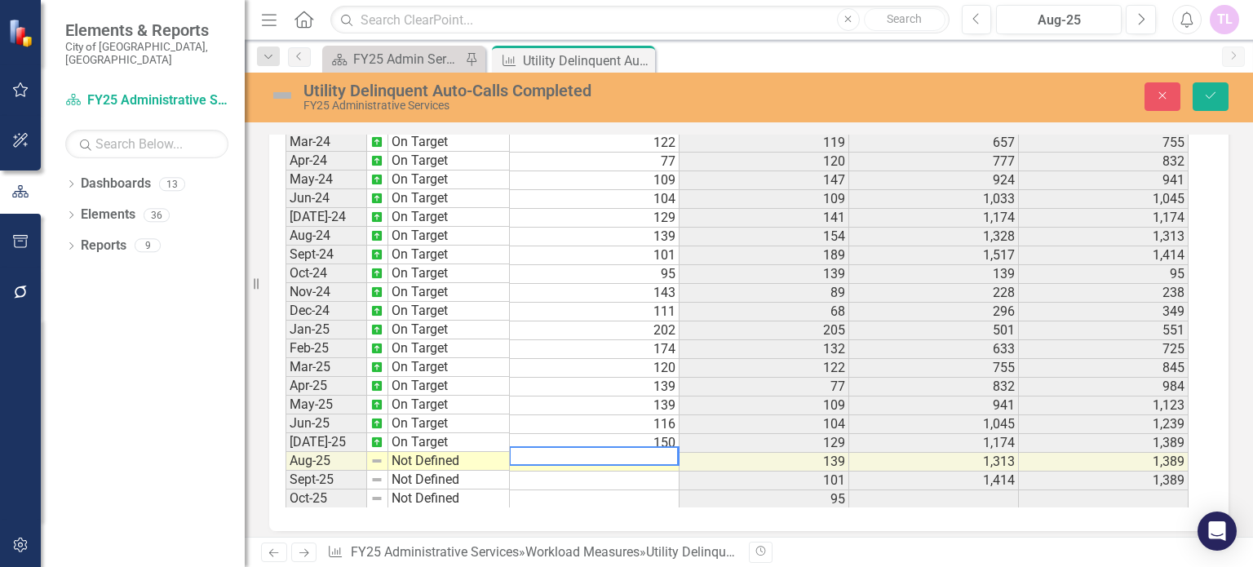
scroll to position [979, 0]
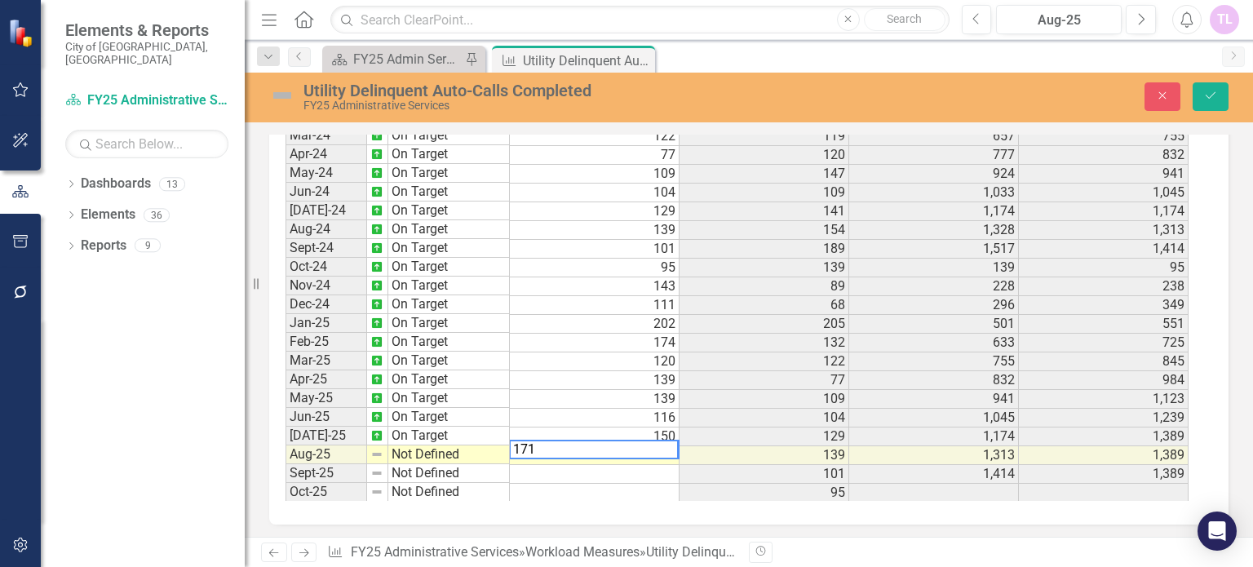
type textarea "171"
click at [419, 445] on td "Not Defined" at bounding box center [449, 454] width 122 height 19
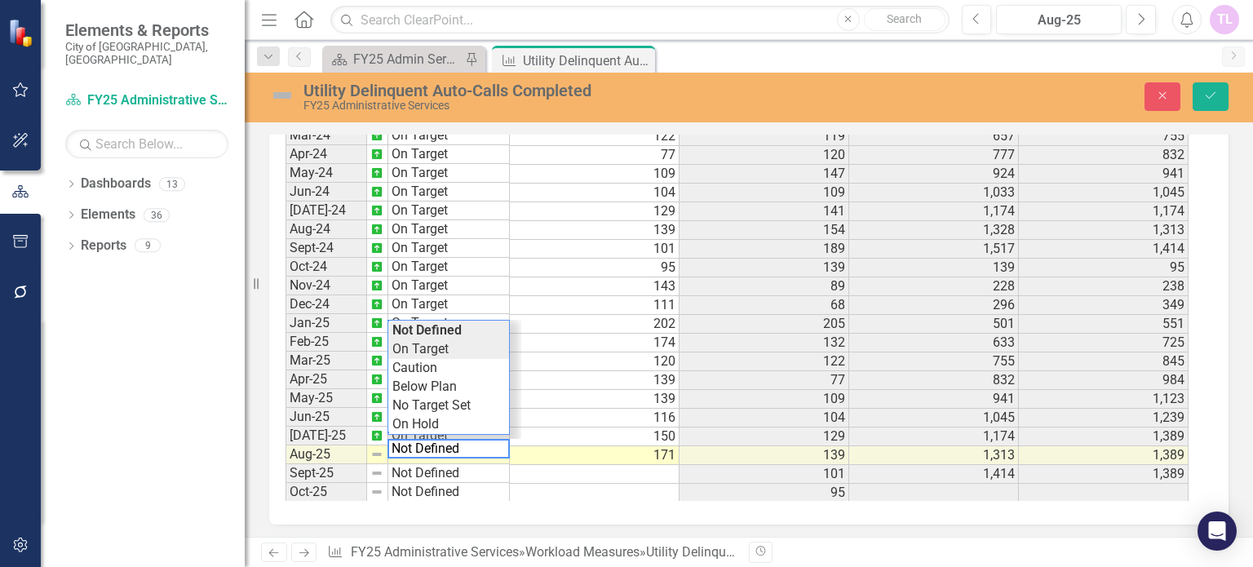
type textarea "On Target"
click at [459, 347] on div "Period Status Utility Delinquent Auto-Calls Completed Prior Year Actual PYTD Ac…" at bounding box center [742, 295] width 914 height 409
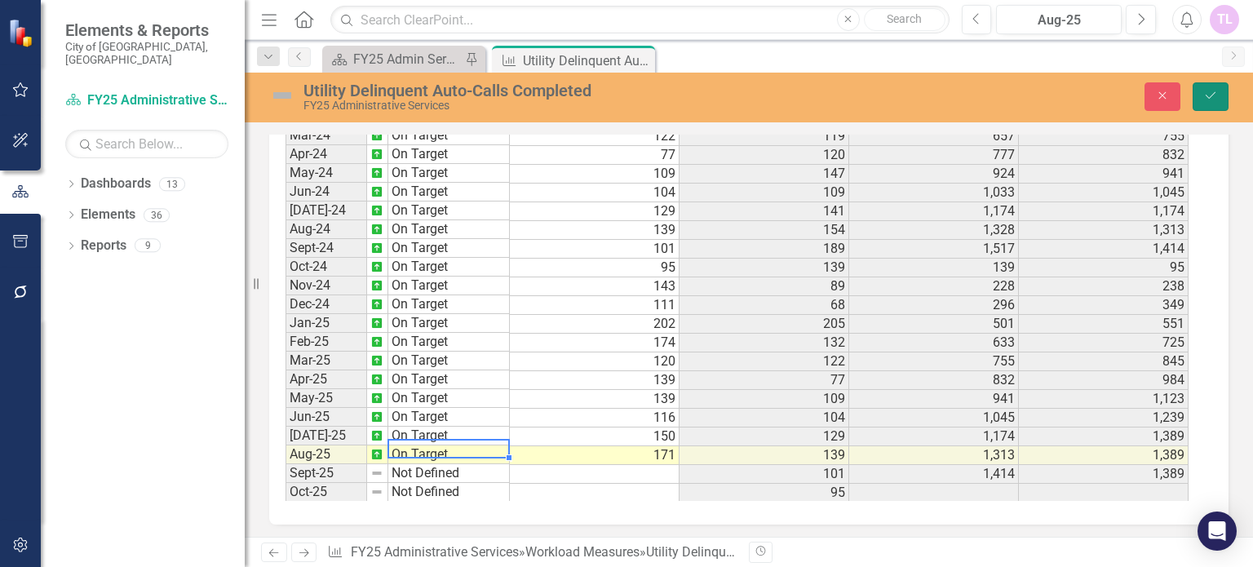
click at [1214, 91] on icon "Save" at bounding box center [1210, 95] width 15 height 11
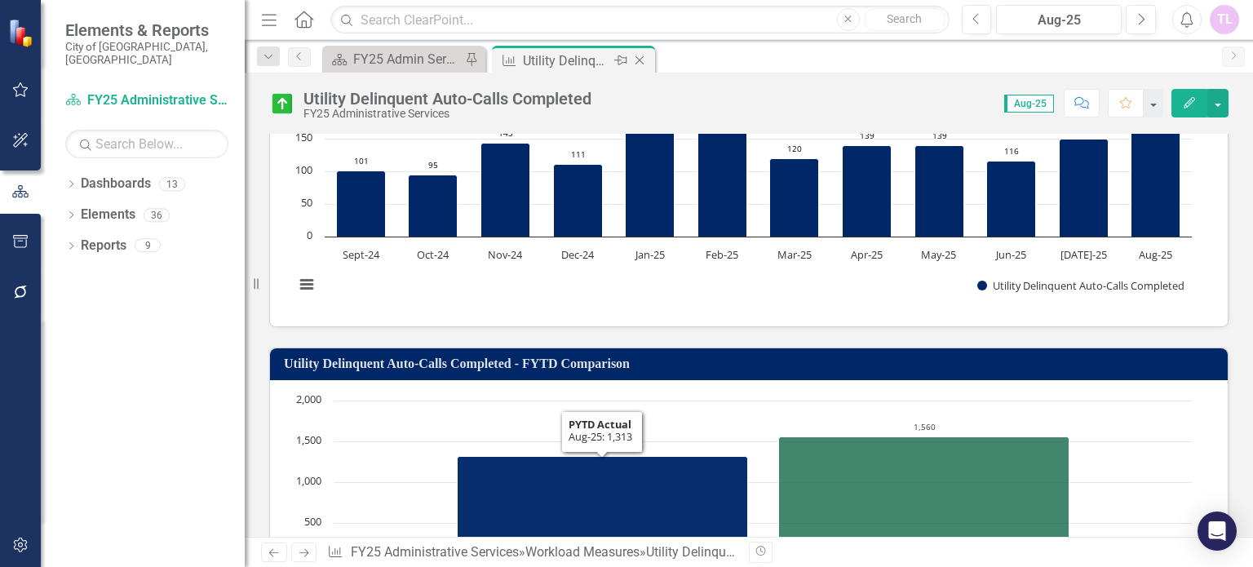
scroll to position [320, 0]
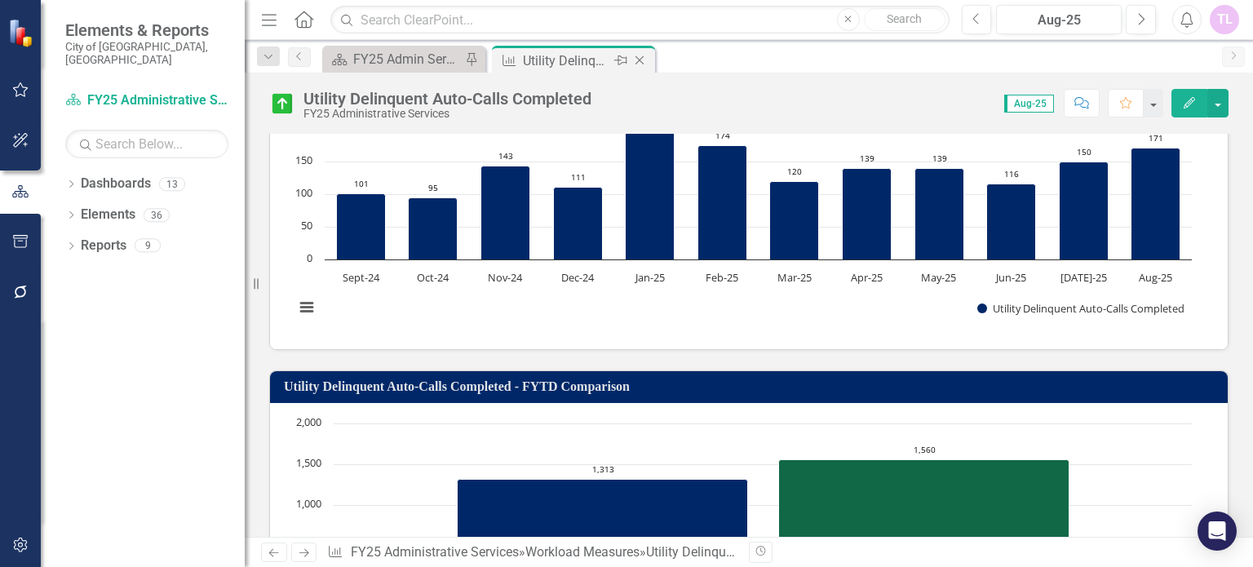
click at [640, 59] on icon "Close" at bounding box center [639, 60] width 16 height 13
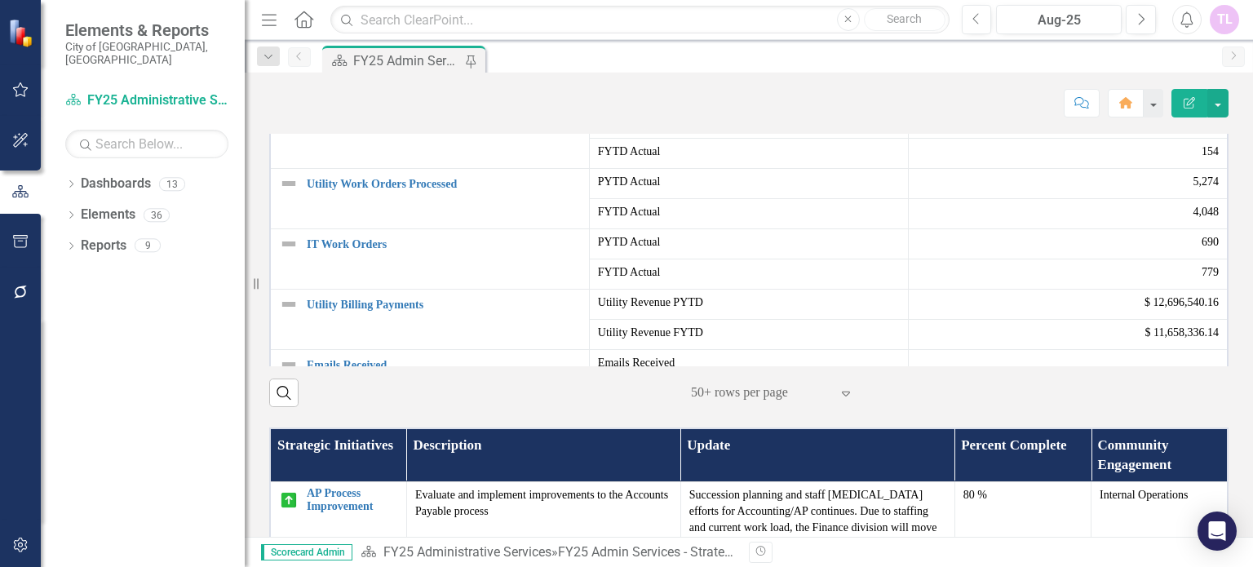
scroll to position [571, 0]
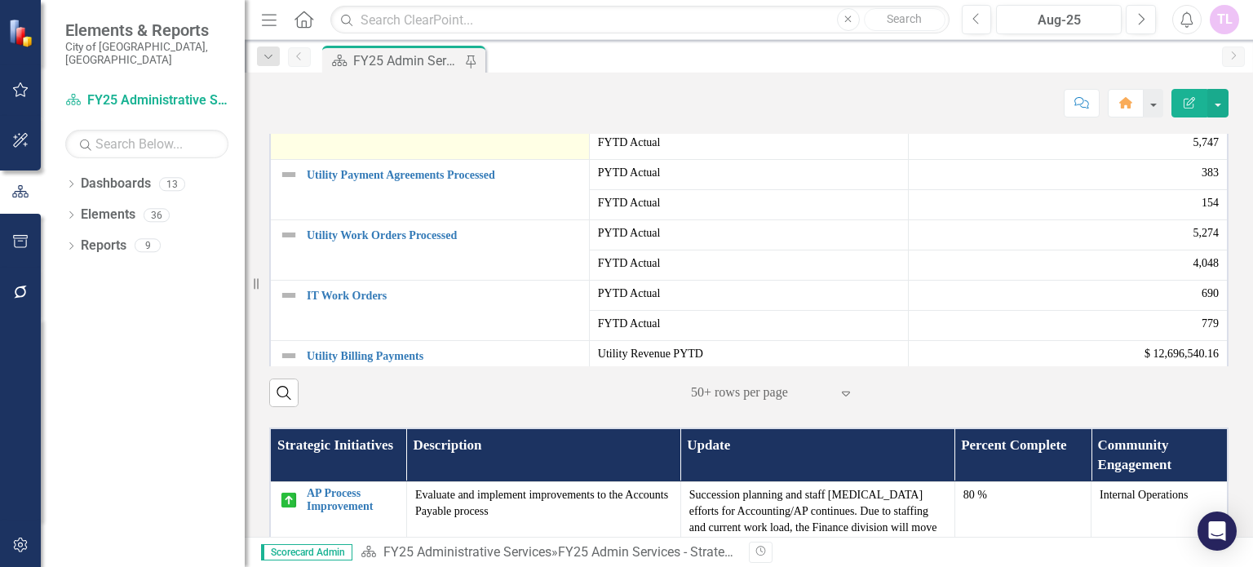
click at [349, 121] on link "Utility Delinquent Notices Sent" at bounding box center [444, 114] width 274 height 12
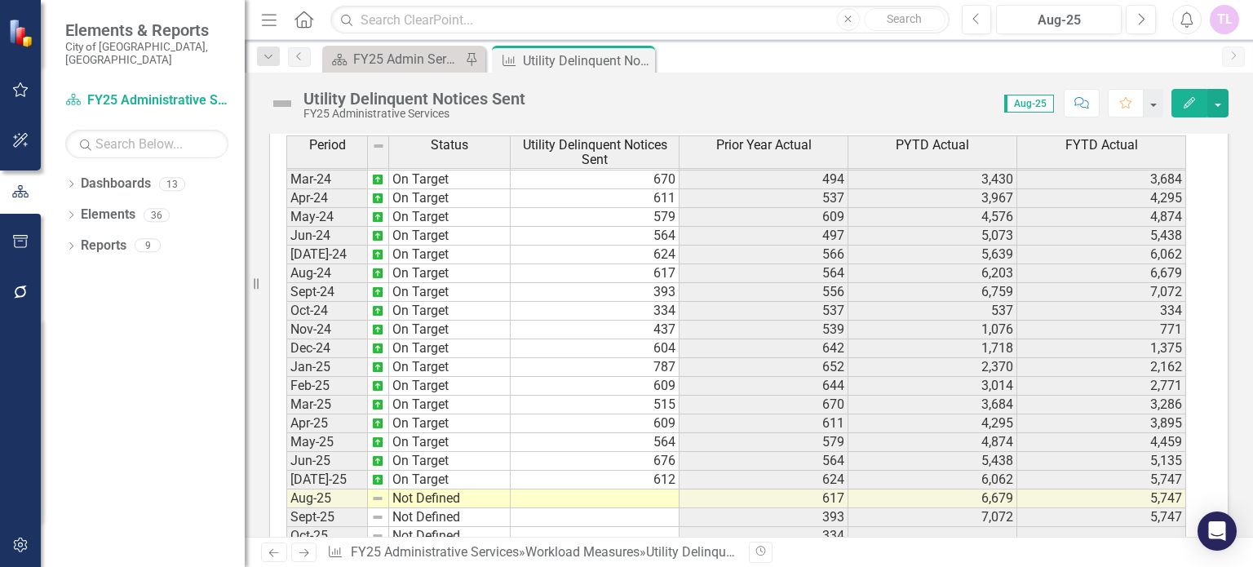
scroll to position [891, 0]
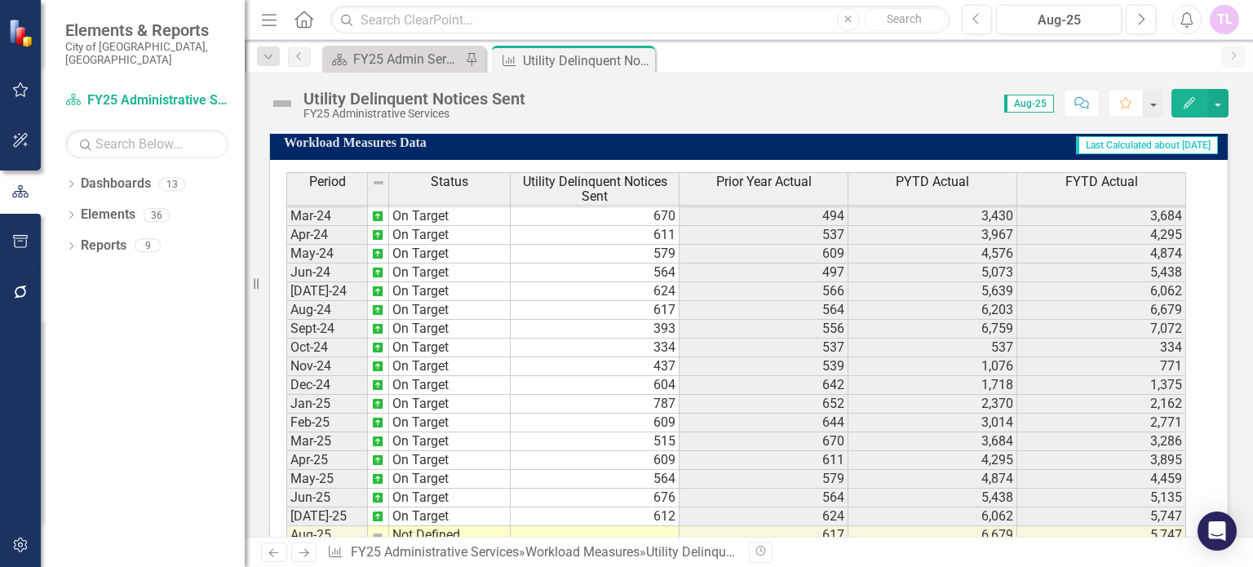
click at [649, 528] on tbody "Dec-22 On Target 594 651 2,008 1,826 Jan-23 On Target 630 640 2,648 2,456 Feb-2…" at bounding box center [735, 253] width 899 height 657
click at [649, 528] on td at bounding box center [594, 535] width 169 height 19
click at [651, 528] on td at bounding box center [594, 535] width 169 height 19
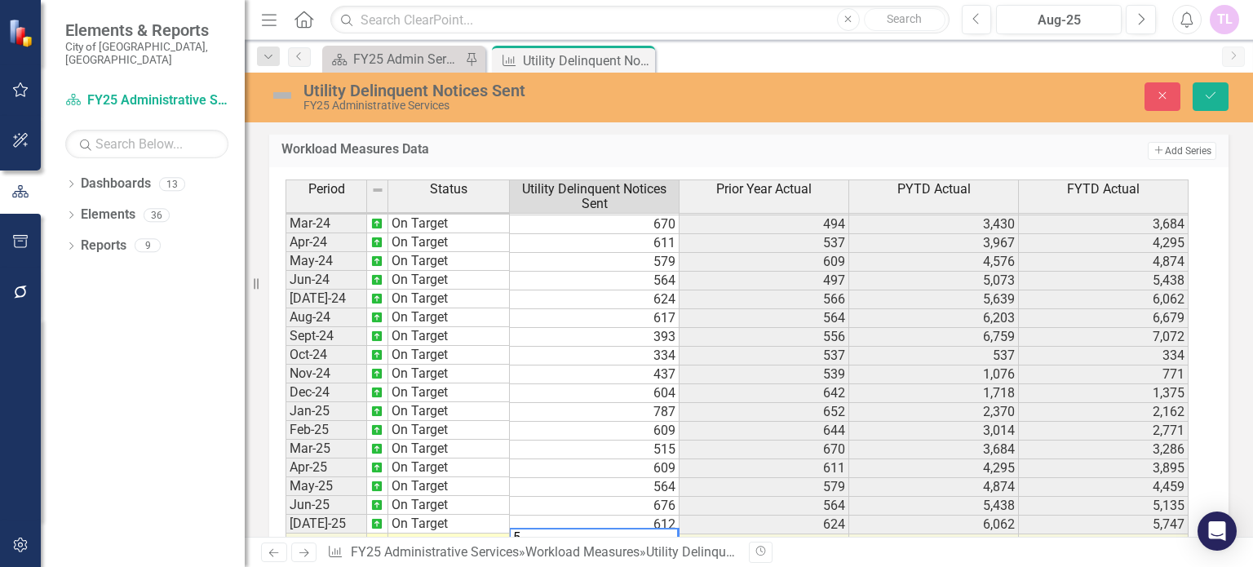
scroll to position [897, 0]
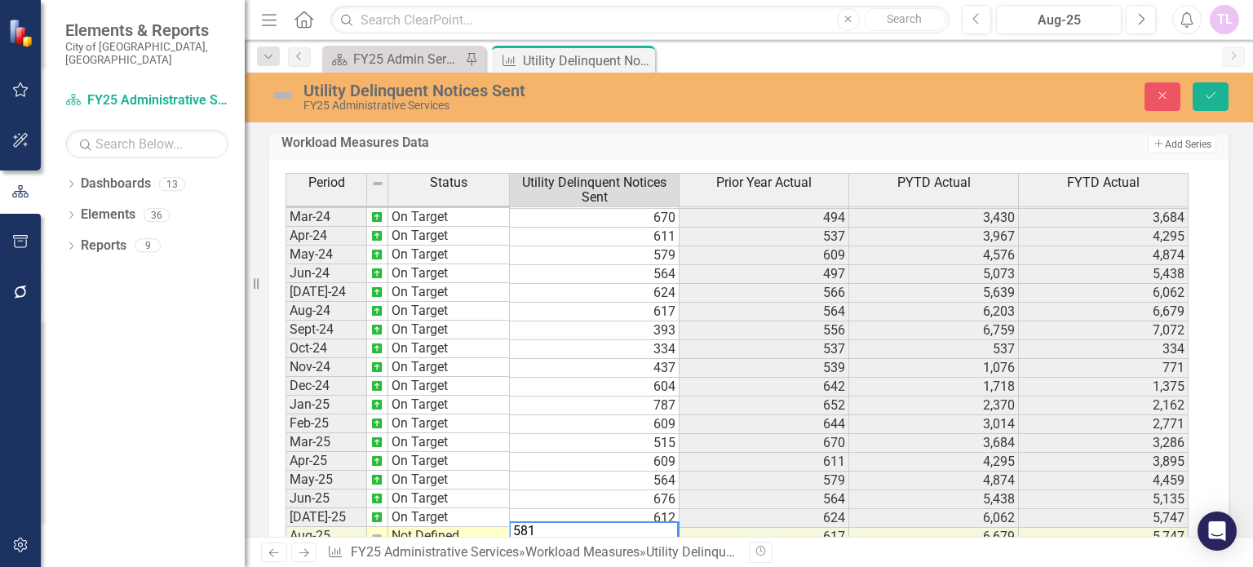
type textarea "581"
click at [431, 527] on td "Not Defined" at bounding box center [449, 536] width 122 height 19
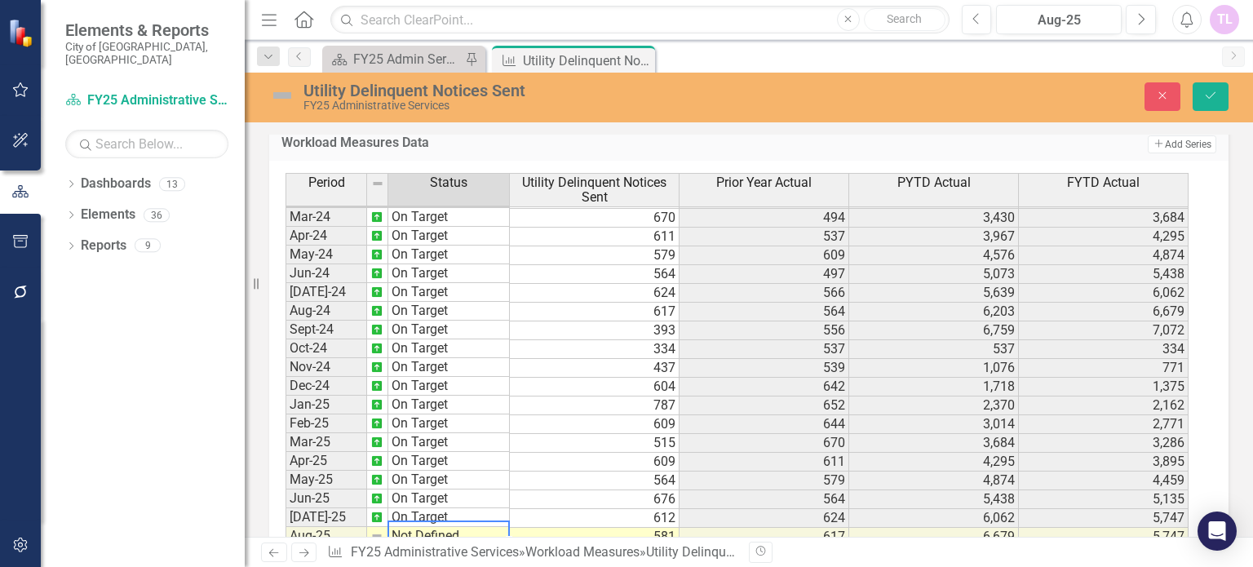
click at [431, 527] on td "Not Defined" at bounding box center [449, 536] width 122 height 19
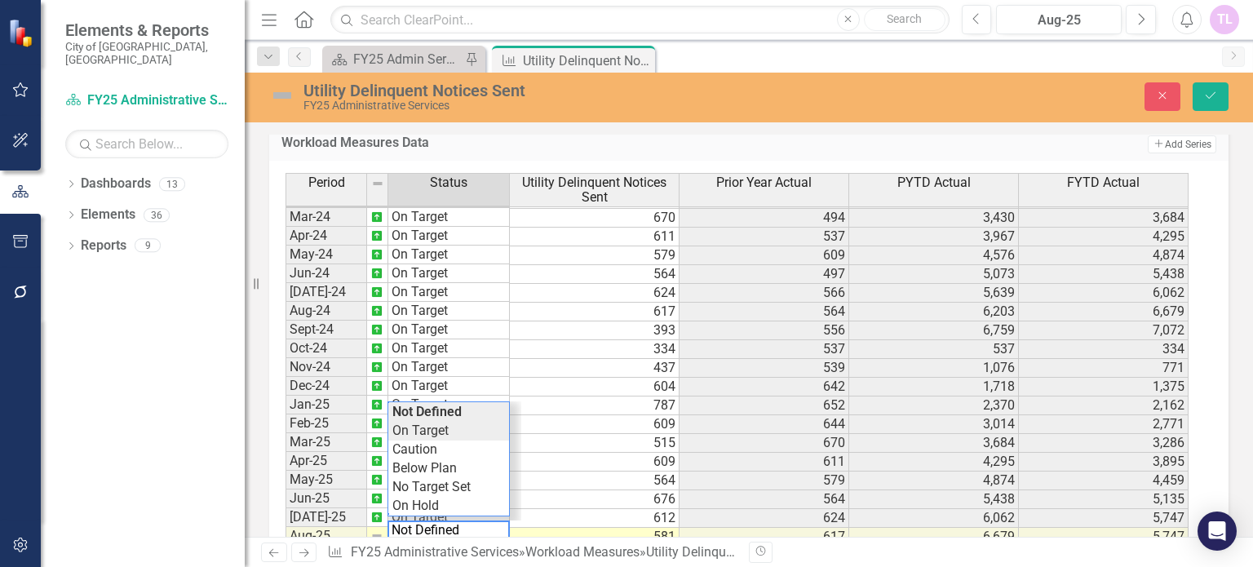
type textarea "On Target"
click at [429, 431] on div "Period Status Utility Delinquent Notices Sent Prior Year Actual PYTD Actual FYT…" at bounding box center [742, 377] width 914 height 409
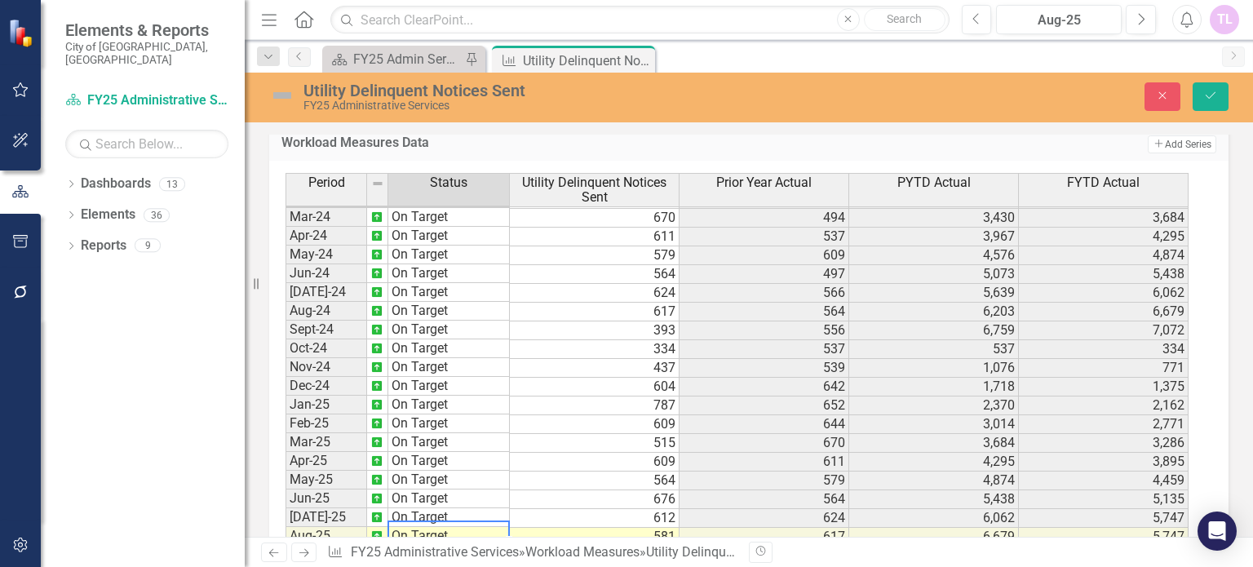
click at [1204, 81] on div "Utility Delinquent Notices Sent FY25 Administrative Services Close Save" at bounding box center [749, 96] width 1008 height 31
click at [1200, 91] on button "Save" at bounding box center [1210, 96] width 36 height 29
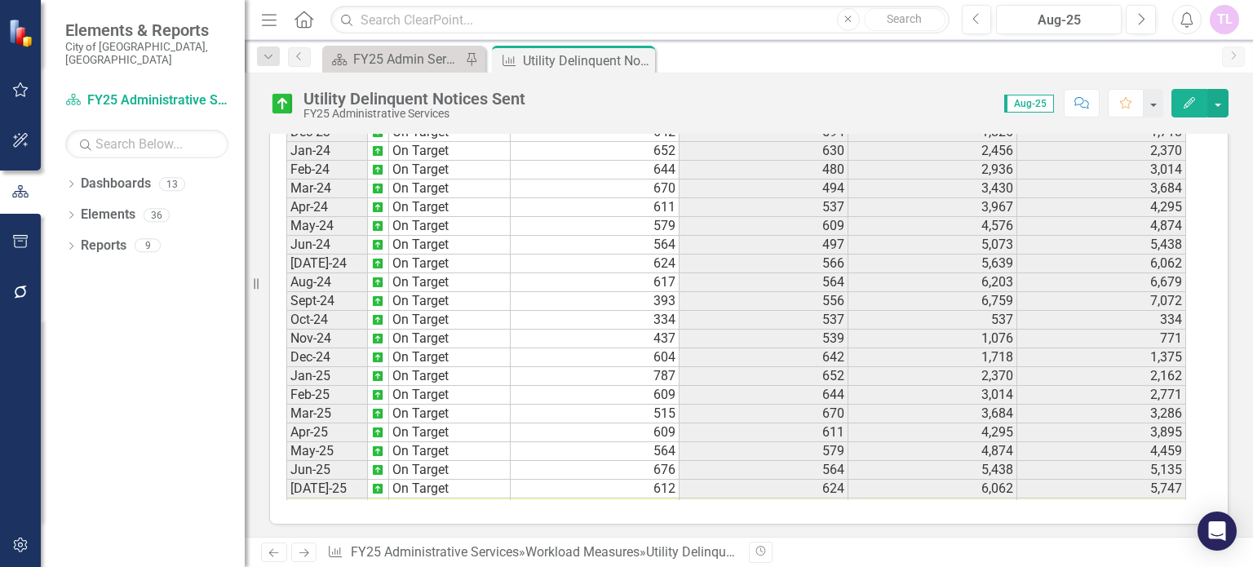
scroll to position [543, 0]
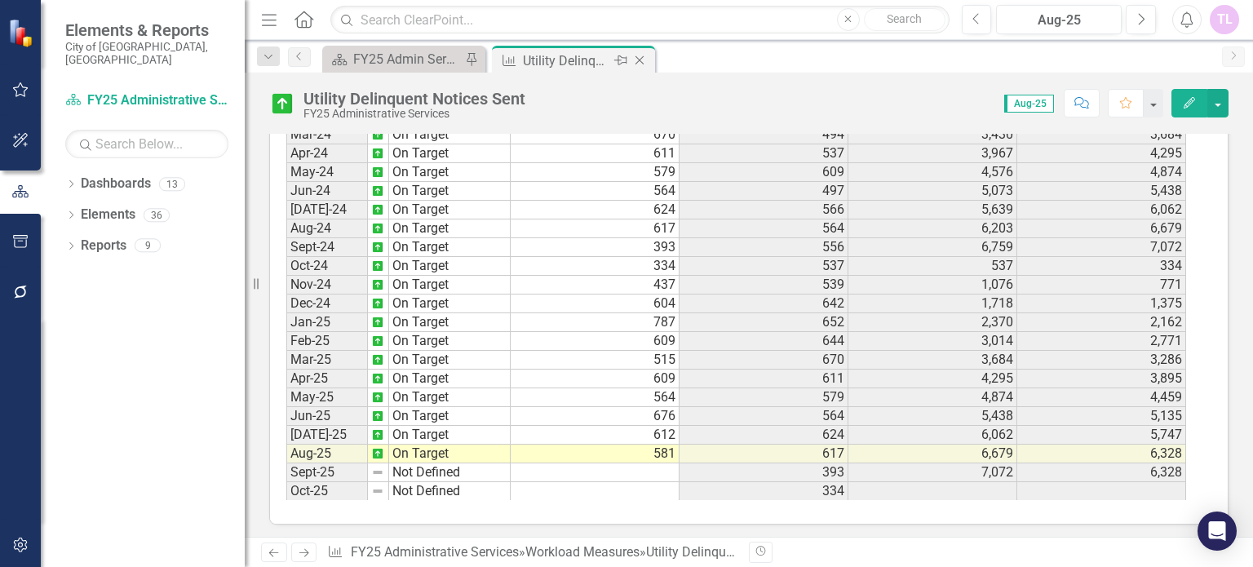
click at [639, 61] on icon "Close" at bounding box center [639, 60] width 16 height 13
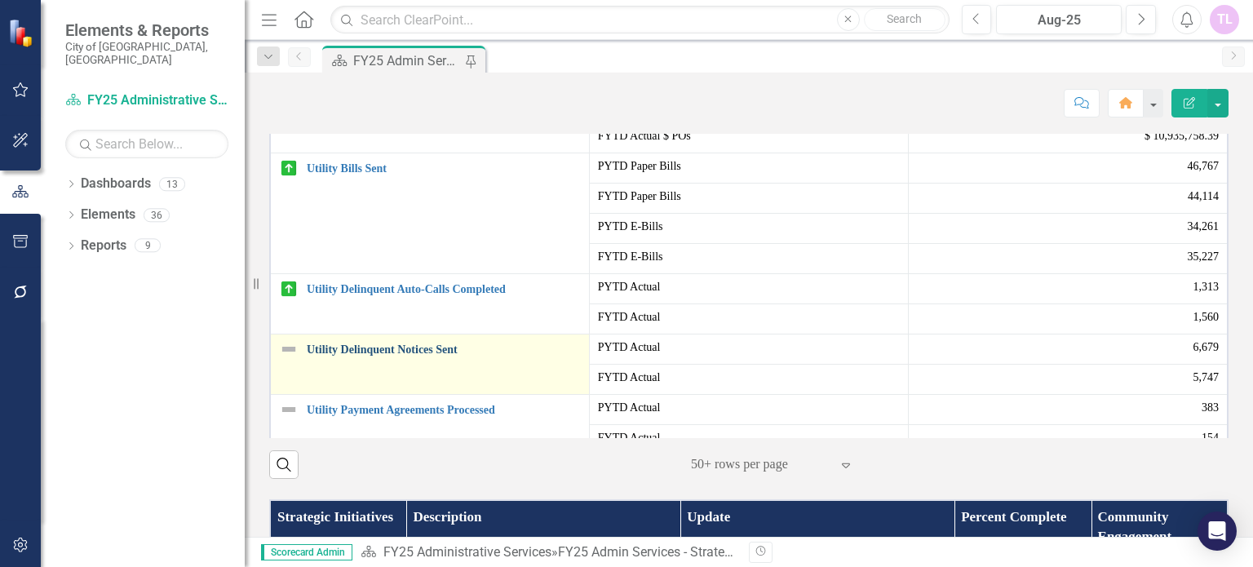
scroll to position [571, 0]
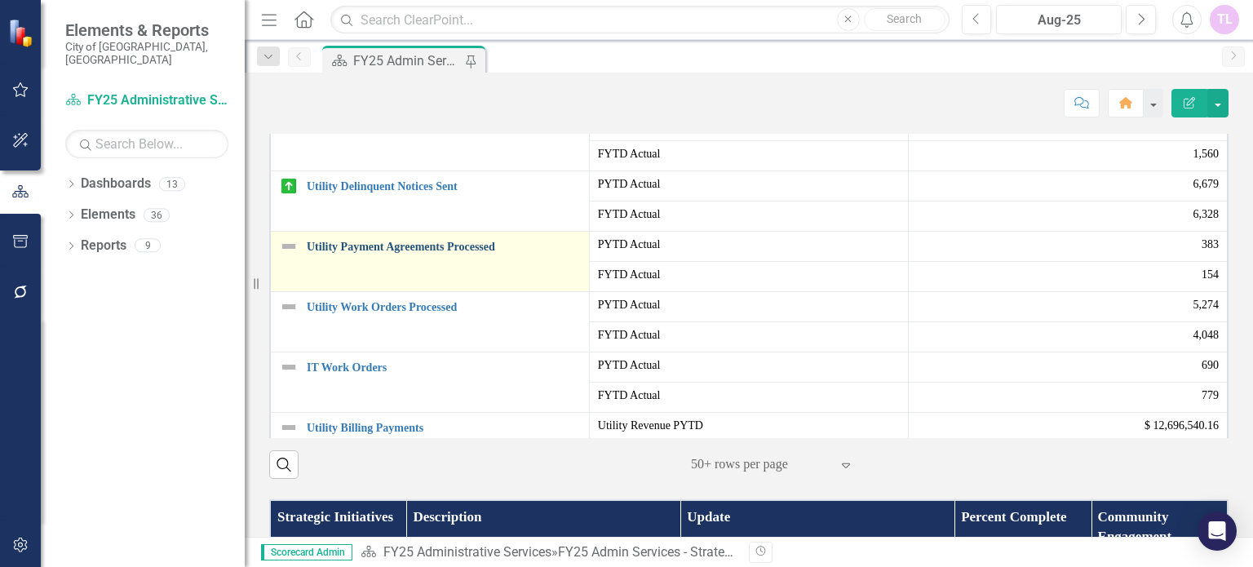
click at [366, 253] on link "Utility Payment Agreements Processed" at bounding box center [444, 247] width 274 height 12
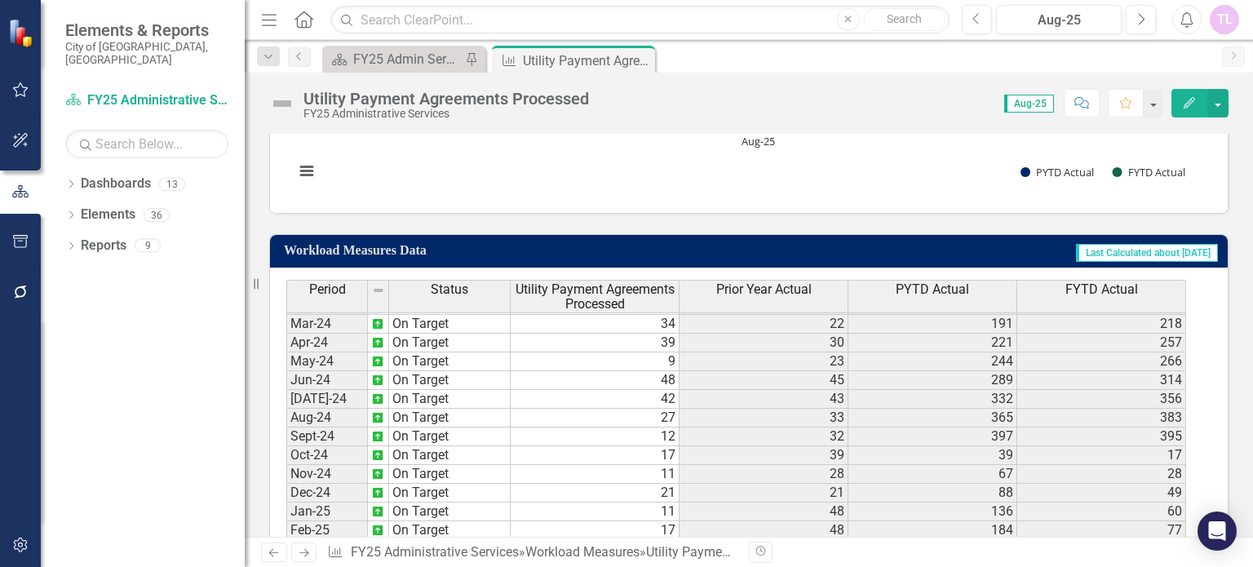
scroll to position [855, 0]
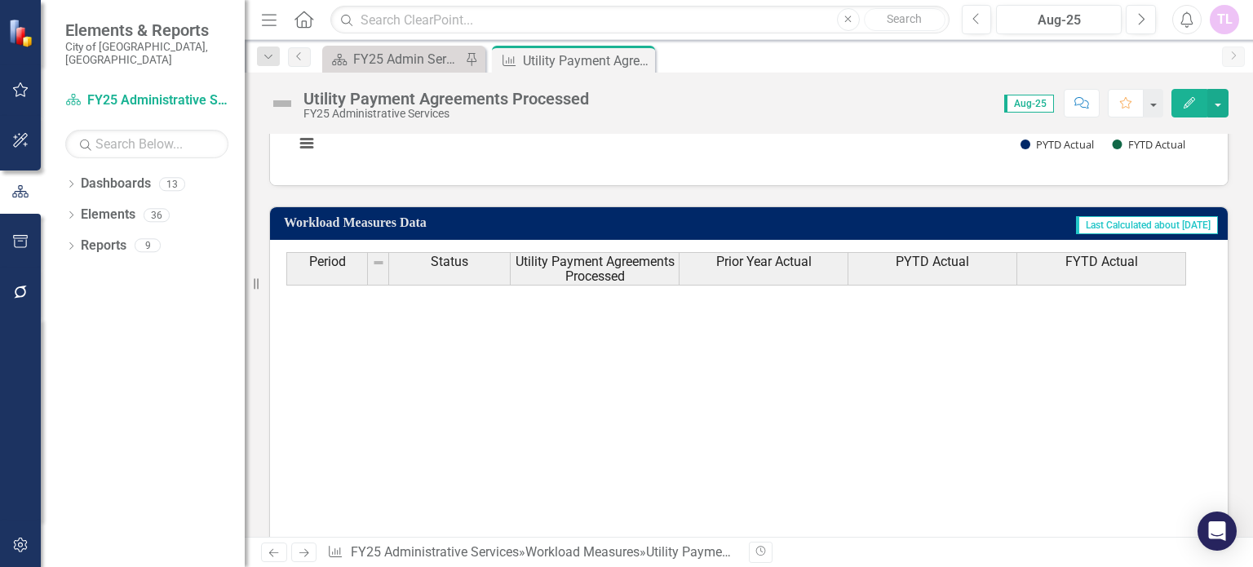
scroll to position [543, 0]
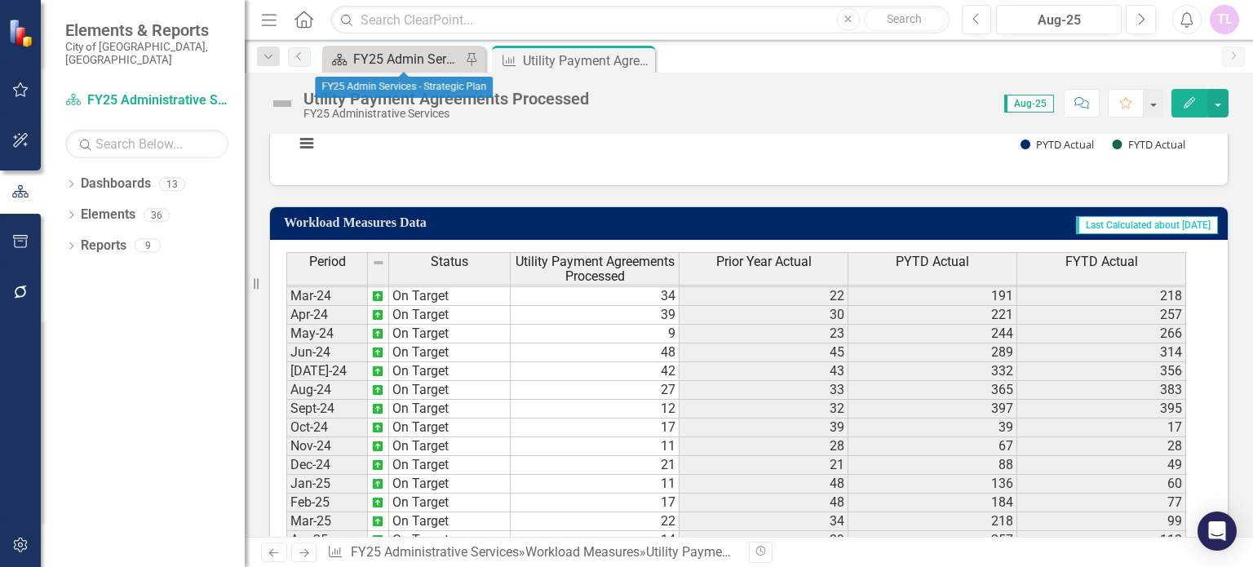
click at [431, 61] on div "FY25 Admin Services - Strategic Plan" at bounding box center [407, 59] width 108 height 20
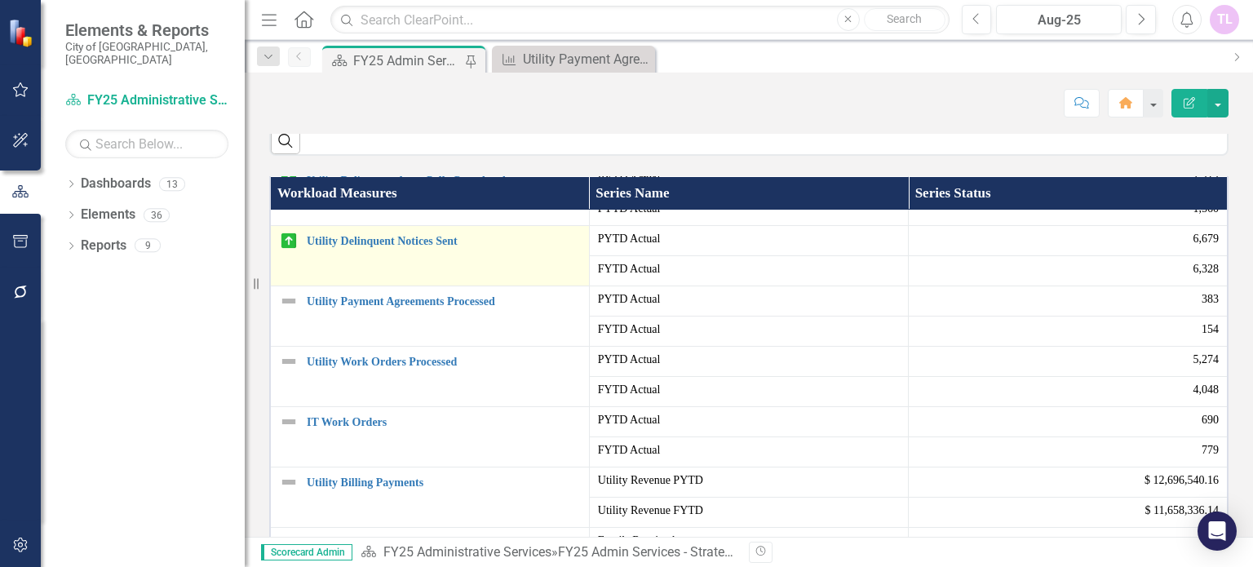
scroll to position [652, 0]
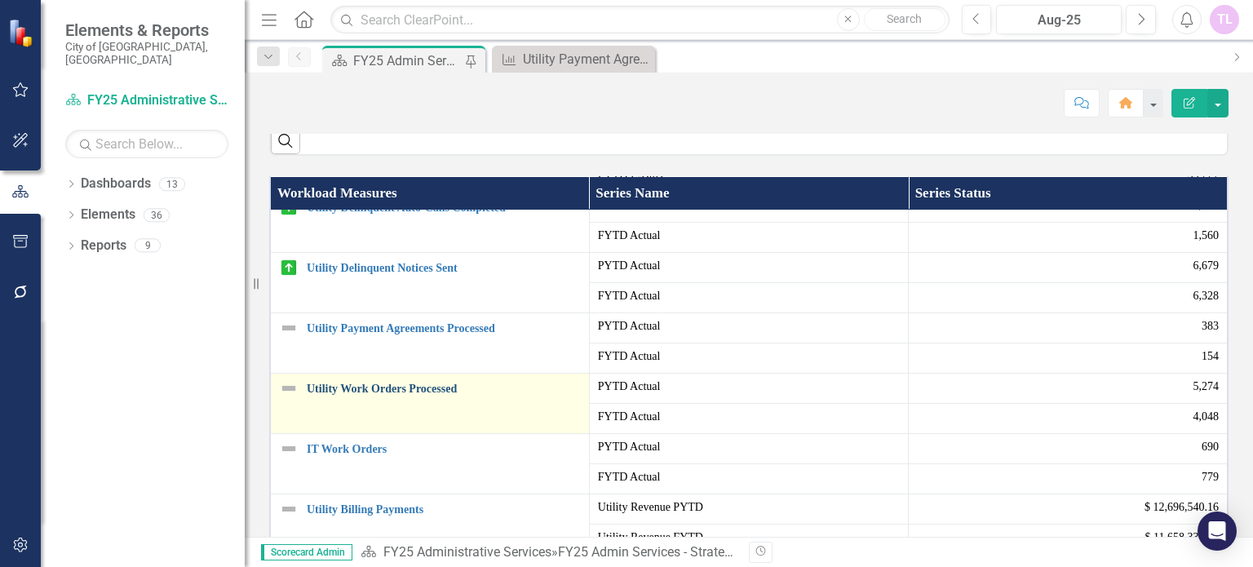
click at [396, 395] on link "Utility Work Orders Processed" at bounding box center [444, 388] width 274 height 12
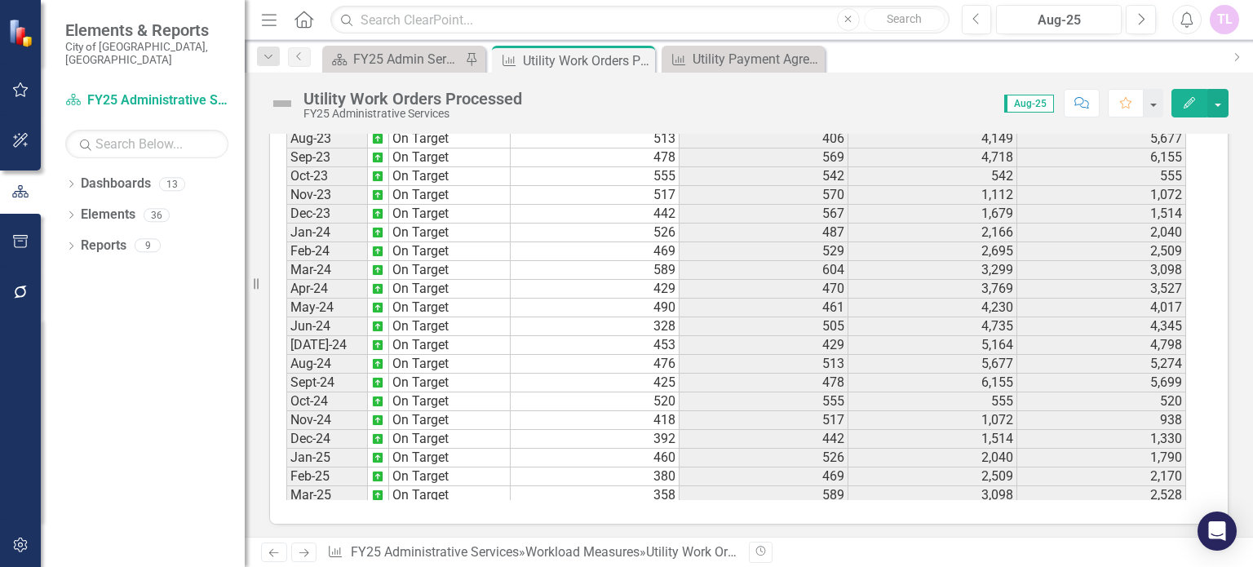
scroll to position [543, 0]
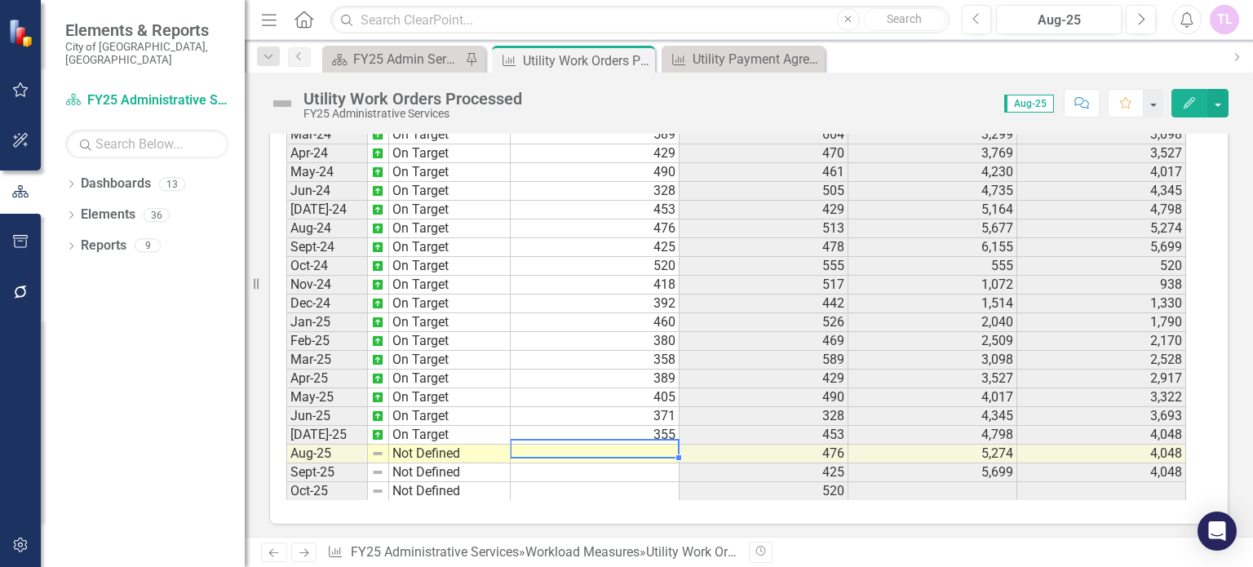
click at [668, 444] on td at bounding box center [594, 453] width 169 height 19
click at [666, 444] on td at bounding box center [594, 453] width 169 height 19
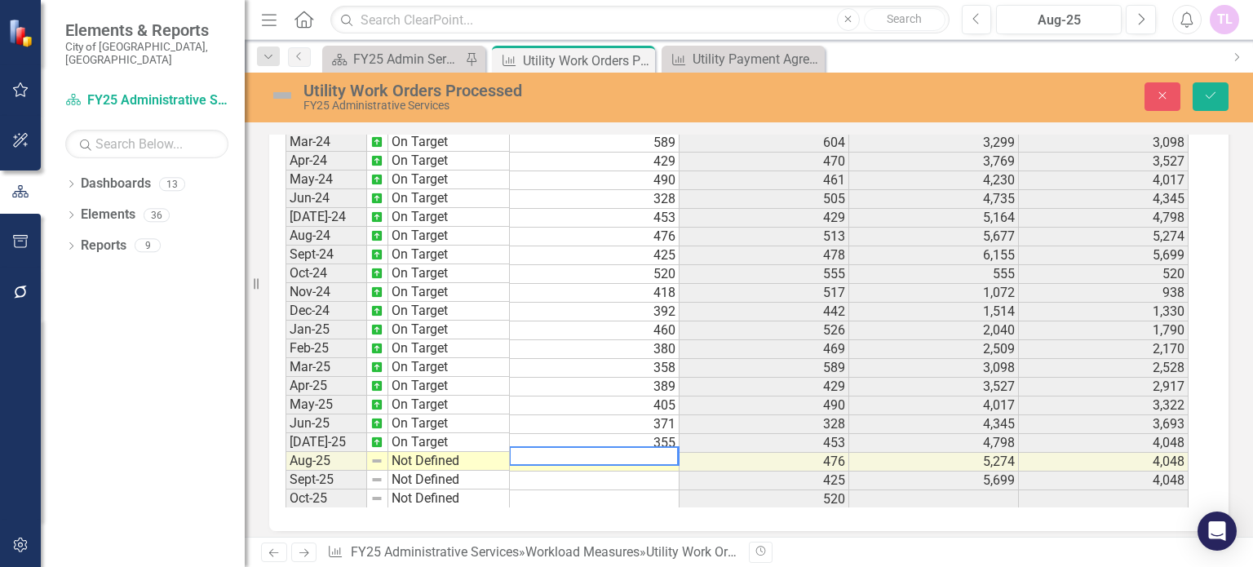
scroll to position [966, 0]
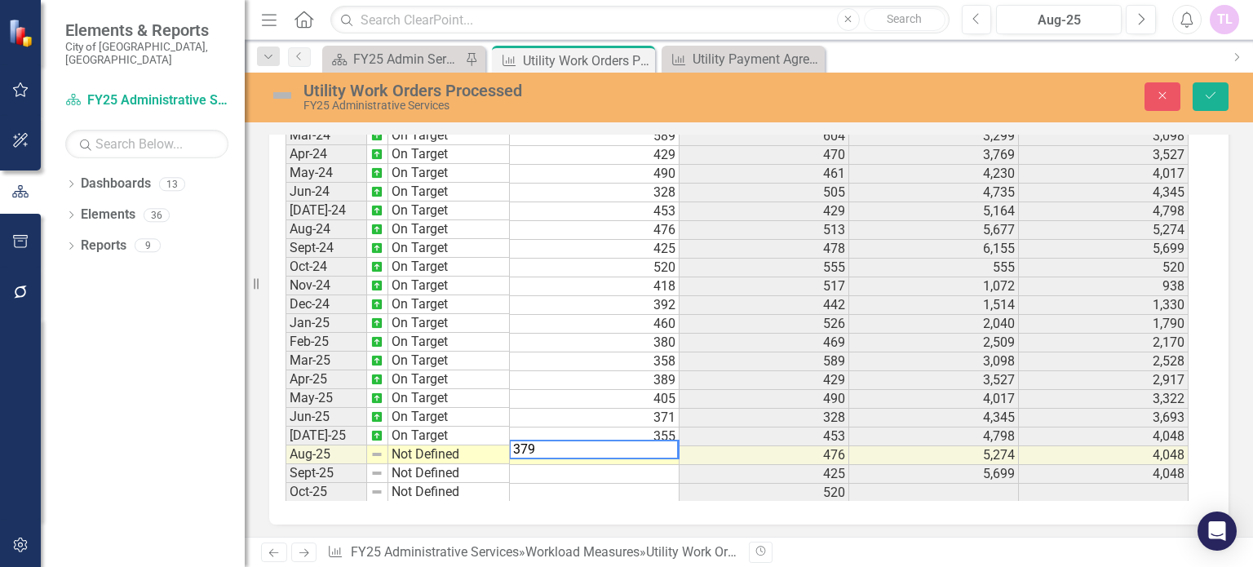
type textarea "379"
click at [440, 449] on td "Not Defined" at bounding box center [449, 454] width 122 height 19
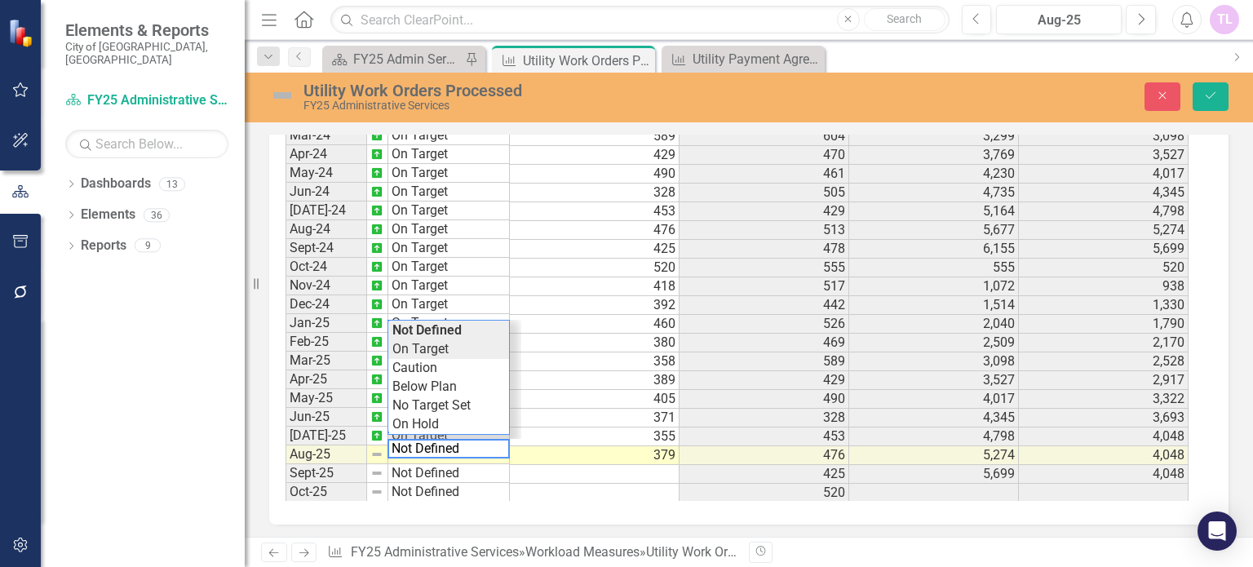
type textarea "On Target"
click at [435, 347] on div "Period Status Utility Work Orders Processed Prior Year Actual PYTD Actual FYTD …" at bounding box center [742, 295] width 914 height 409
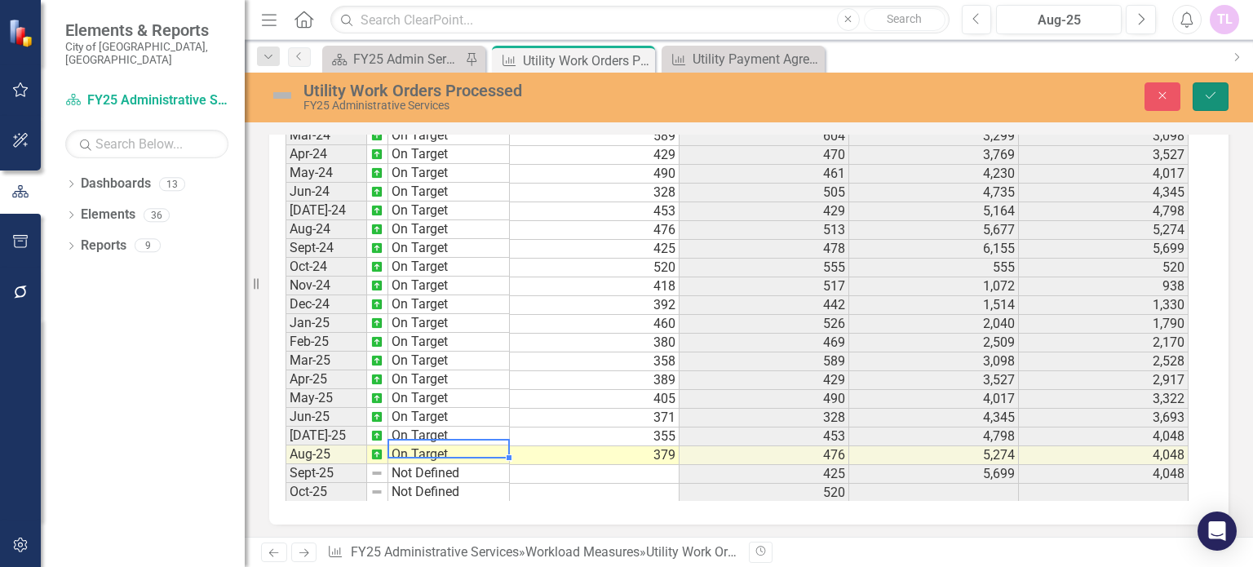
click at [1211, 94] on icon "Save" at bounding box center [1210, 95] width 15 height 11
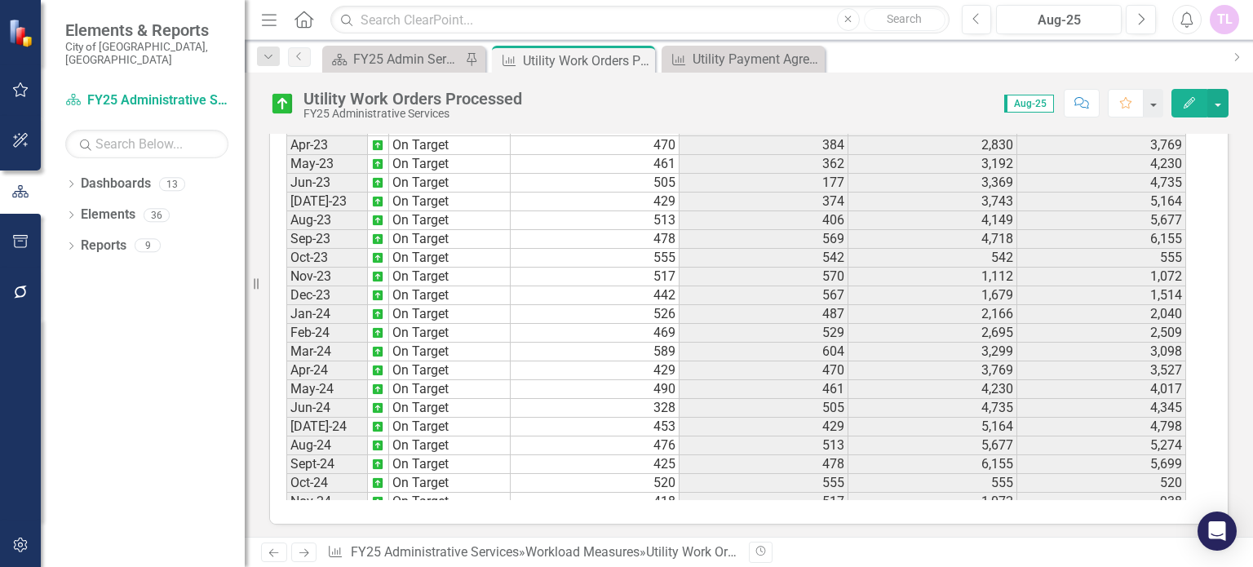
scroll to position [543, 0]
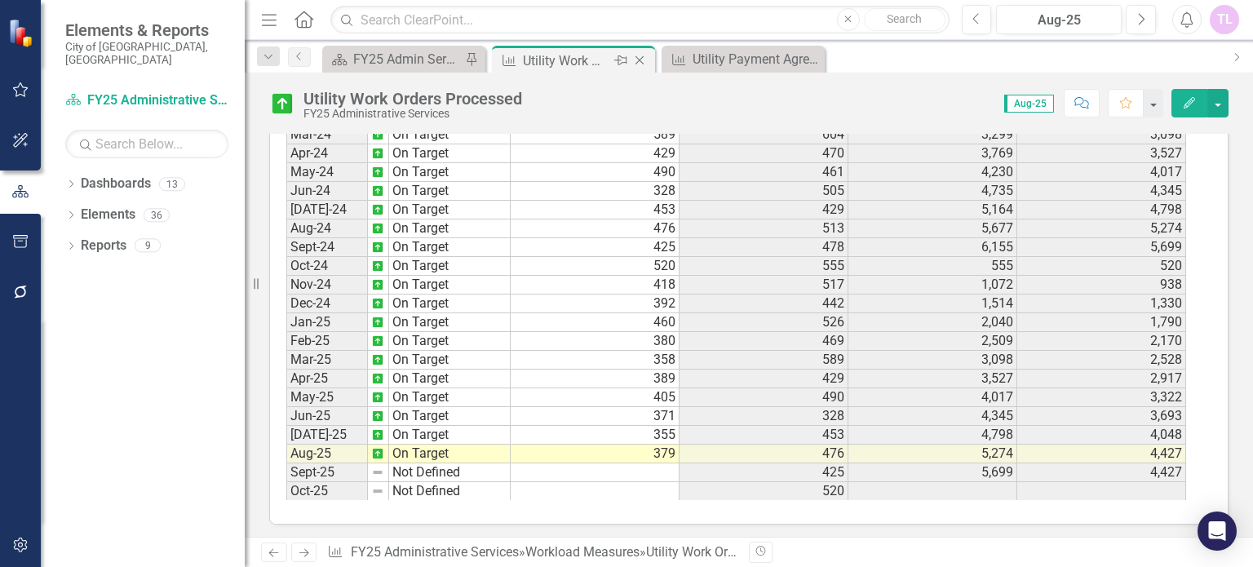
click at [639, 58] on icon "Close" at bounding box center [639, 60] width 16 height 13
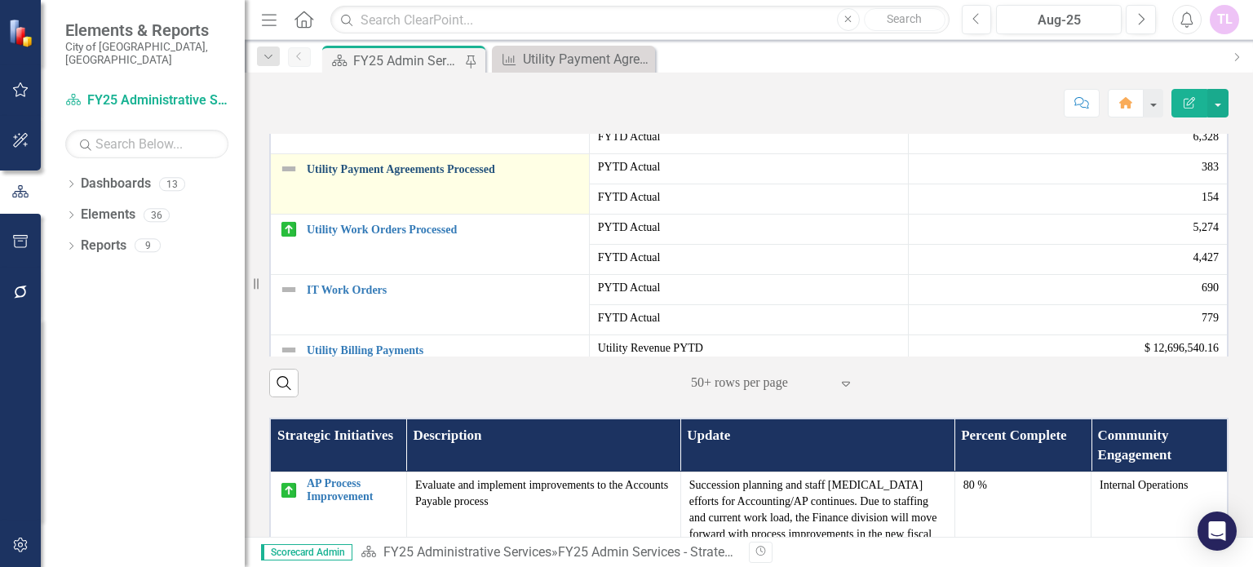
scroll to position [652, 0]
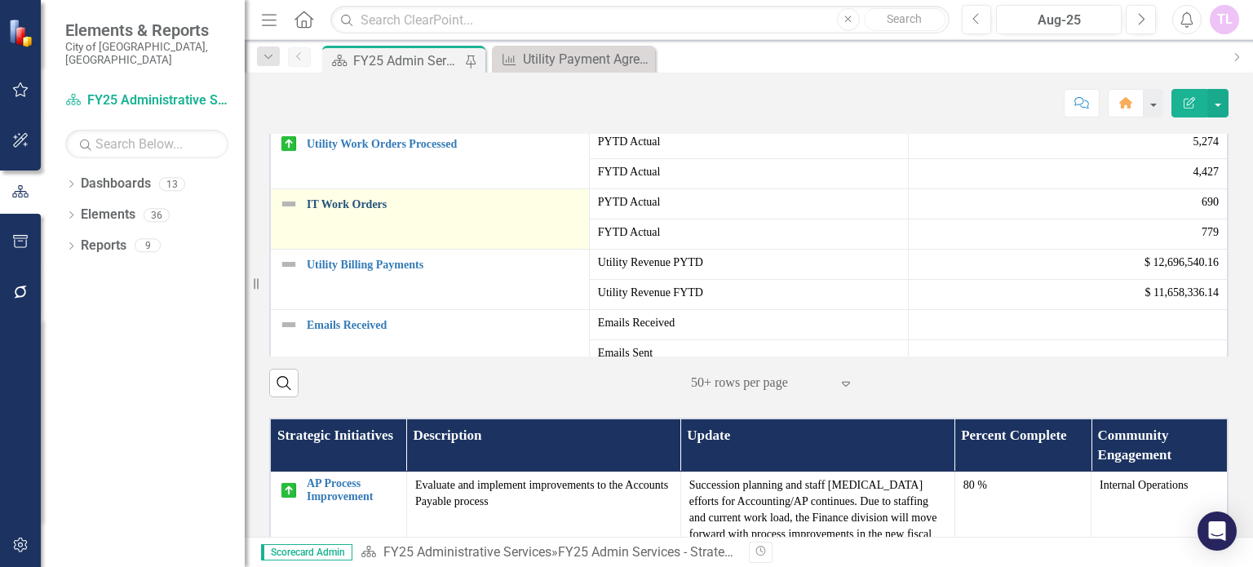
click at [333, 210] on link "IT Work Orders" at bounding box center [444, 204] width 274 height 12
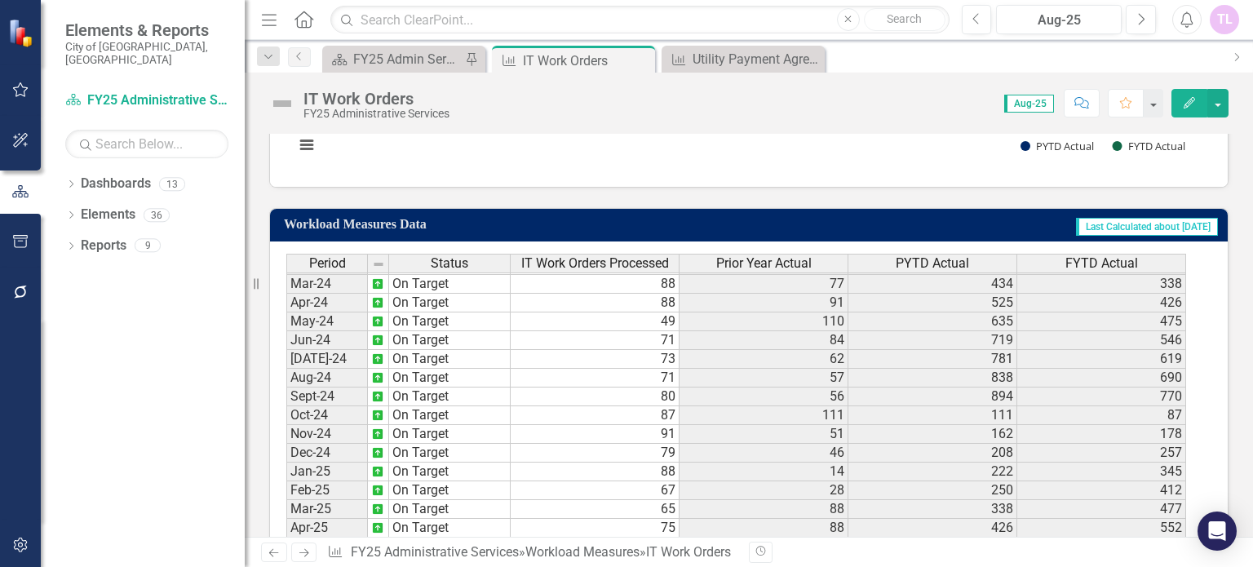
scroll to position [1048, 0]
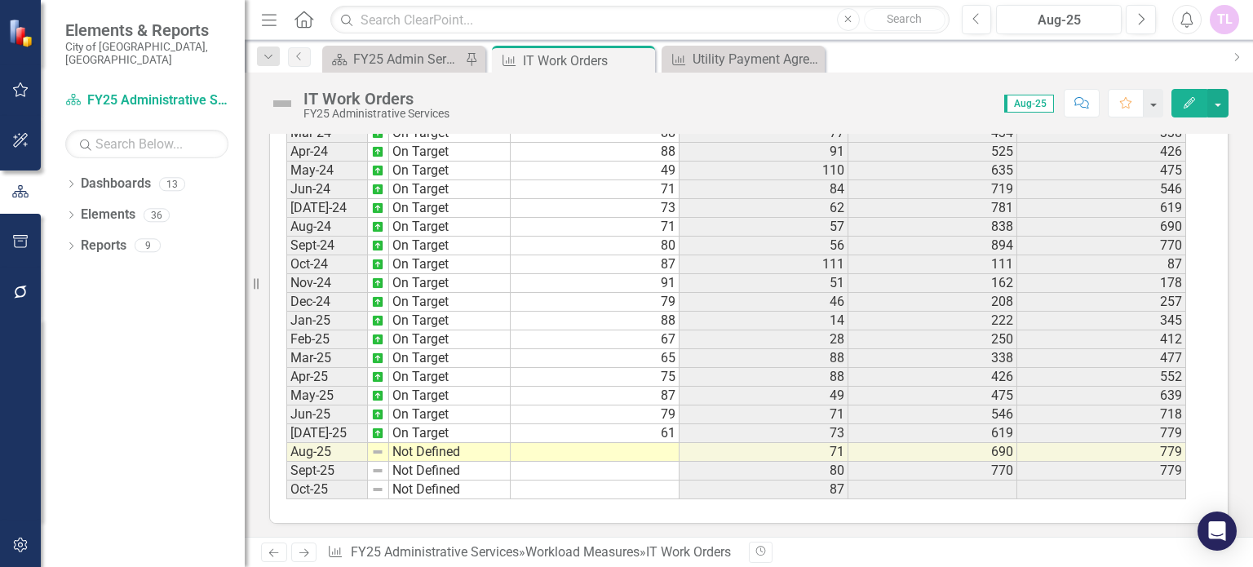
click at [637, 443] on tbody "Dec-22 On Target 69 26 107 195 Jan-23 On Target 87 35 142 282 Feb-23 On Target …" at bounding box center [735, 170] width 899 height 657
click at [637, 443] on td at bounding box center [594, 452] width 169 height 19
click at [637, 443] on textarea at bounding box center [595, 448] width 170 height 20
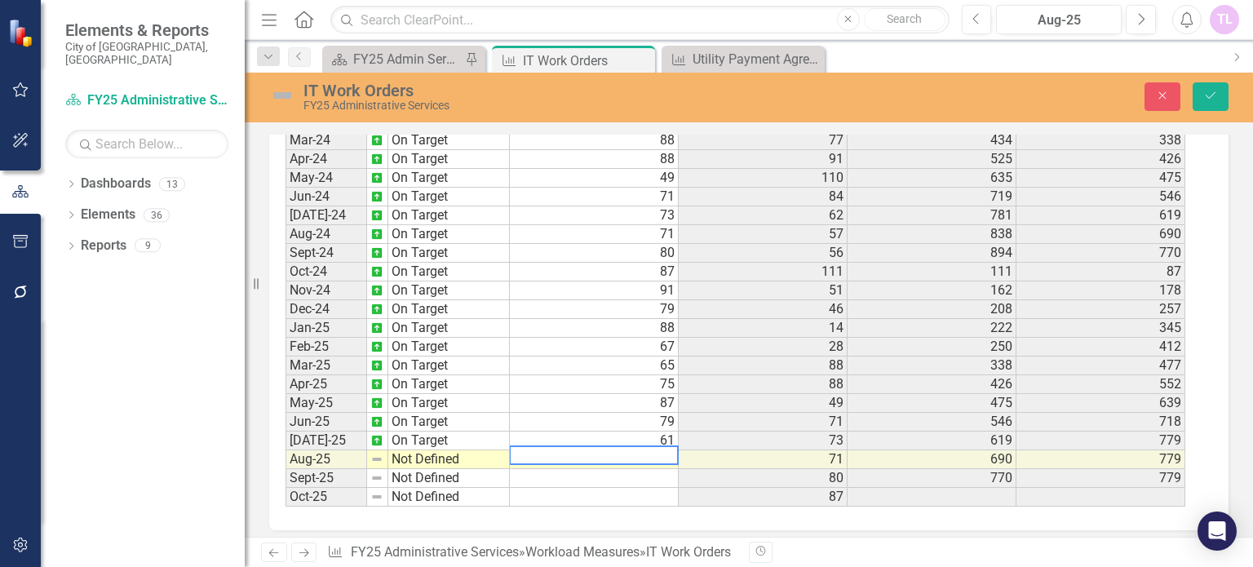
scroll to position [1054, 0]
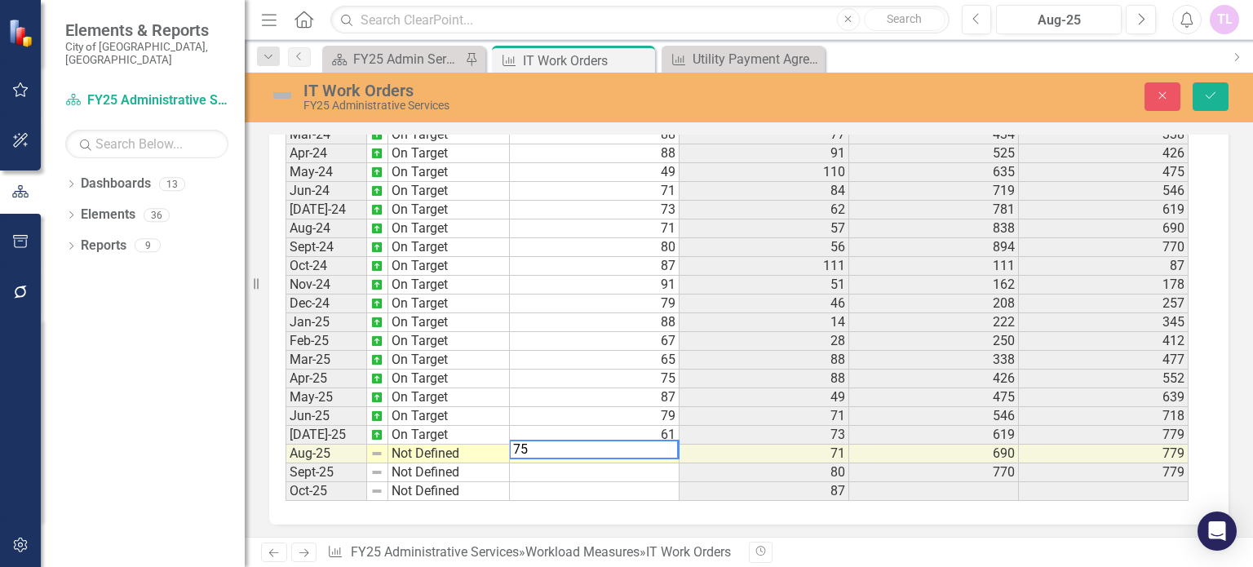
type textarea "75"
click at [449, 444] on td "Not Defined" at bounding box center [449, 453] width 122 height 19
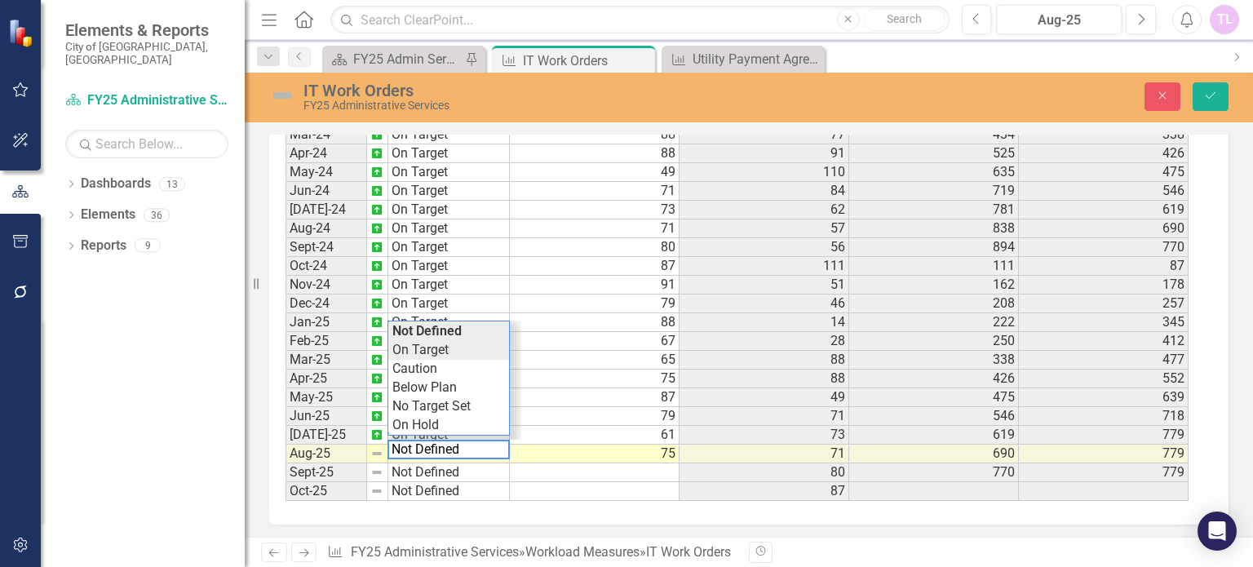
type textarea "On Target"
click at [433, 352] on div "Period Status IT Work Orders Processed Prior Year Actual PYTD Actual FYTD Actua…" at bounding box center [742, 302] width 914 height 396
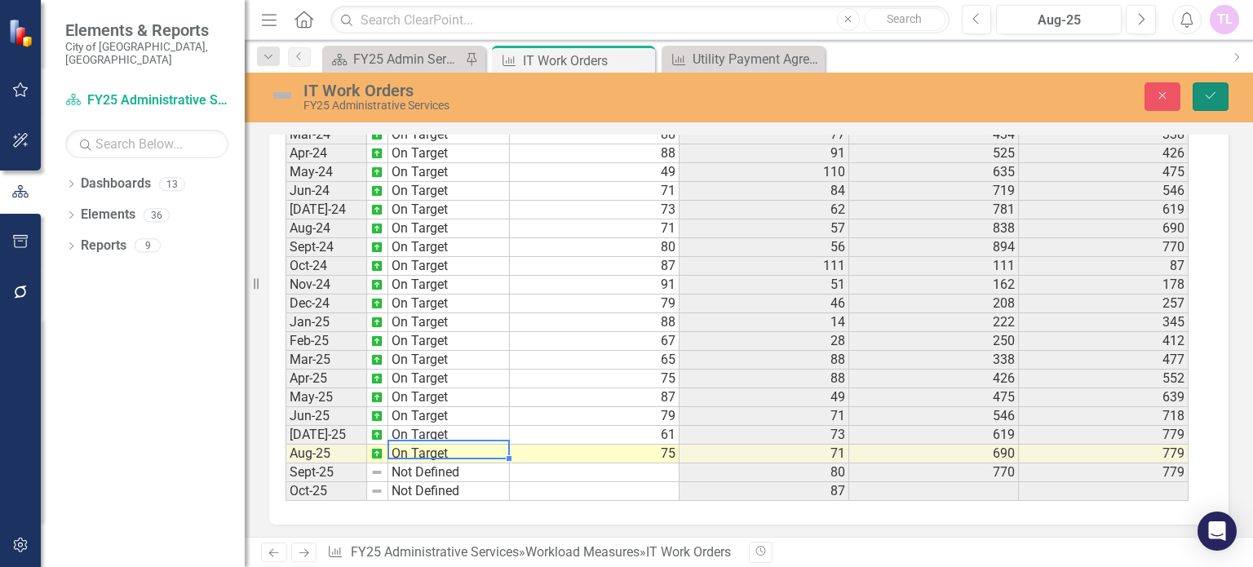
click at [1214, 93] on icon "submit" at bounding box center [1210, 95] width 10 height 7
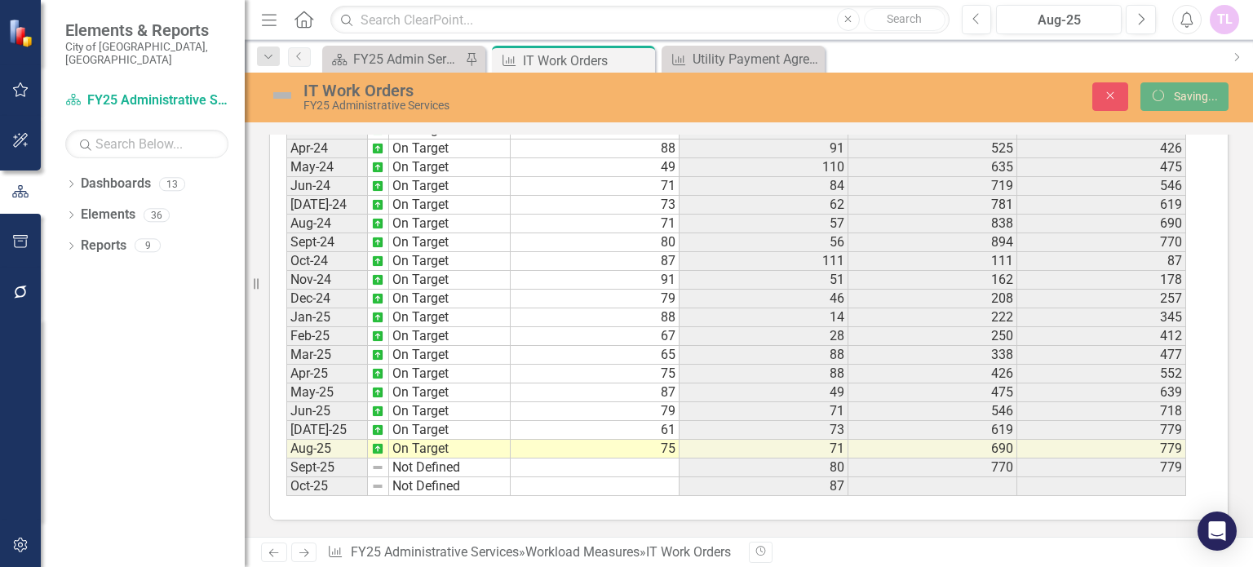
scroll to position [1048, 0]
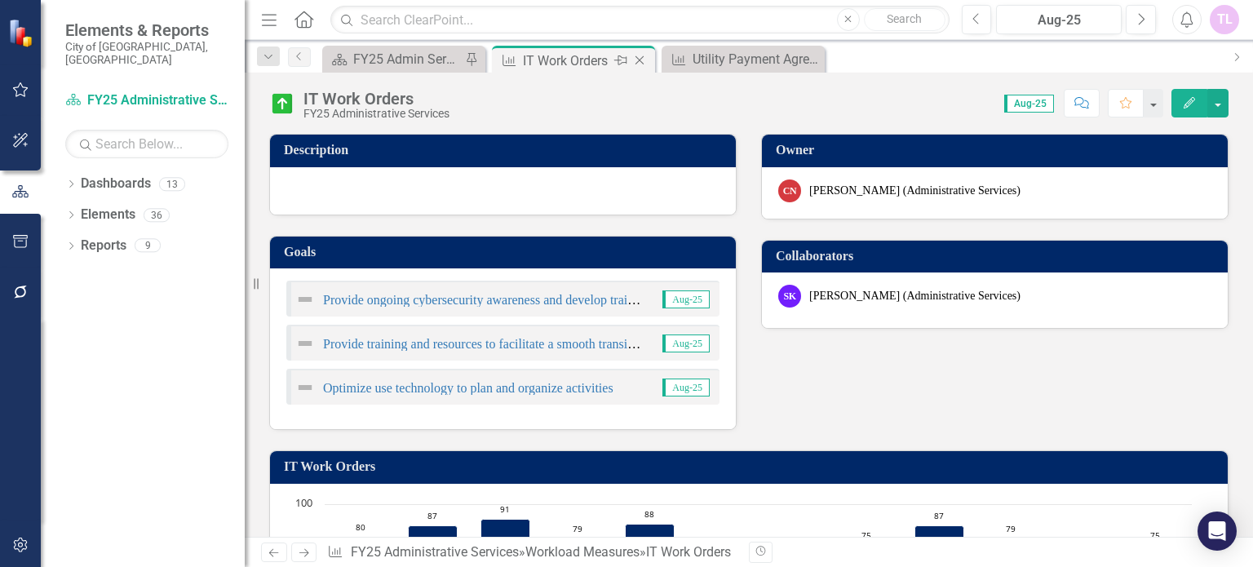
click at [639, 57] on icon "Close" at bounding box center [639, 60] width 16 height 13
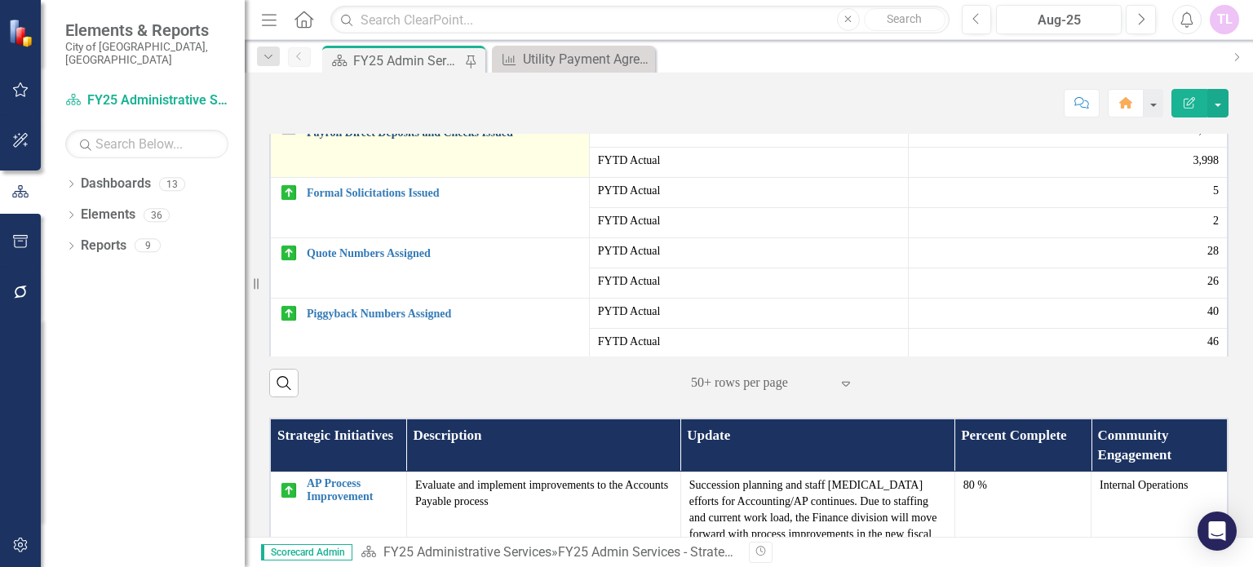
click at [367, 139] on link "Payroll Direct Deposits and Checks Issued" at bounding box center [444, 132] width 274 height 12
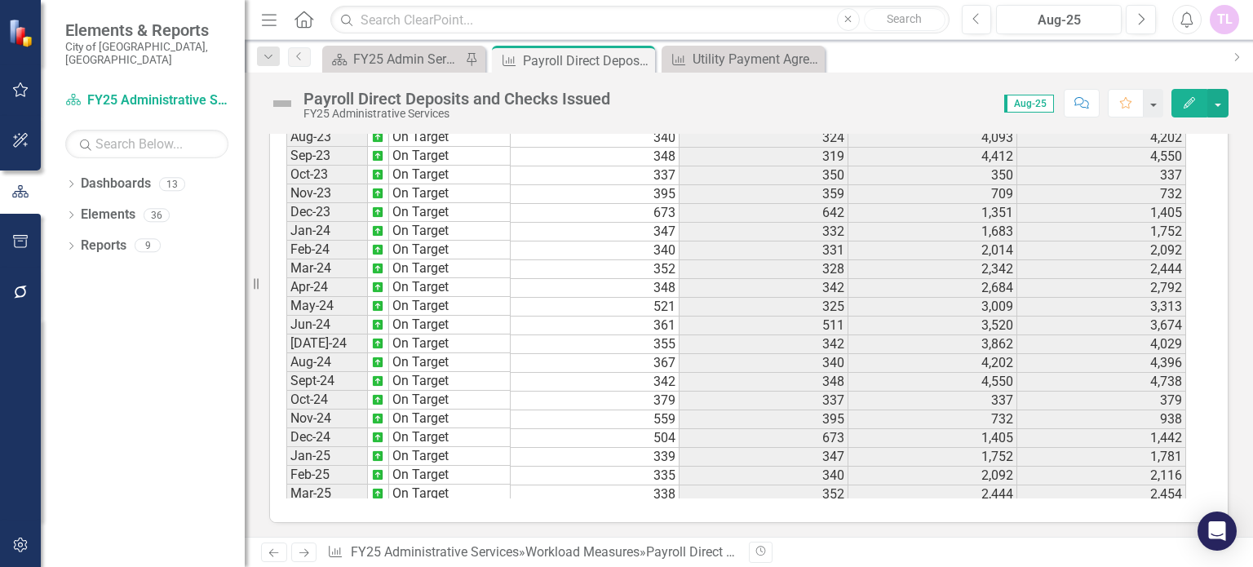
scroll to position [543, 0]
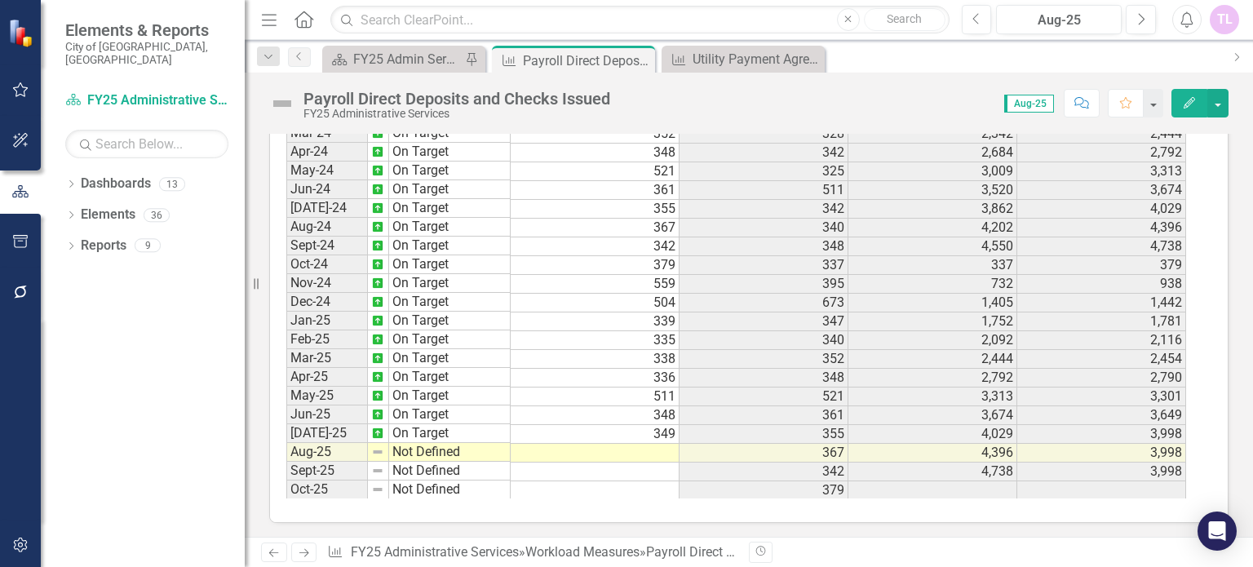
click at [659, 350] on td "335" at bounding box center [594, 340] width 169 height 19
type textarea "344"
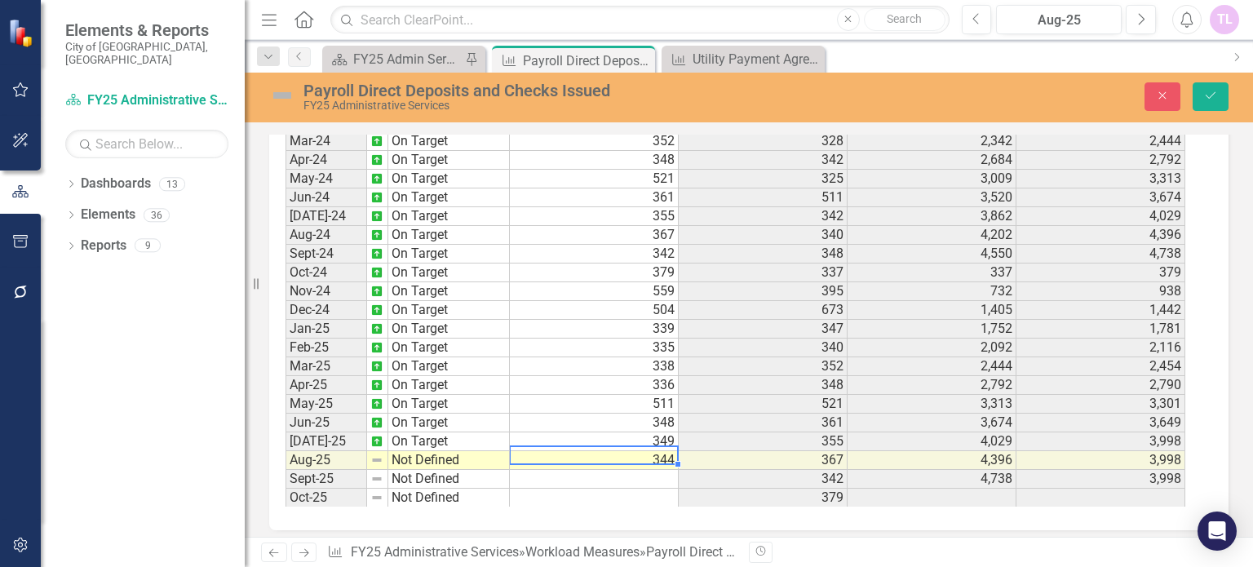
scroll to position [652, 0]
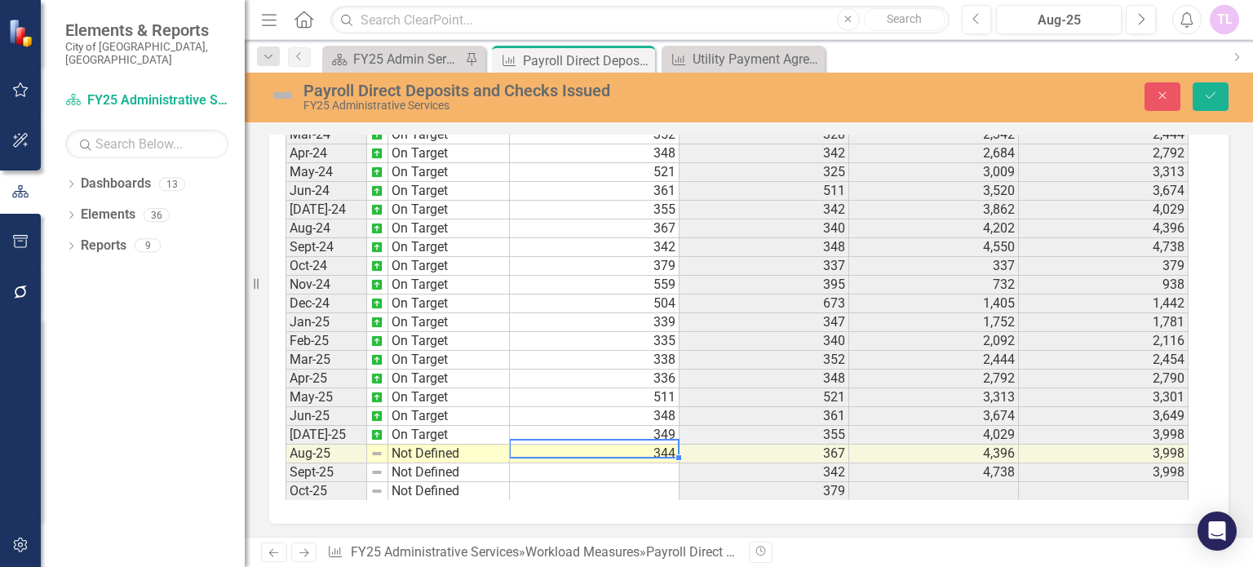
click at [421, 447] on td "Not Defined" at bounding box center [449, 453] width 122 height 19
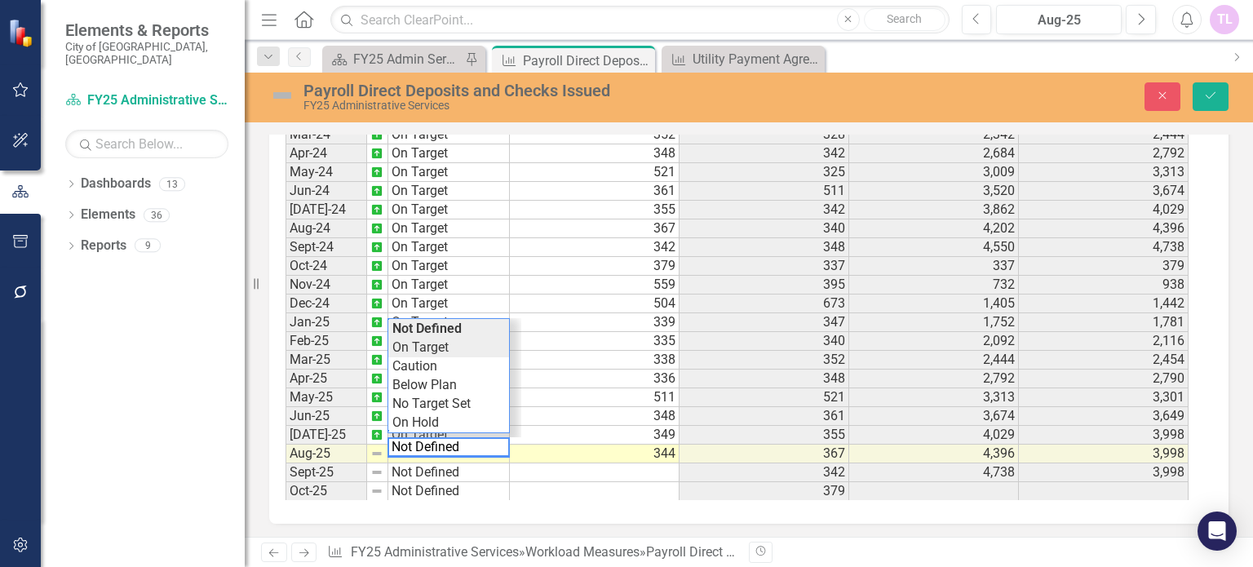
type textarea "On Target"
click at [440, 348] on div "Period Status Payroll Direct Deposits and Checks Issued Prior Year Actual PYTD …" at bounding box center [742, 295] width 914 height 409
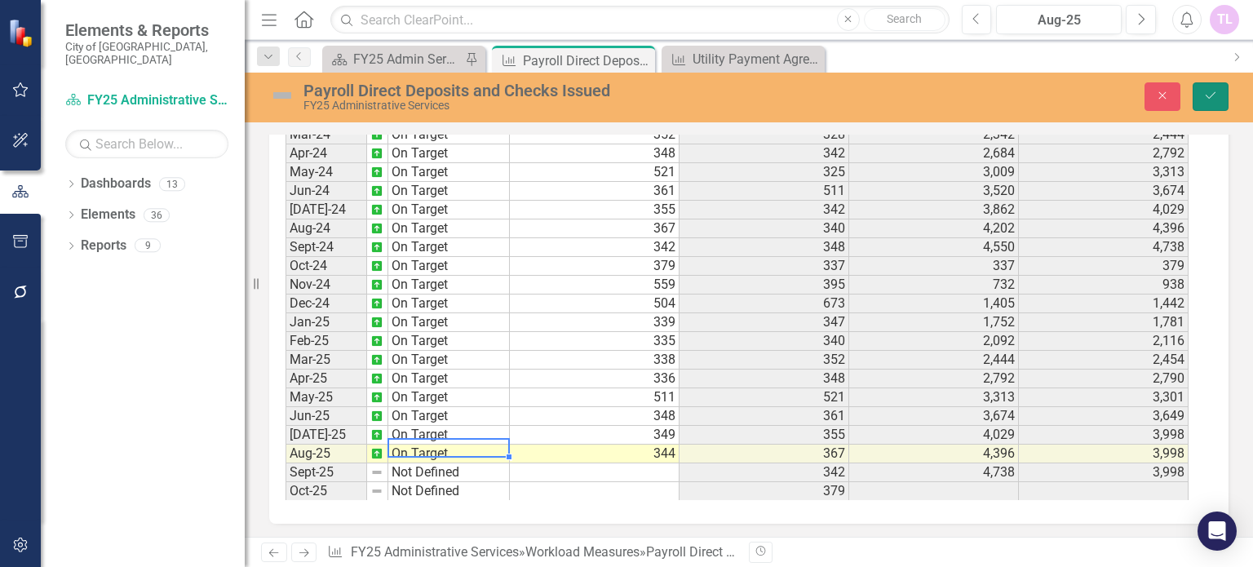
click at [1201, 87] on button "Save" at bounding box center [1210, 96] width 36 height 29
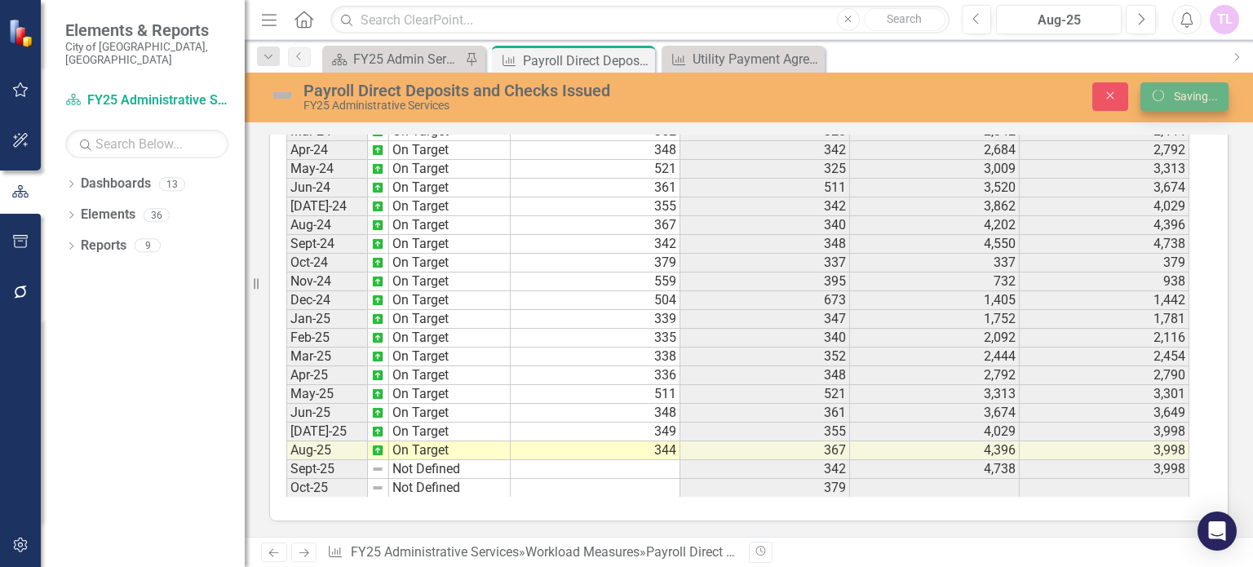
scroll to position [0, 0]
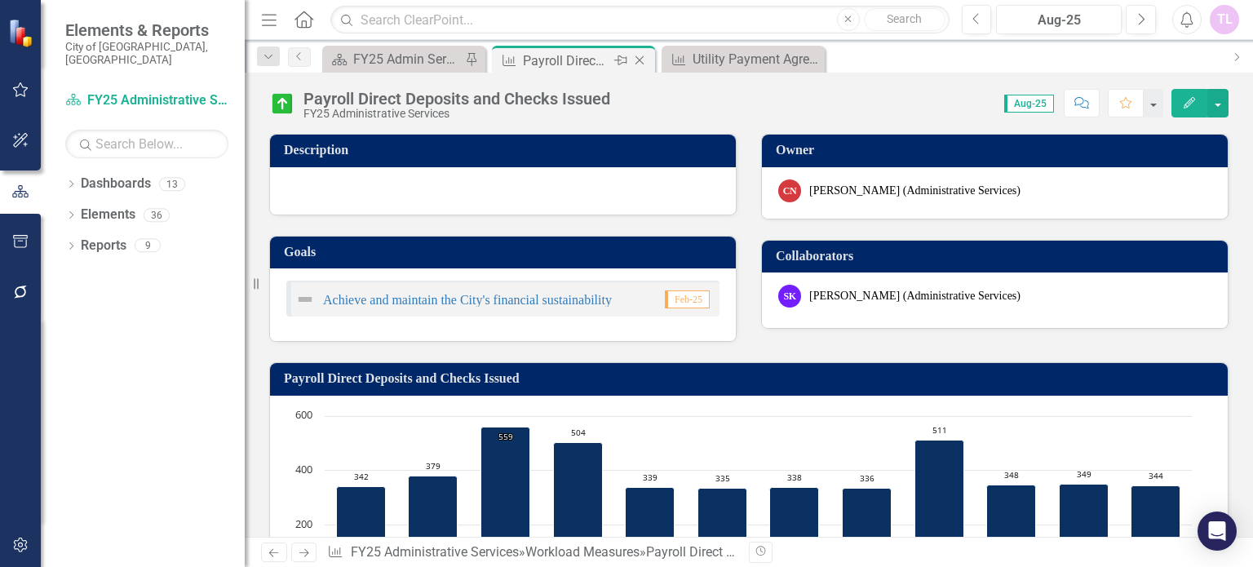
click at [639, 56] on icon "Close" at bounding box center [639, 60] width 16 height 13
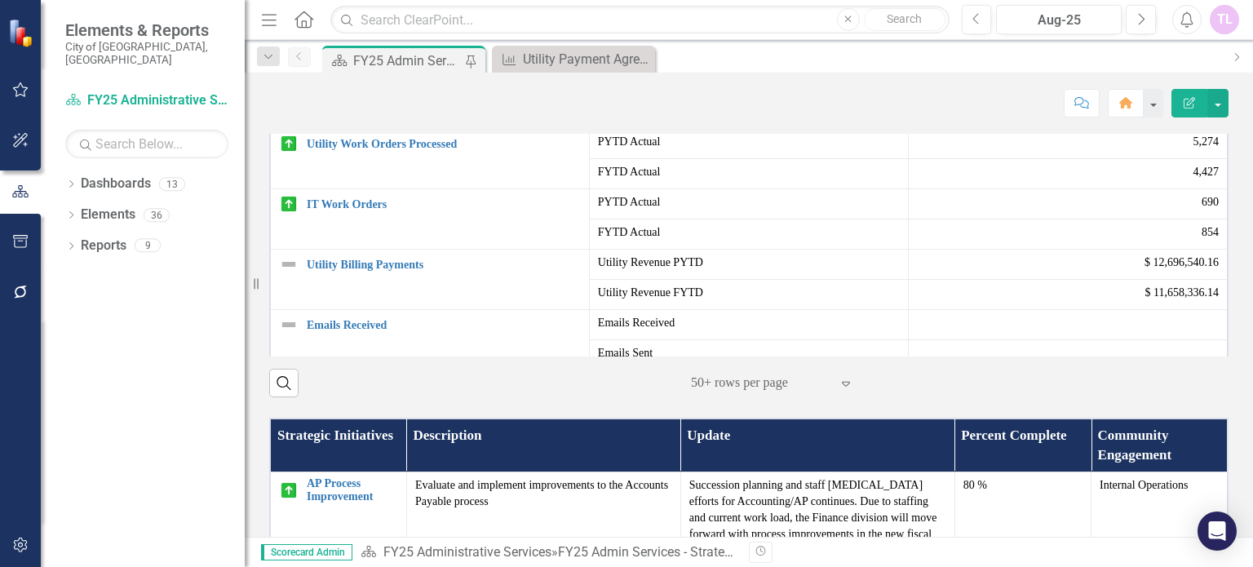
scroll to position [815, 0]
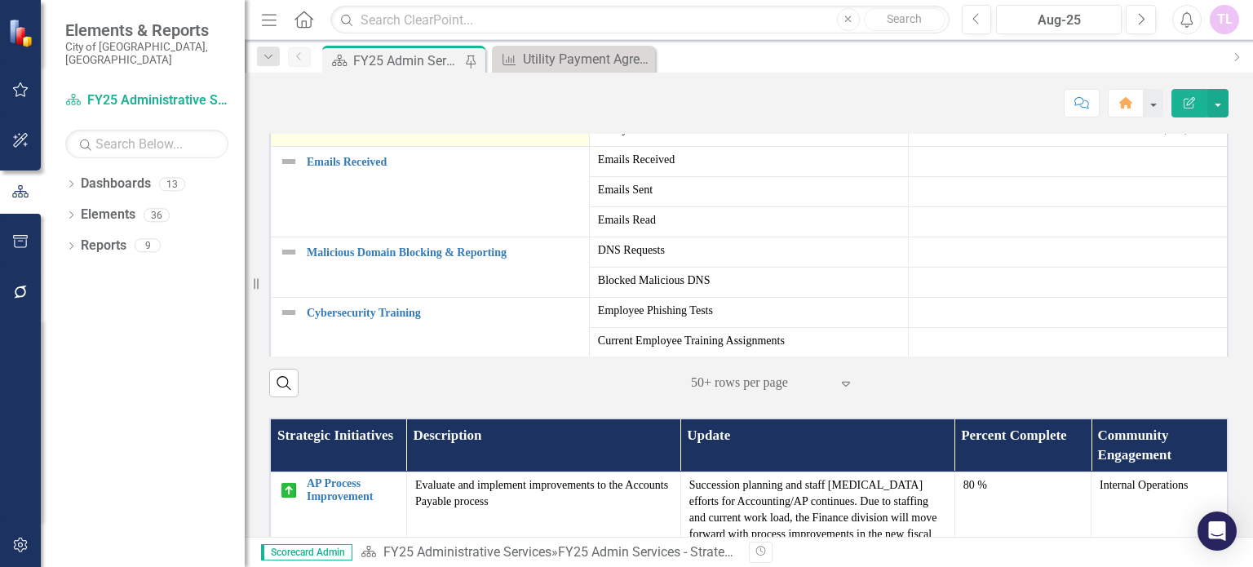
click at [328, 108] on link "Utility Billing Payments" at bounding box center [444, 101] width 274 height 12
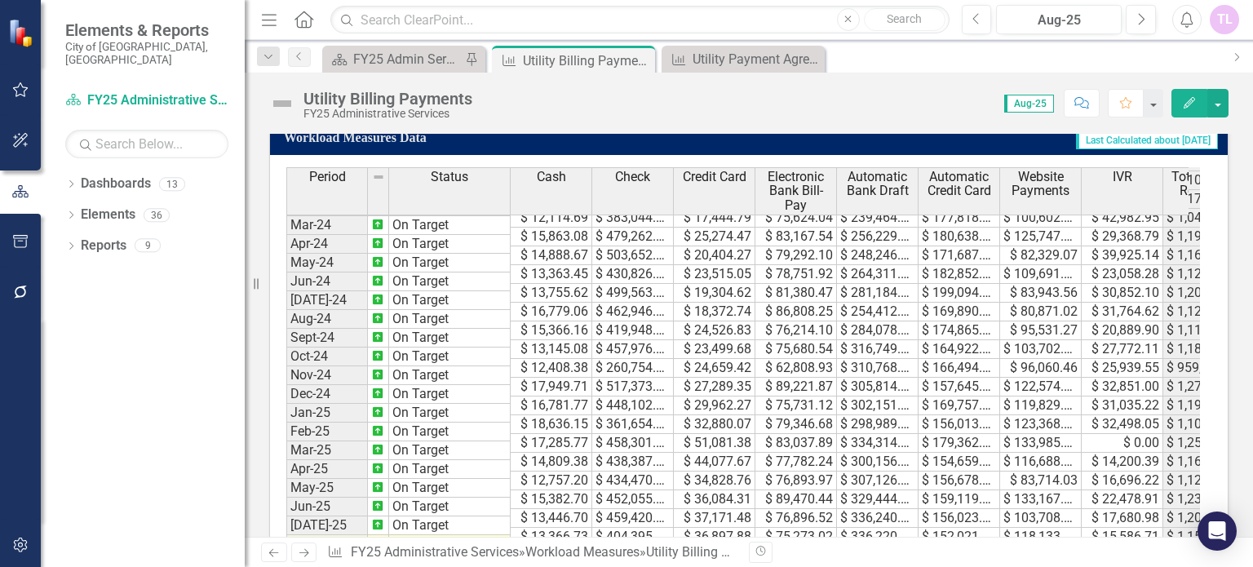
scroll to position [1235, 0]
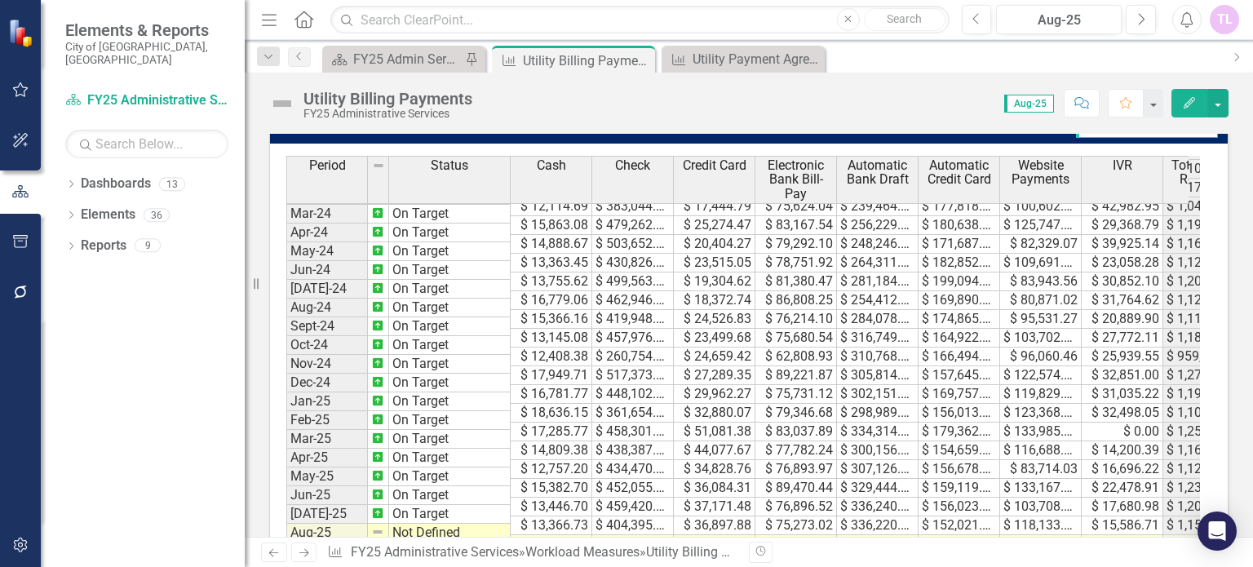
click at [568, 524] on tbody "Dec-22 On Target $ 12,096.00 $ 452,861.00 $ 15,680.79 $ 91,692.40 $ 264,440.61 …" at bounding box center [887, 262] width 1203 height 657
click at [568, 535] on td at bounding box center [551, 544] width 82 height 19
click at [568, 524] on textarea at bounding box center [551, 526] width 82 height 20
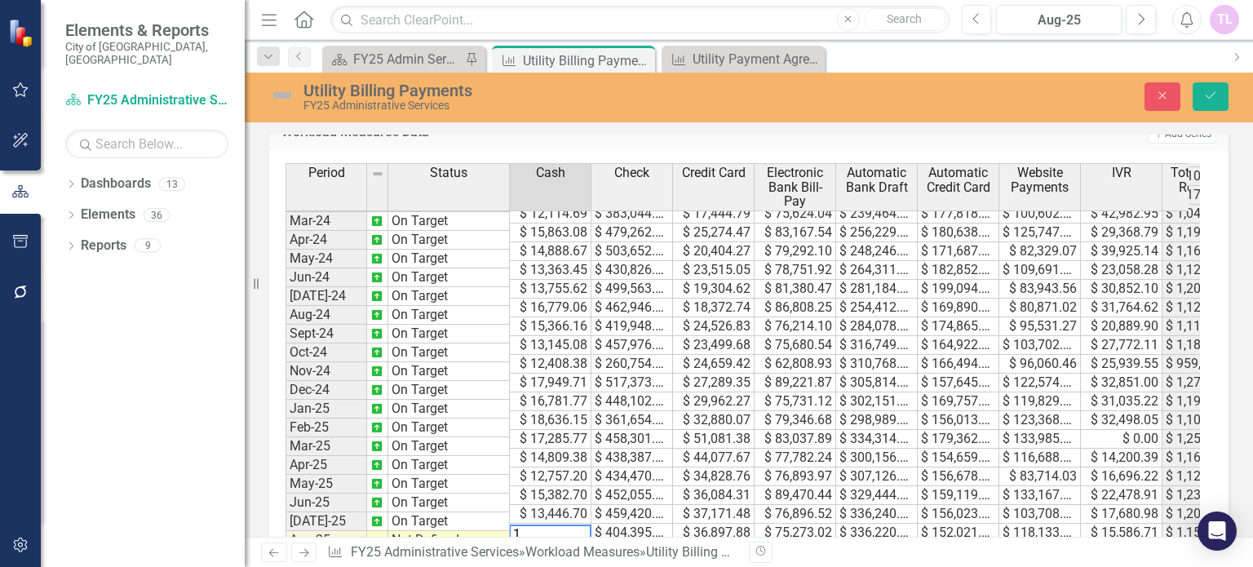
scroll to position [1237, 0]
type textarea "13344.31"
click at [627, 540] on td at bounding box center [632, 549] width 82 height 19
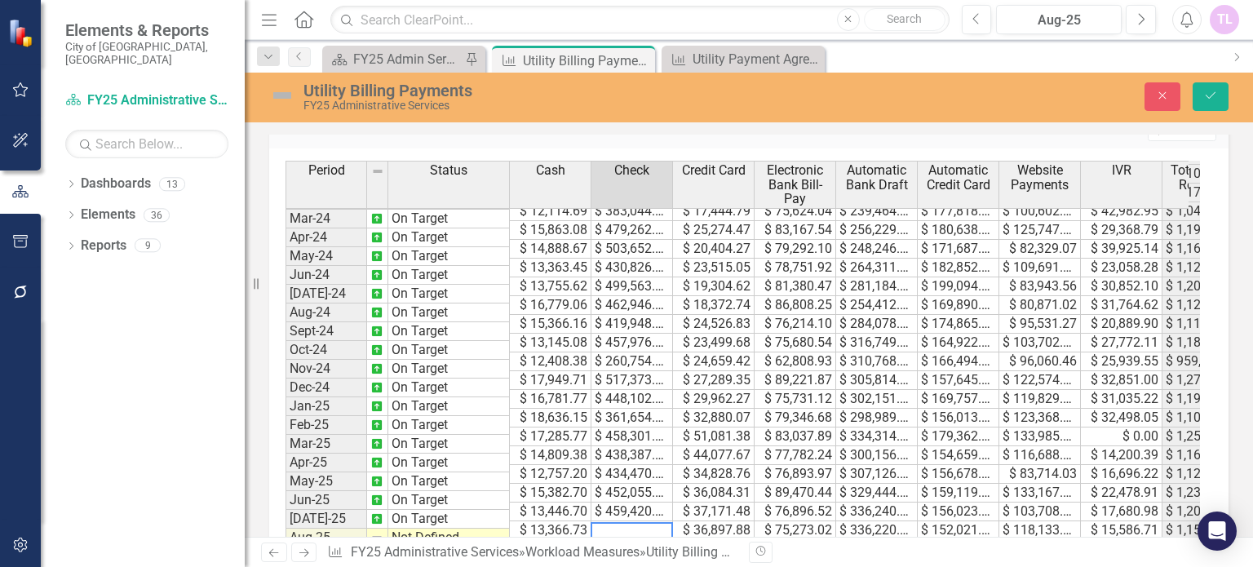
click at [647, 531] on textarea at bounding box center [631, 532] width 82 height 20
paste textarea "397,899.26"
click at [692, 540] on td at bounding box center [714, 549] width 82 height 19
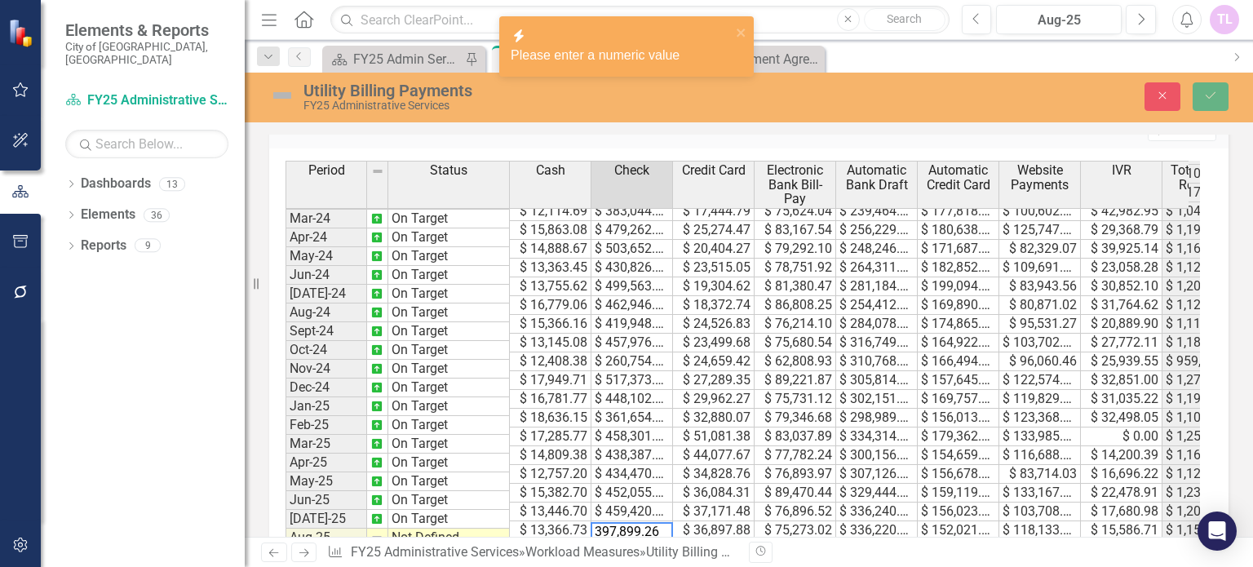
click at [692, 540] on td at bounding box center [714, 549] width 82 height 19
click at [741, 30] on icon "close" at bounding box center [741, 32] width 11 height 13
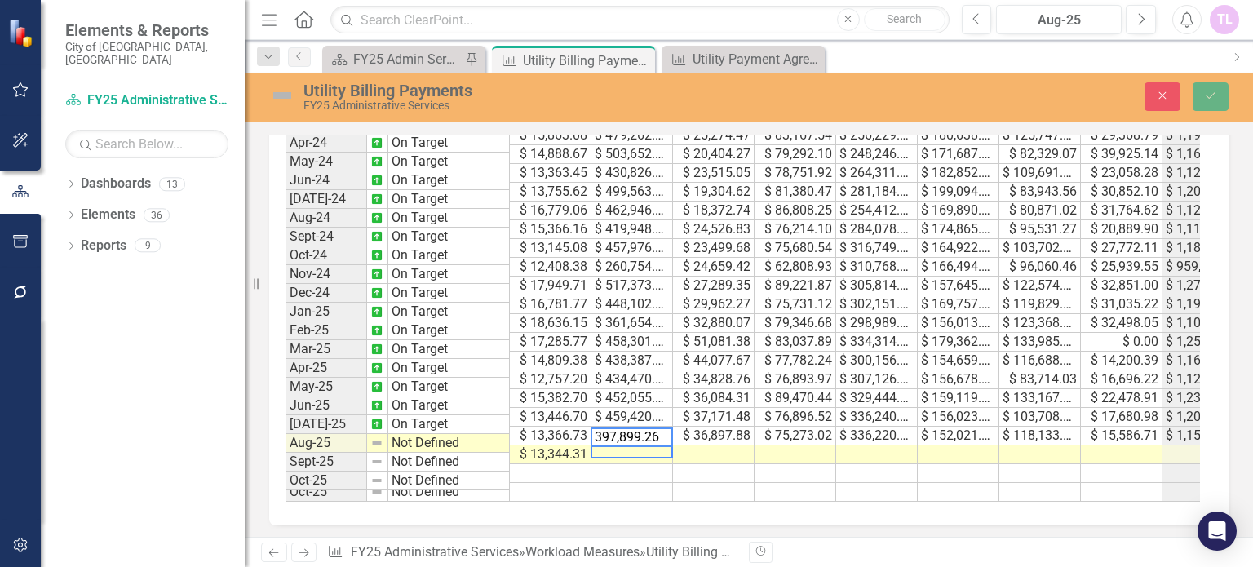
scroll to position [1334, 0]
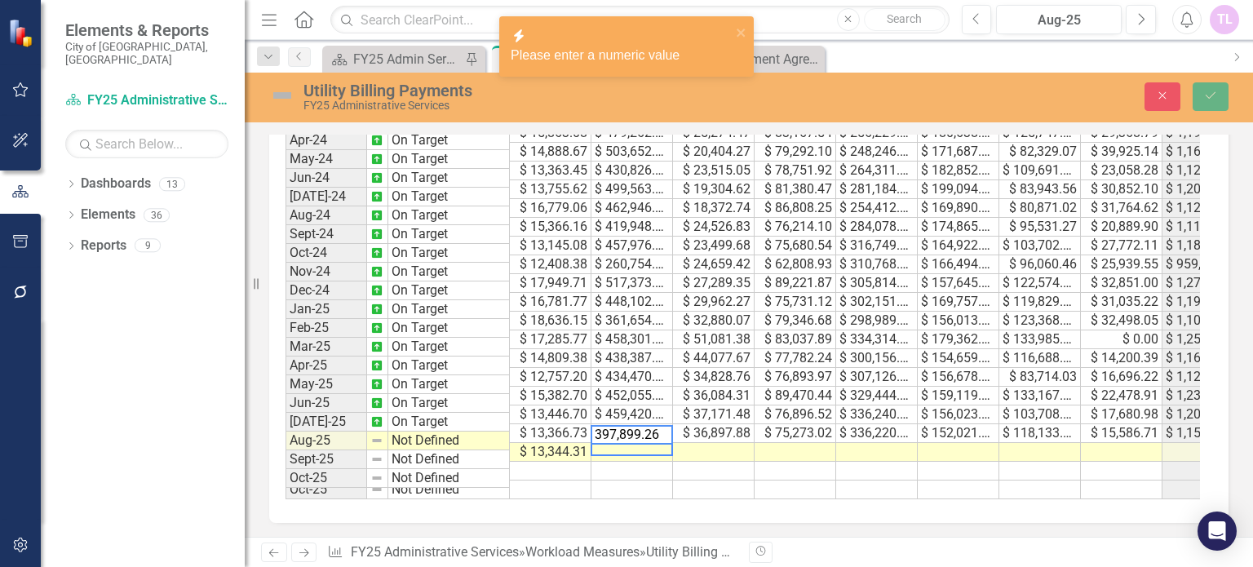
click at [715, 443] on td at bounding box center [714, 452] width 82 height 19
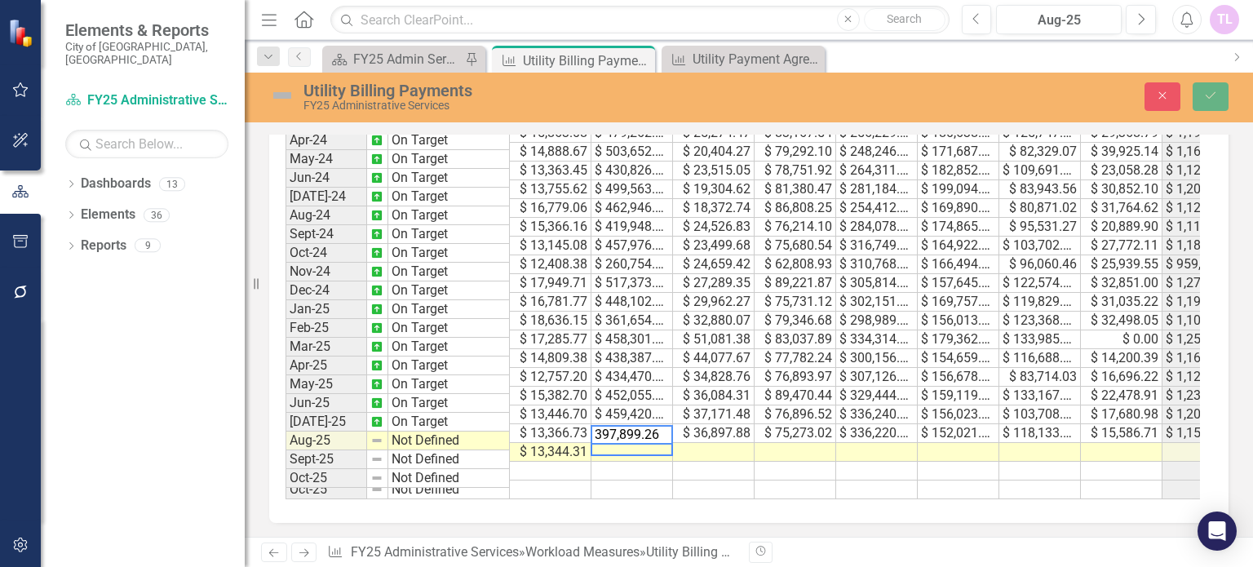
click at [617, 437] on textarea "397,899.26" at bounding box center [631, 435] width 82 height 20
type textarea "397899.26"
click at [692, 443] on td at bounding box center [714, 452] width 82 height 19
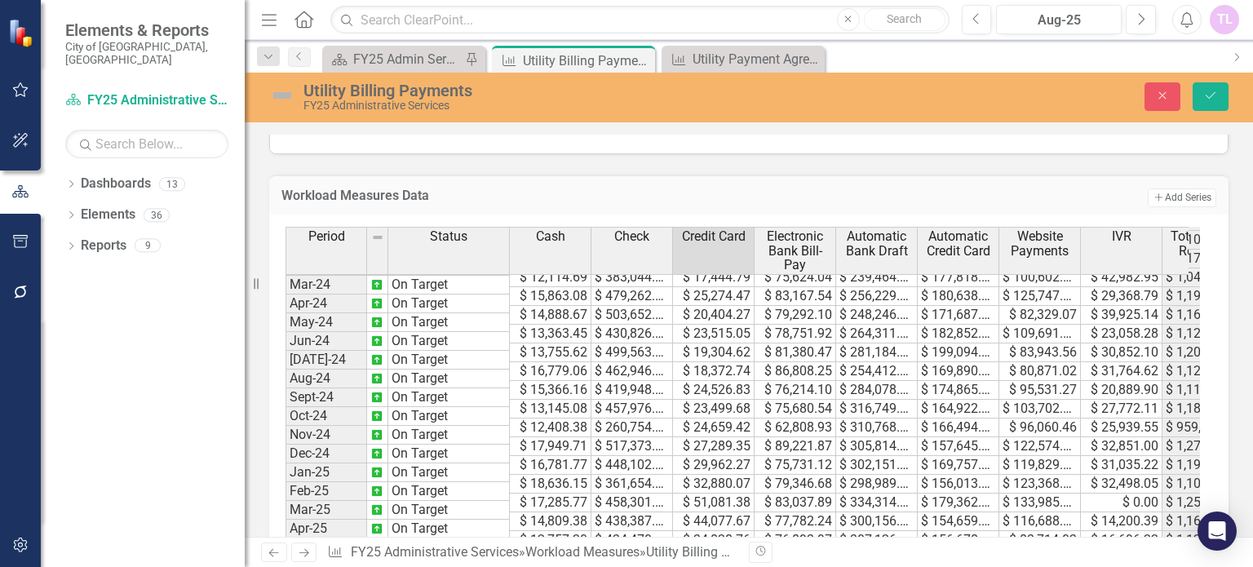
scroll to position [1253, 0]
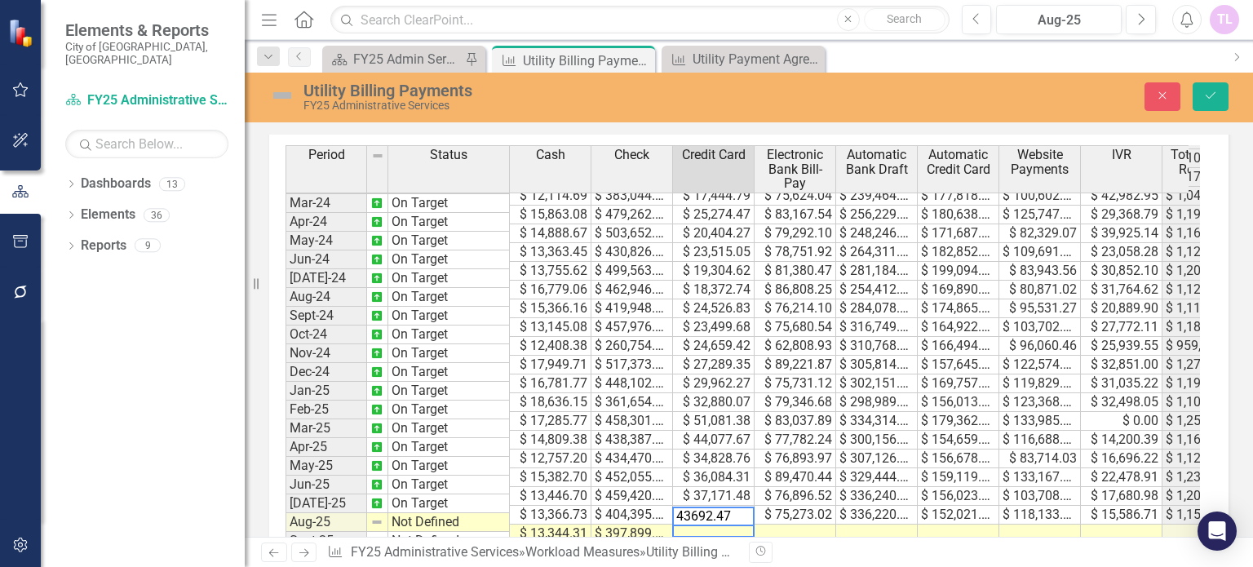
type textarea "43692.47"
click at [793, 524] on td at bounding box center [795, 533] width 82 height 19
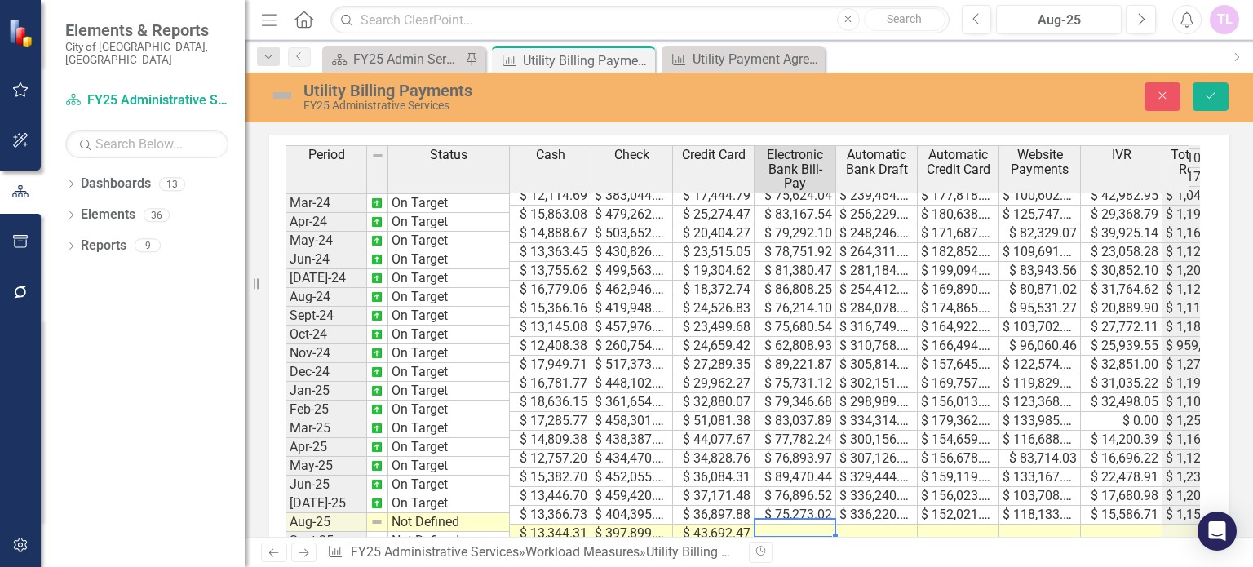
click at [808, 524] on td at bounding box center [795, 533] width 82 height 19
type textarea "77551.23"
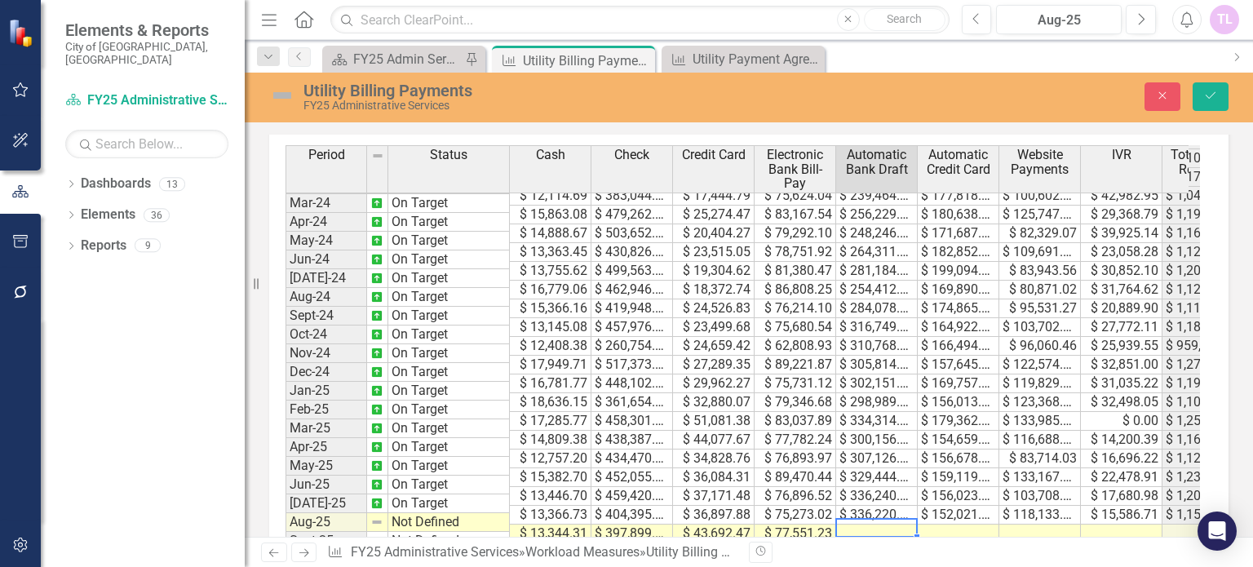
click at [880, 524] on td at bounding box center [877, 533] width 82 height 19
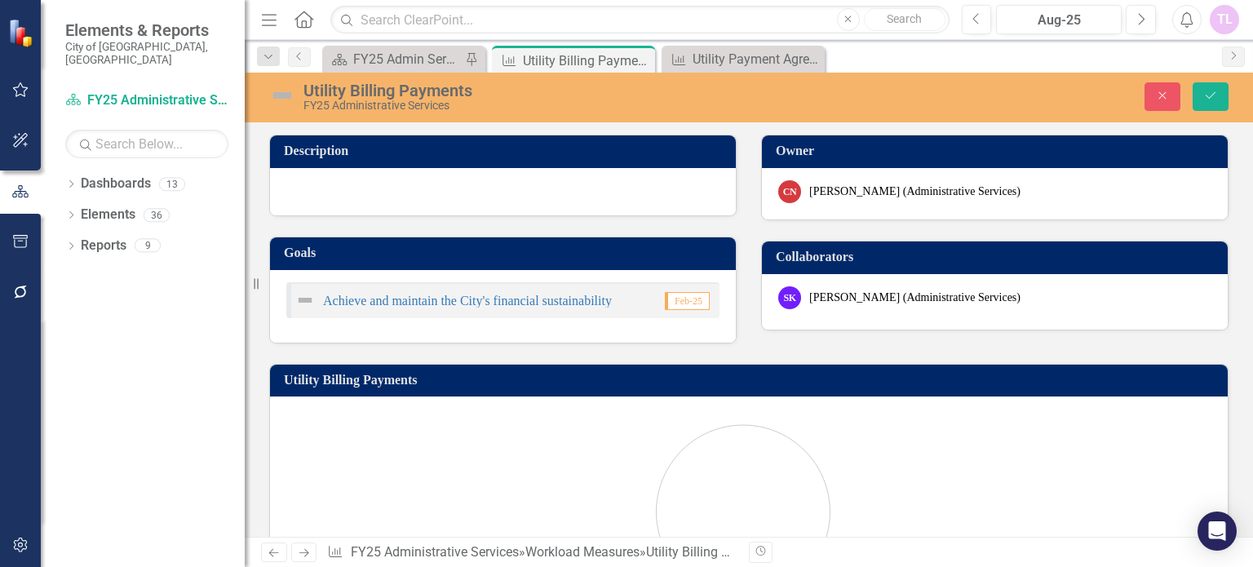
scroll to position [544, 0]
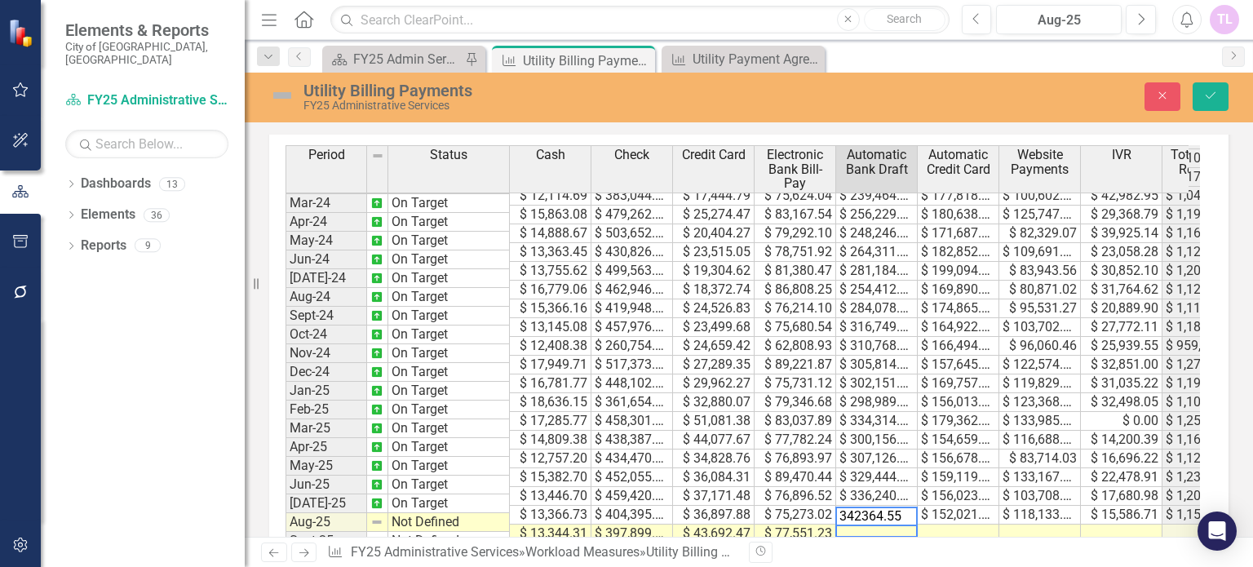
type textarea "342364.55"
click at [974, 524] on td at bounding box center [958, 533] width 82 height 19
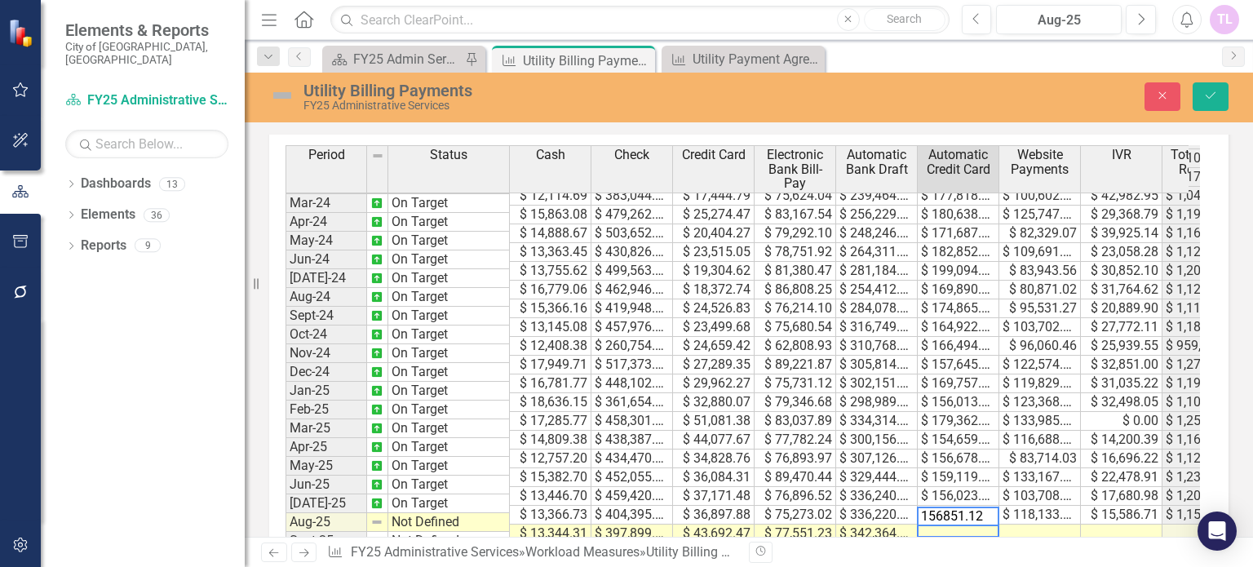
type textarea "156851.12"
click at [1050, 524] on td at bounding box center [1040, 533] width 82 height 19
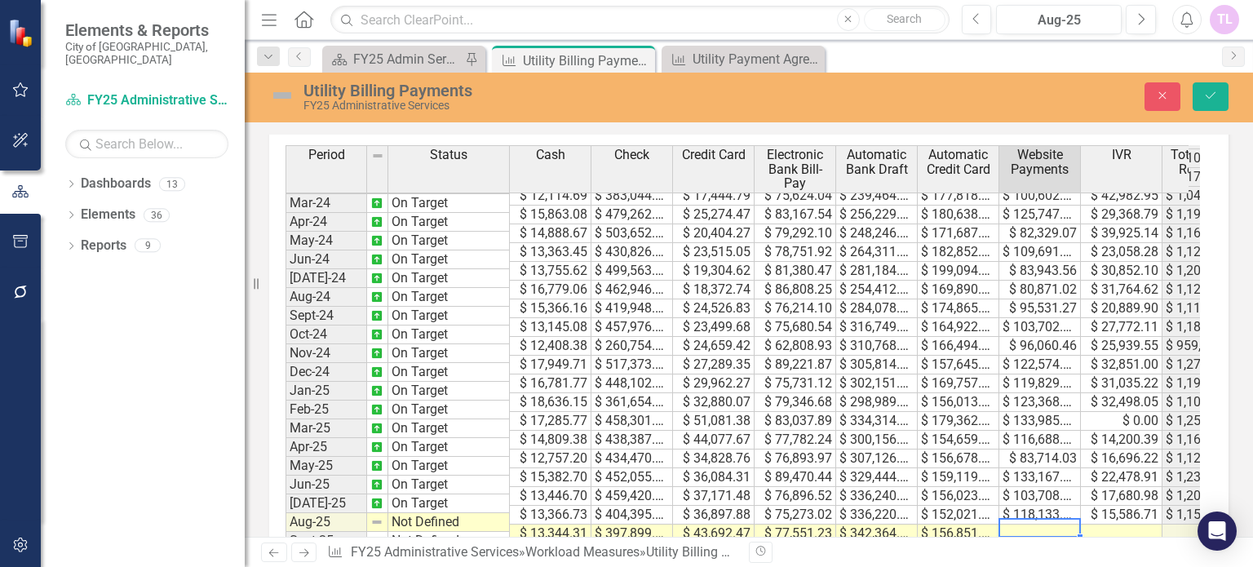
click at [1041, 524] on td at bounding box center [1040, 533] width 82 height 19
type textarea "137465.38"
click at [1135, 524] on td at bounding box center [1122, 533] width 82 height 19
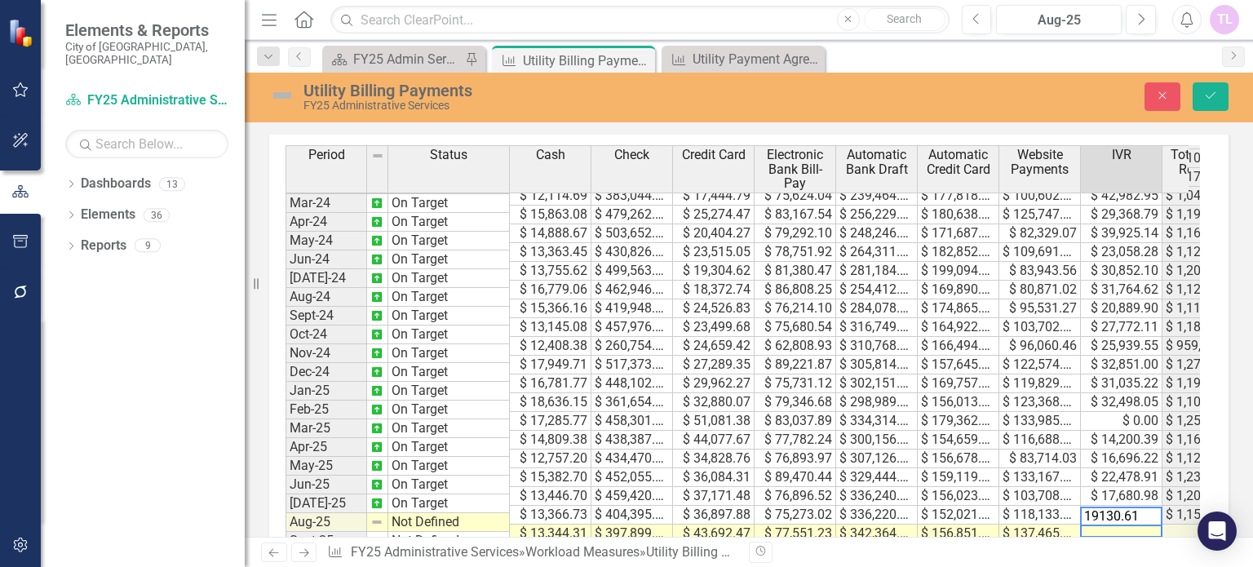
type textarea "19130.61"
click at [1037, 543] on td at bounding box center [1040, 552] width 82 height 19
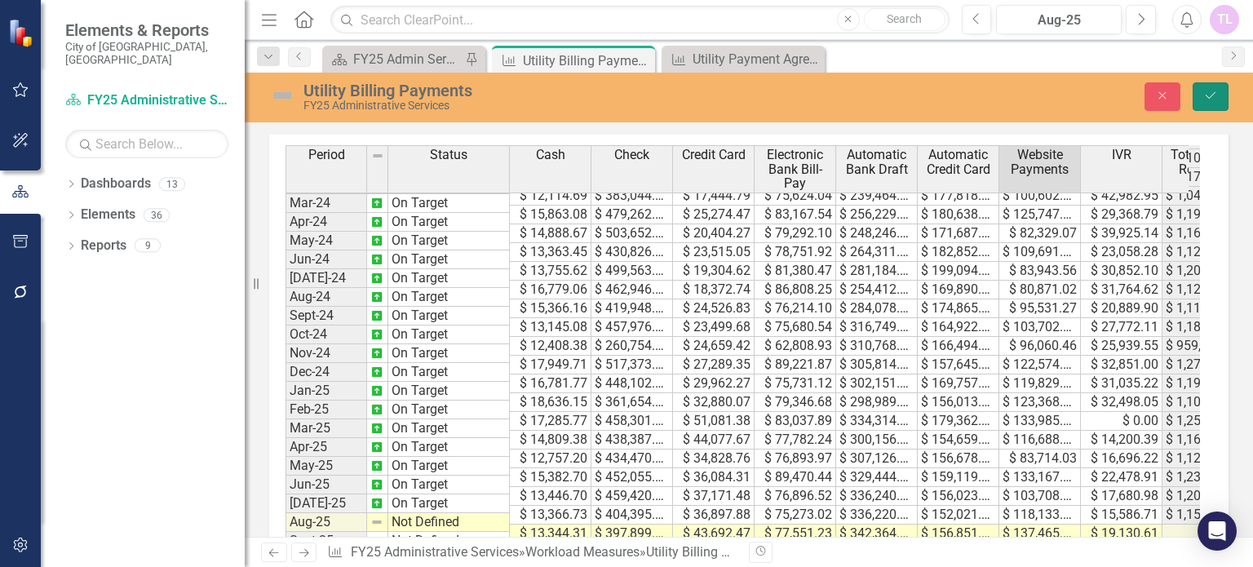
click at [1220, 100] on button "Save" at bounding box center [1210, 96] width 36 height 29
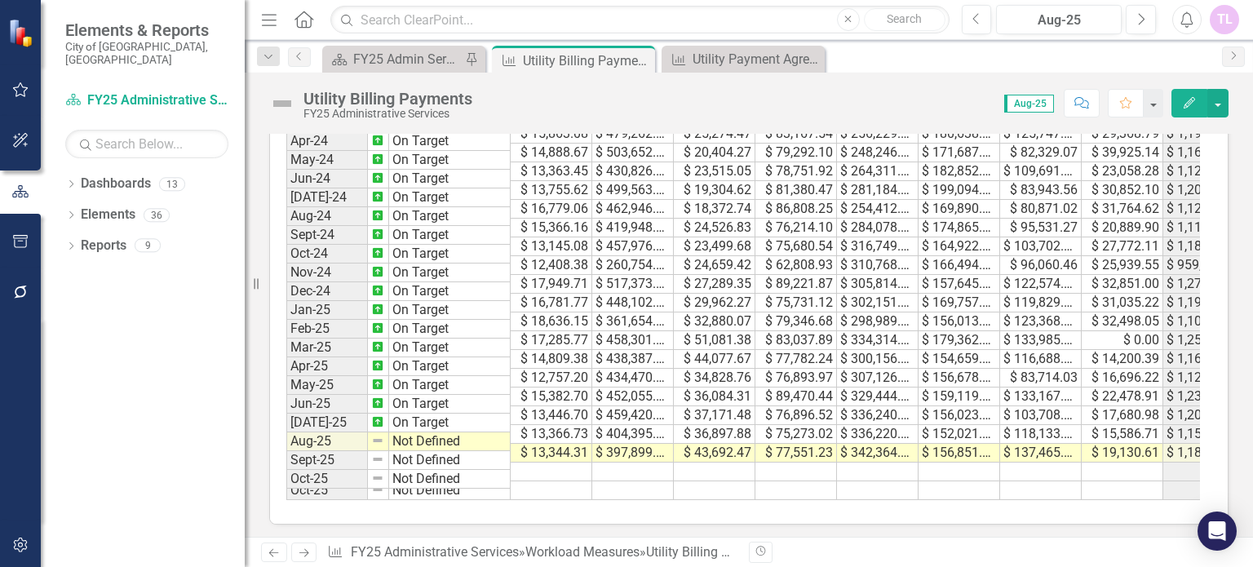
click at [463, 432] on td "Not Defined" at bounding box center [450, 441] width 122 height 19
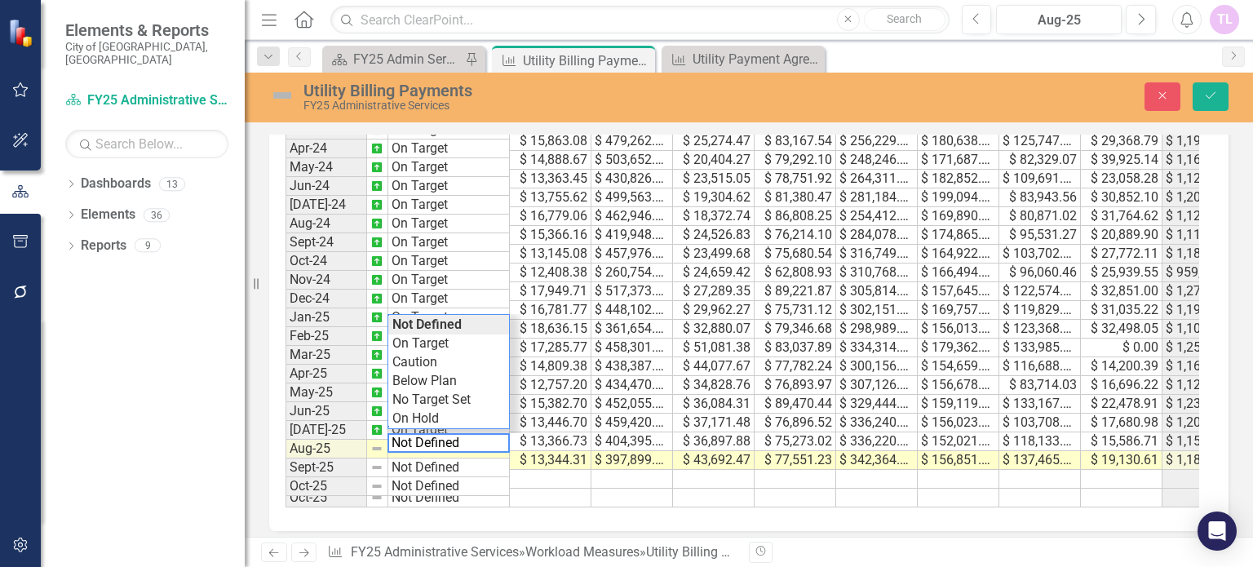
scroll to position [1332, 0]
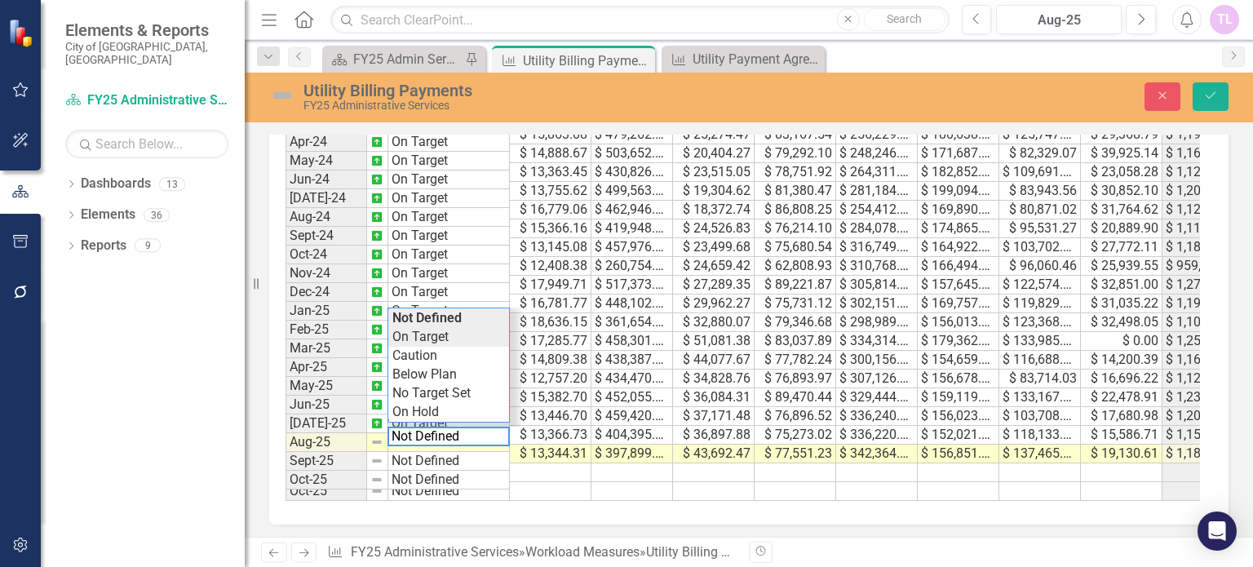
type textarea "On Target"
click at [435, 333] on div "Period Status Cash Check Credit Card Electronic Bank Bill-Pay Automatic Bank Dr…" at bounding box center [742, 282] width 914 height 435
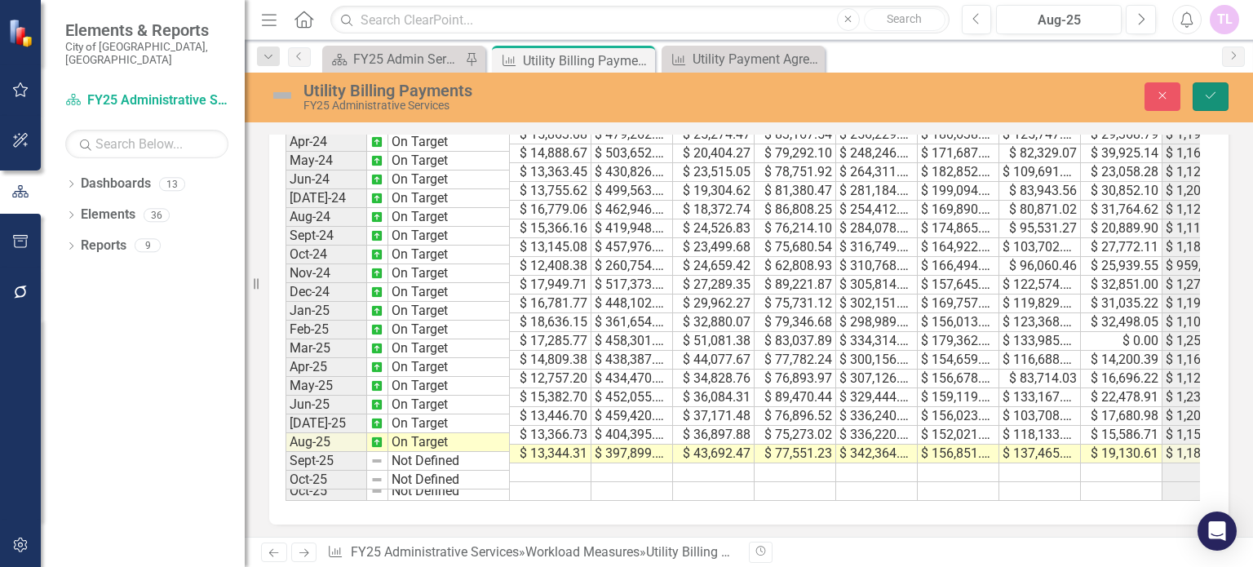
click at [1210, 97] on icon "submit" at bounding box center [1210, 95] width 10 height 7
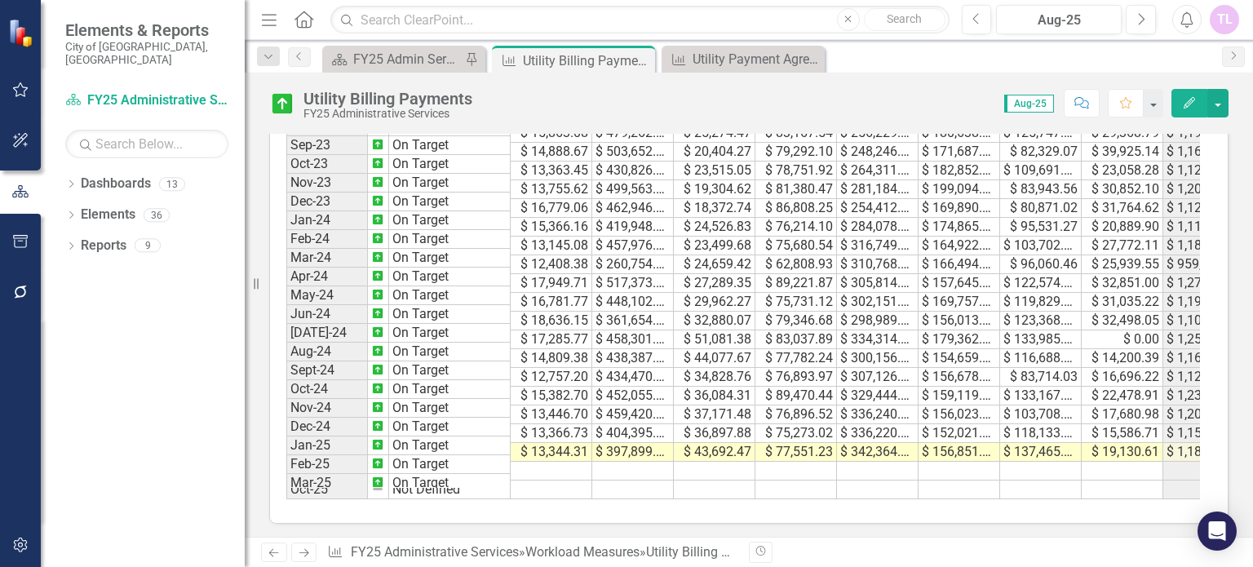
scroll to position [544, 0]
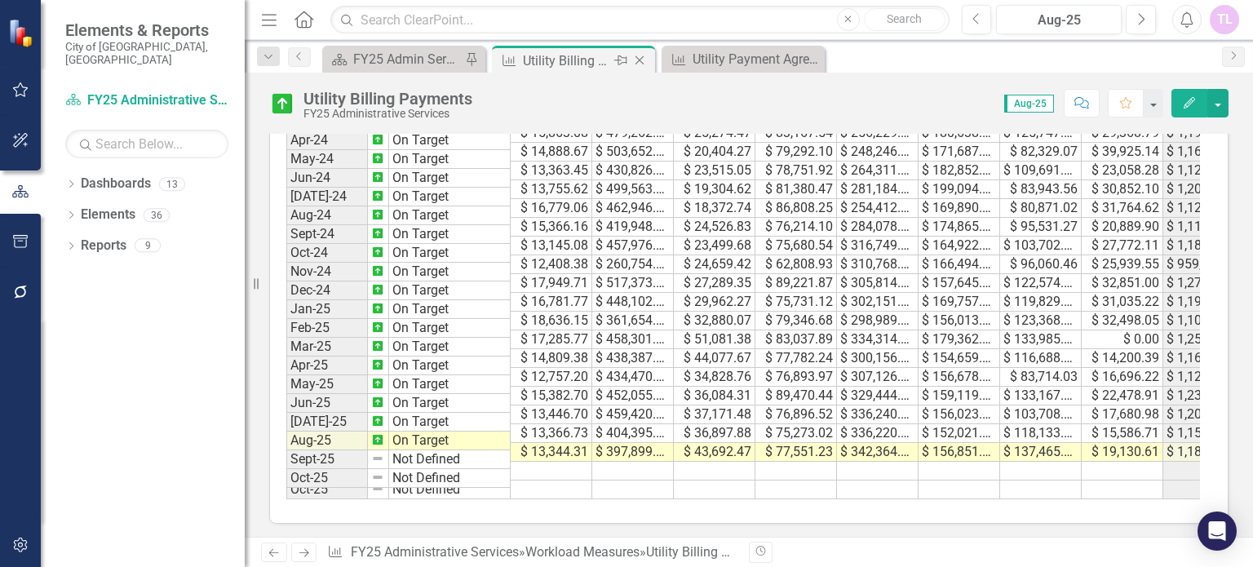
click at [640, 60] on icon "Close" at bounding box center [639, 60] width 16 height 13
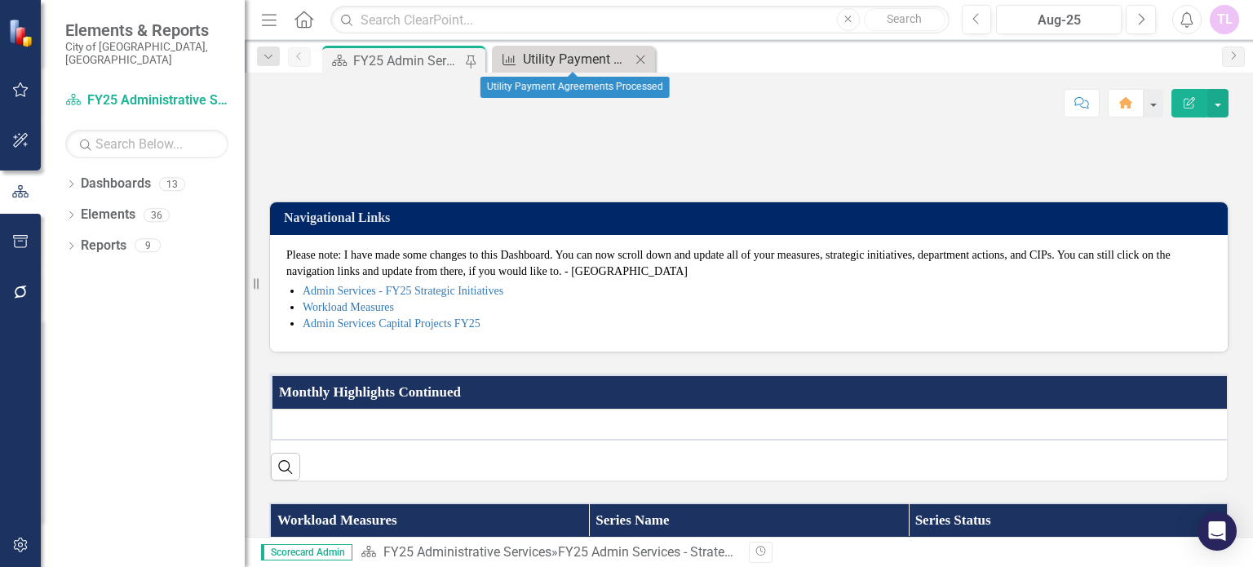
click at [561, 61] on div "Utility Payment Agreements Processed" at bounding box center [577, 59] width 108 height 20
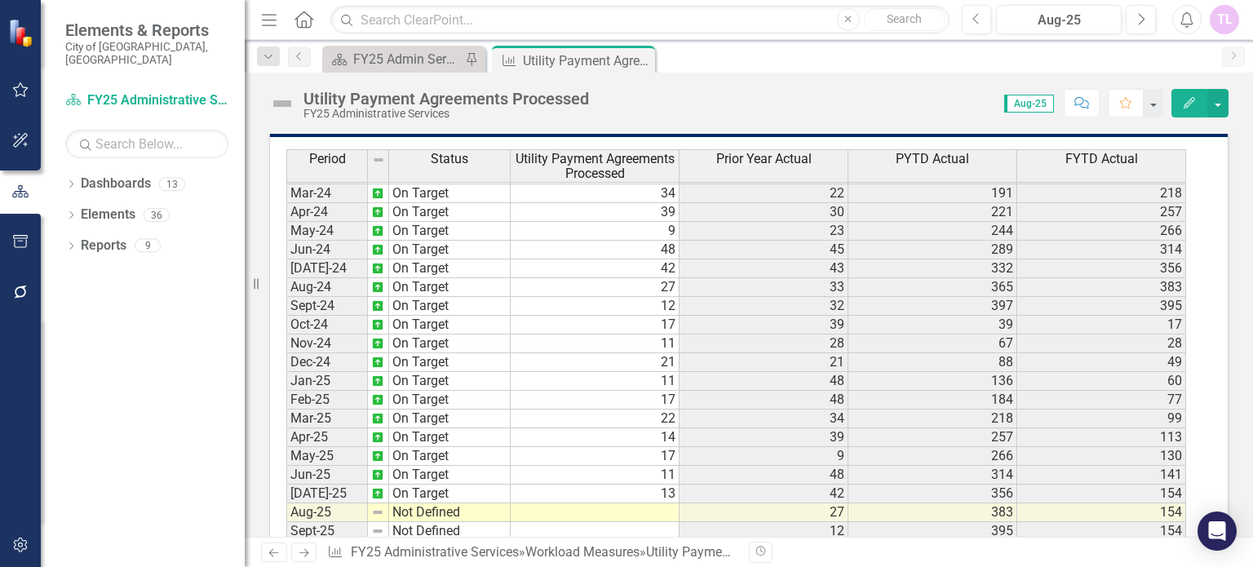
scroll to position [965, 0]
